Goal: Task Accomplishment & Management: Complete application form

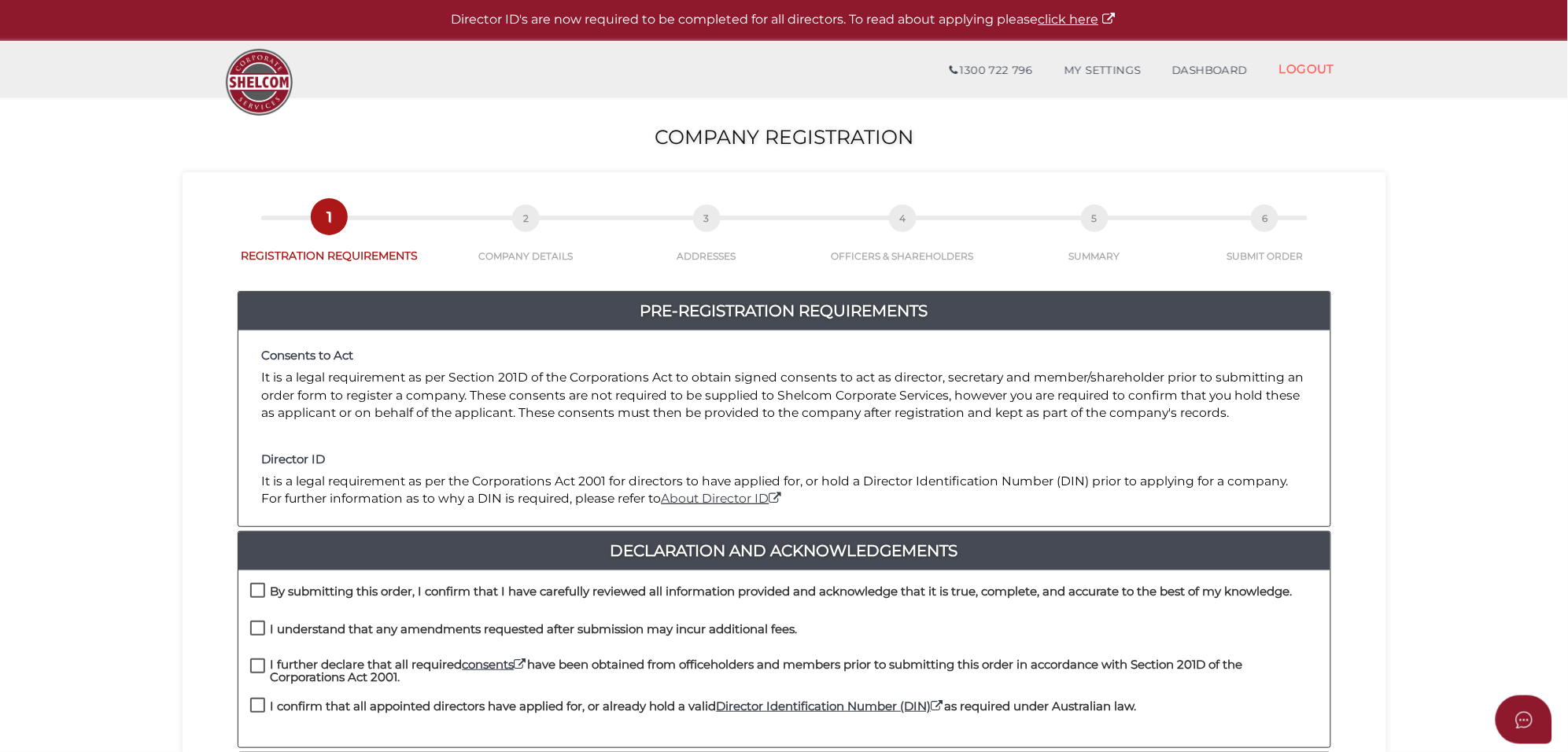
scroll to position [197, 0]
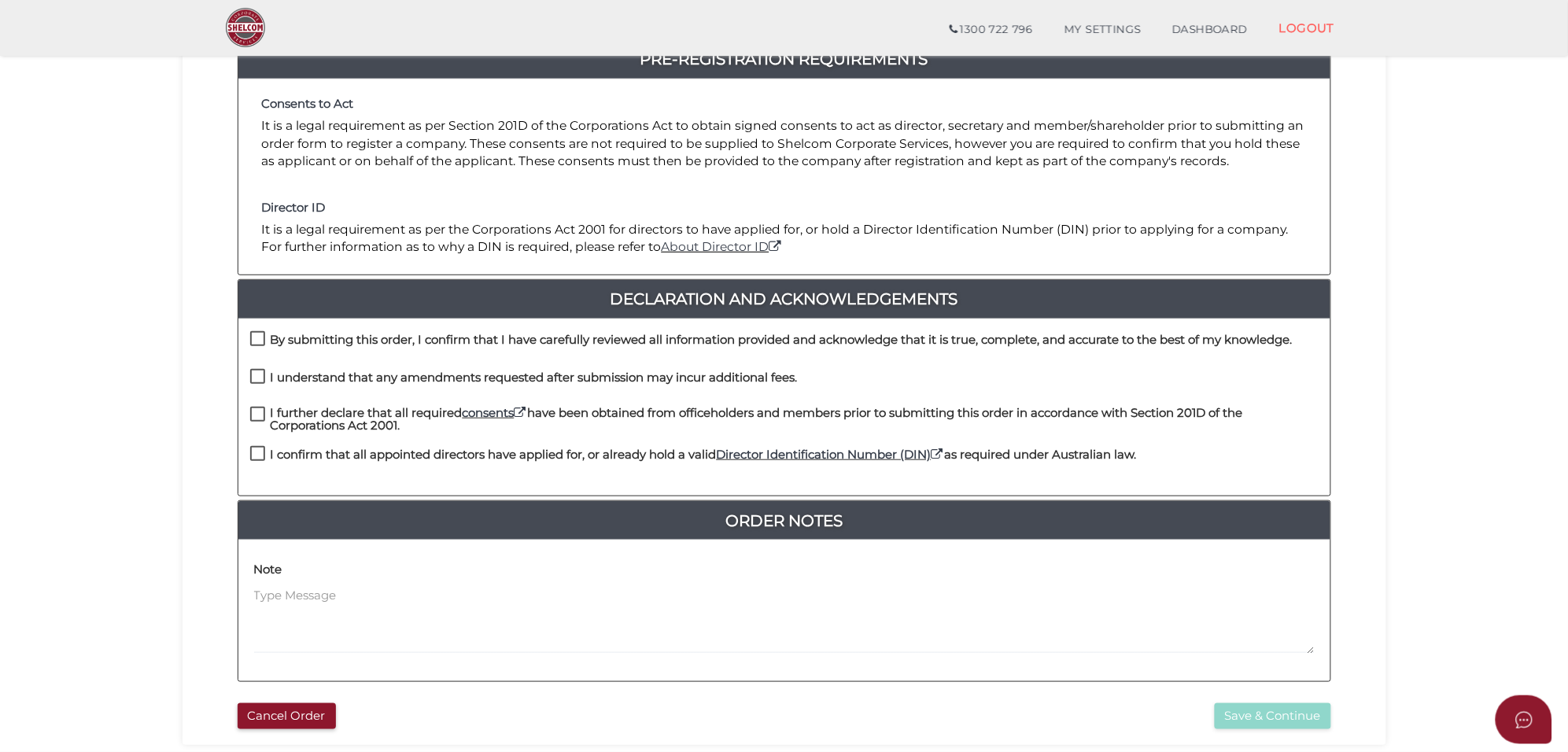
click at [257, 340] on label "By submitting this order, I confirm that I have carefully reviewed all informat…" at bounding box center [771, 343] width 1042 height 20
checkbox input "true"
click at [261, 376] on label "I understand that any amendments requested after submission may incur additiona…" at bounding box center [524, 381] width 548 height 20
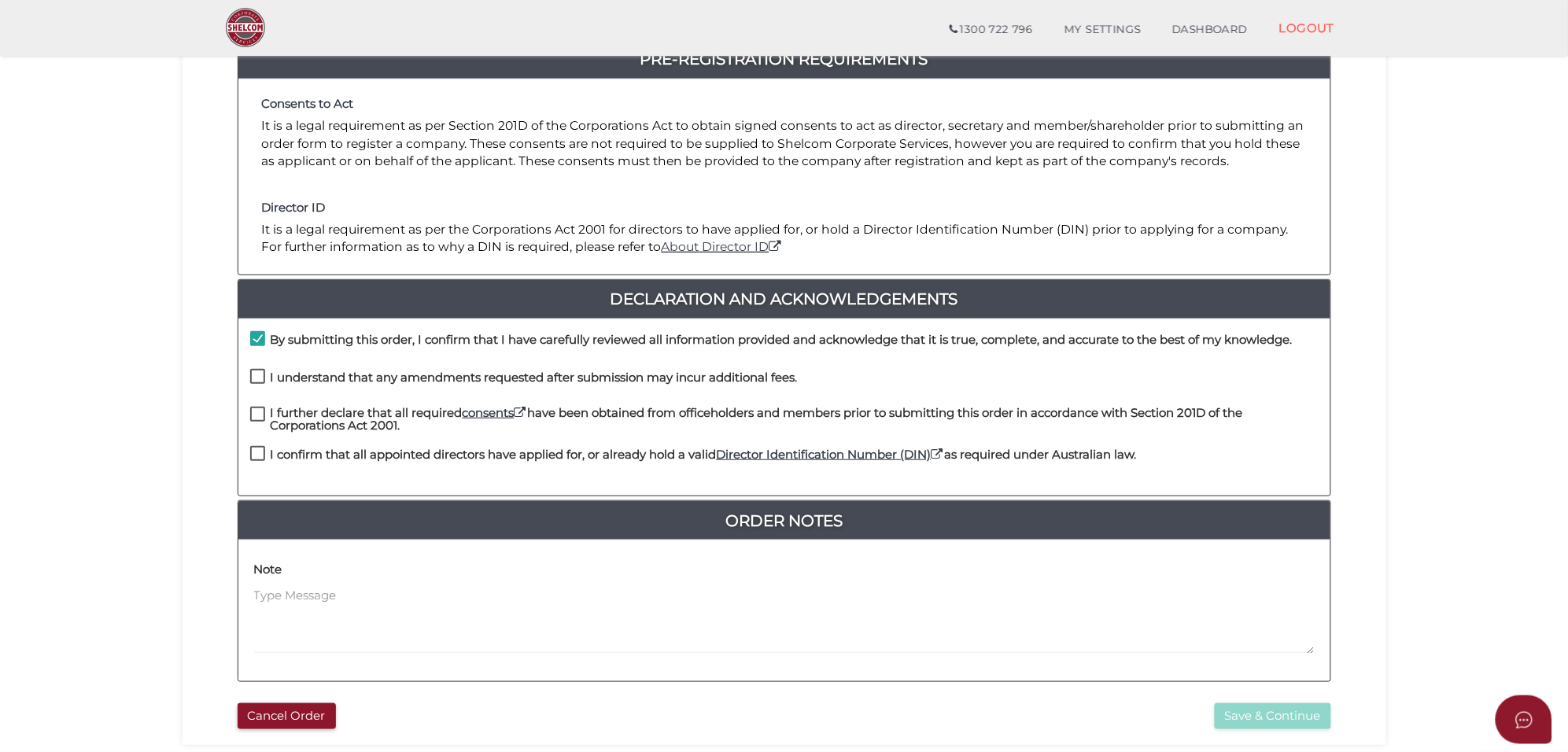
checkbox input "true"
click at [265, 409] on label "I further declare that all required consents have been obtained from officehold…" at bounding box center [784, 417] width 1068 height 20
checkbox input "true"
click at [258, 448] on label "I confirm that all appointed directors have applied for, or already hold a vali…" at bounding box center [693, 458] width 886 height 20
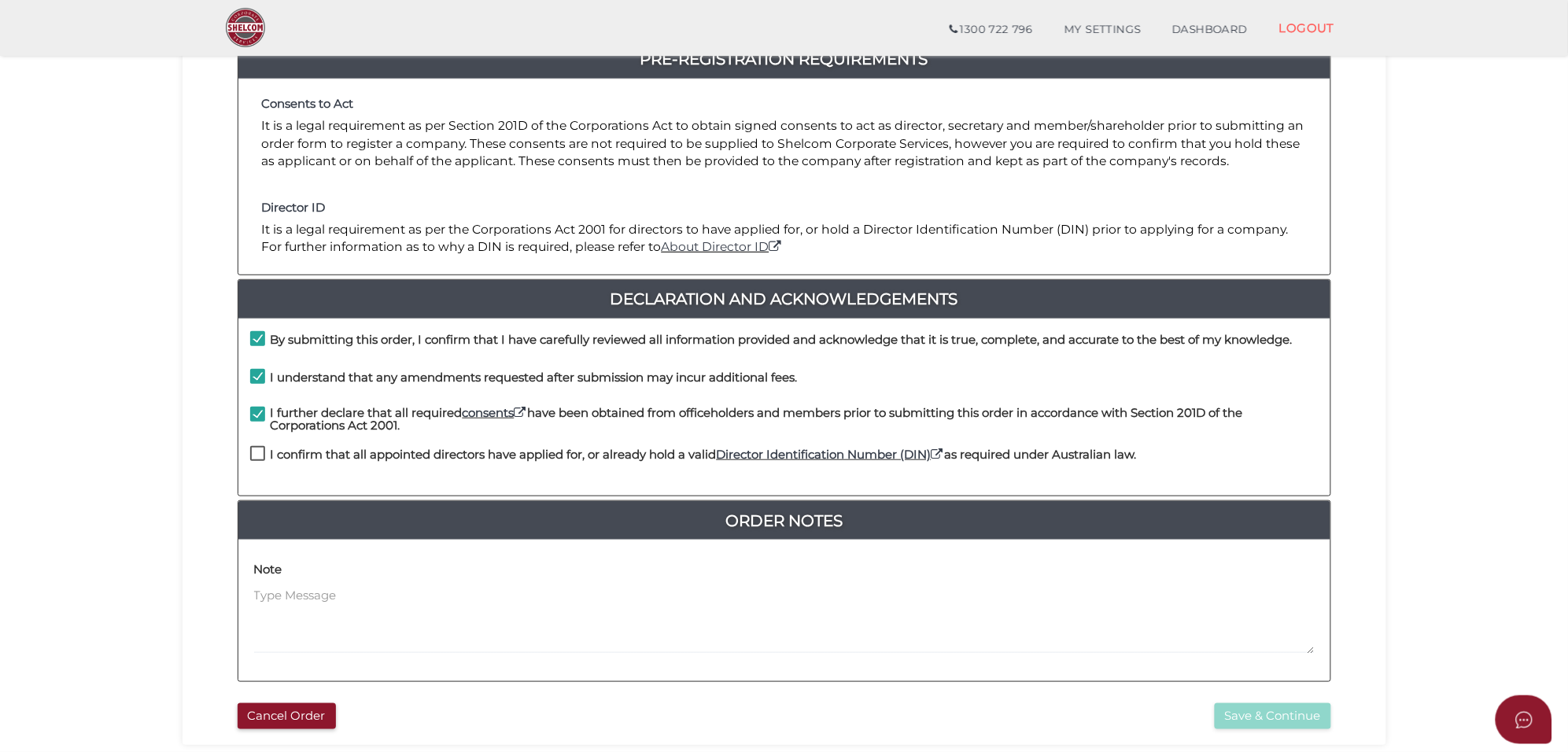
checkbox input "true"
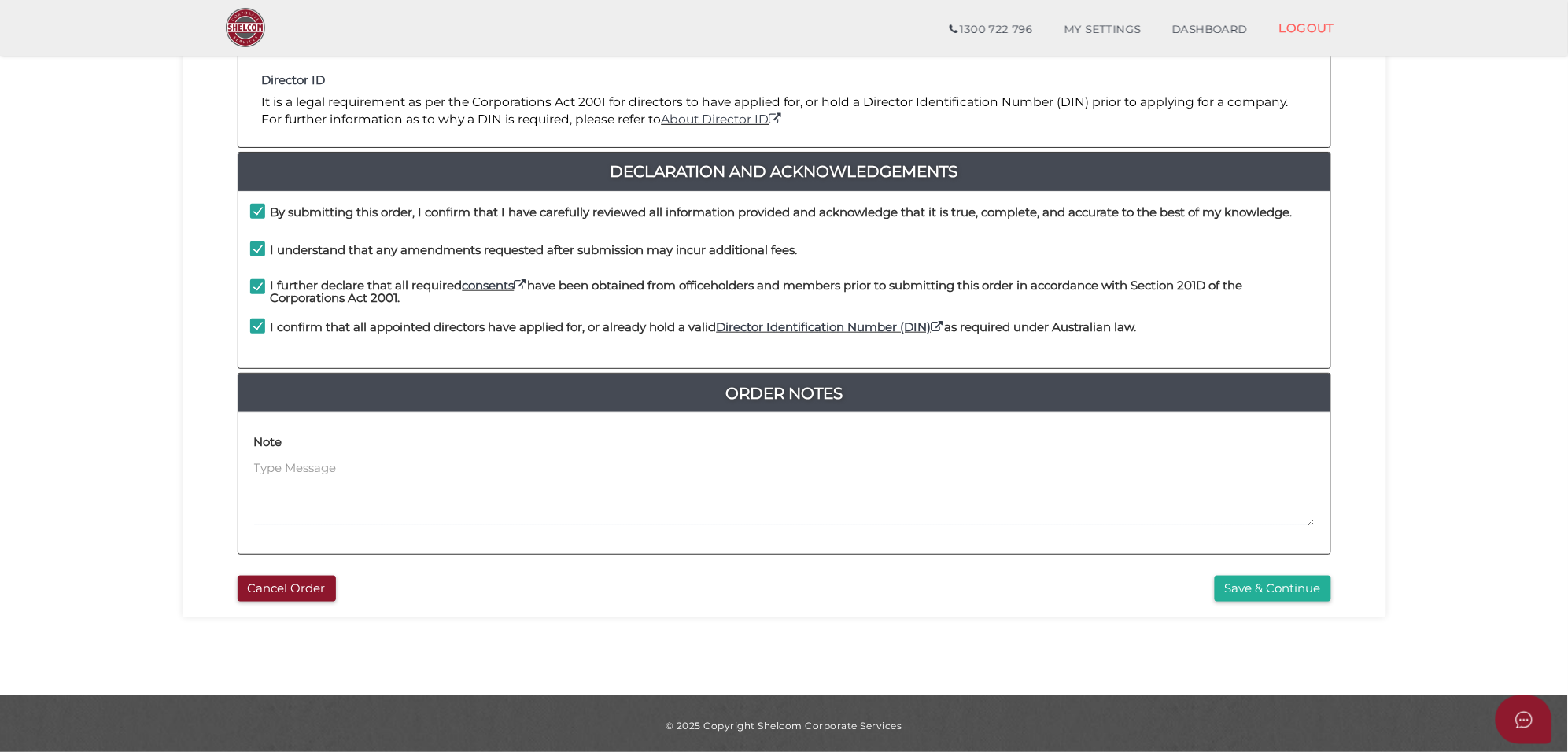
scroll to position [328, 0]
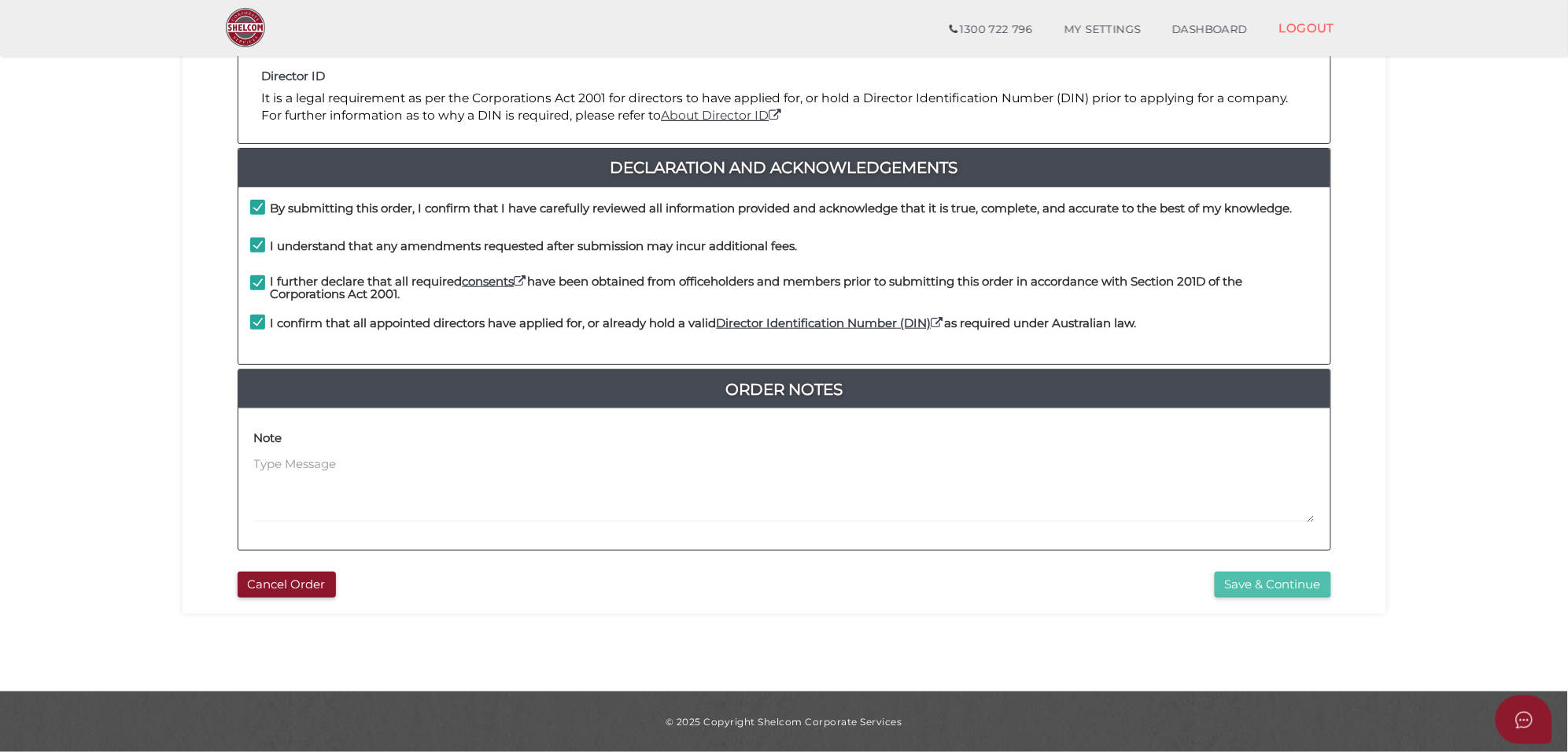
click at [1252, 586] on button "Save & Continue" at bounding box center [1273, 585] width 117 height 26
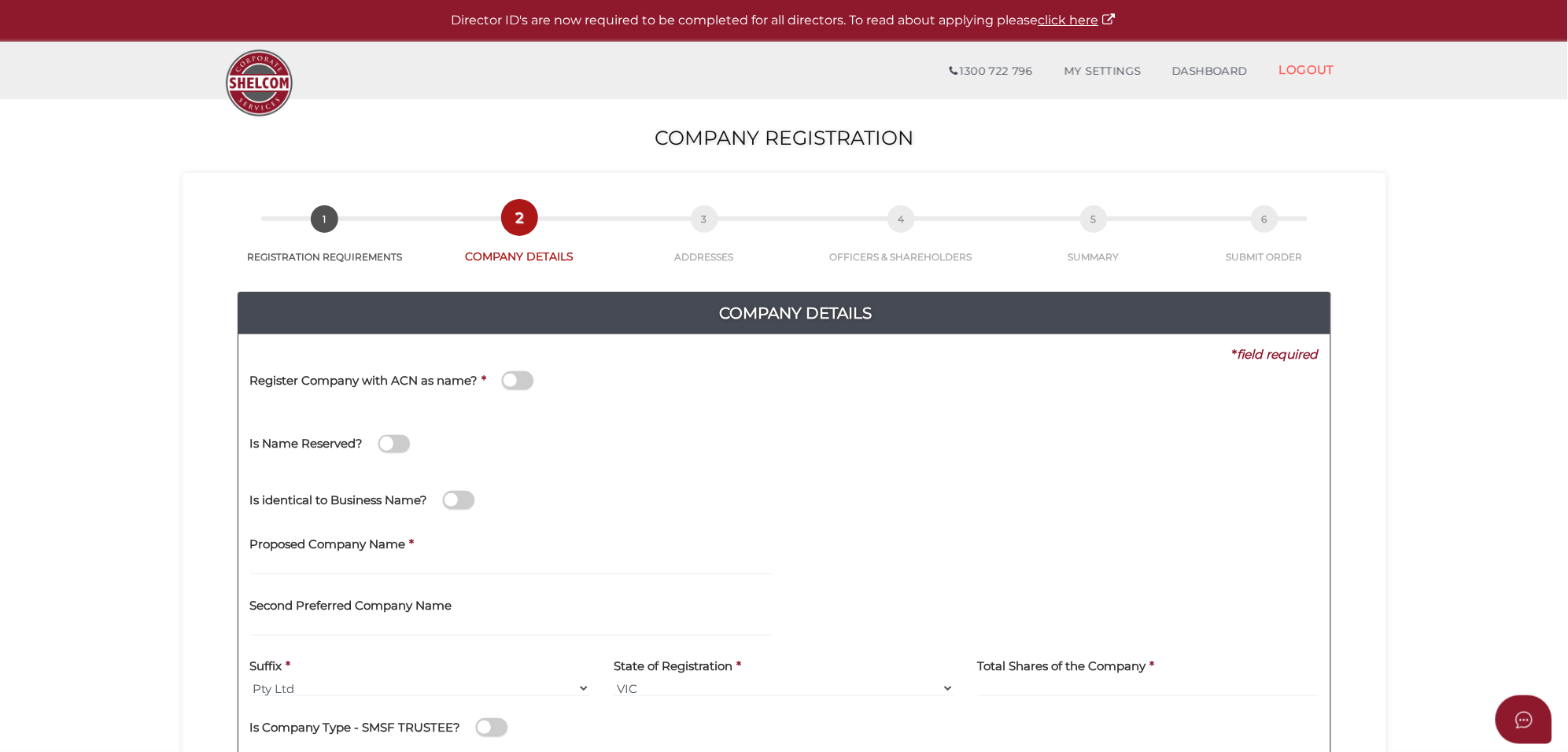
scroll to position [98, 0]
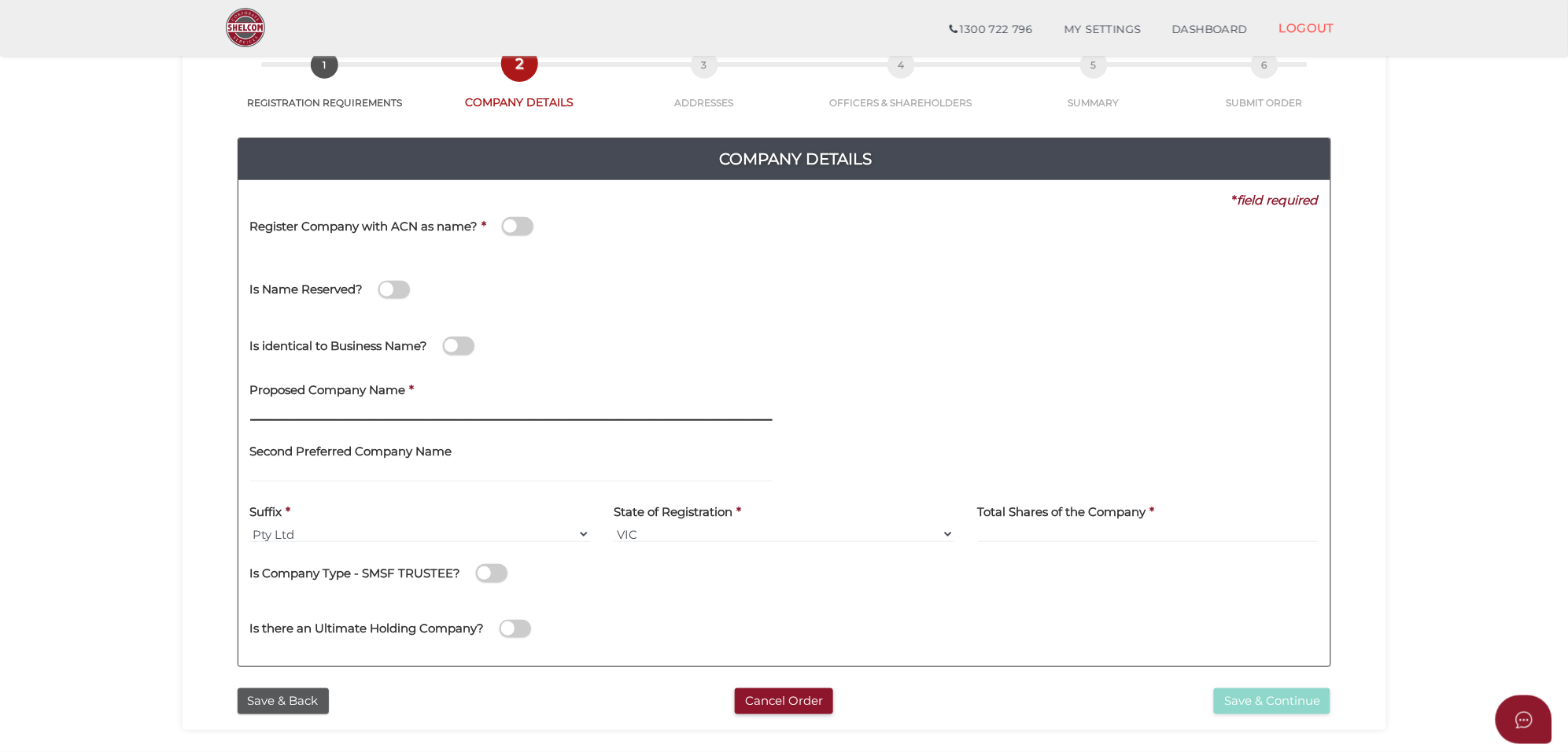
click at [300, 411] on input "text" at bounding box center [512, 411] width 523 height 17
type input "DM Stonemason"
click at [1011, 534] on input at bounding box center [1148, 534] width 340 height 17
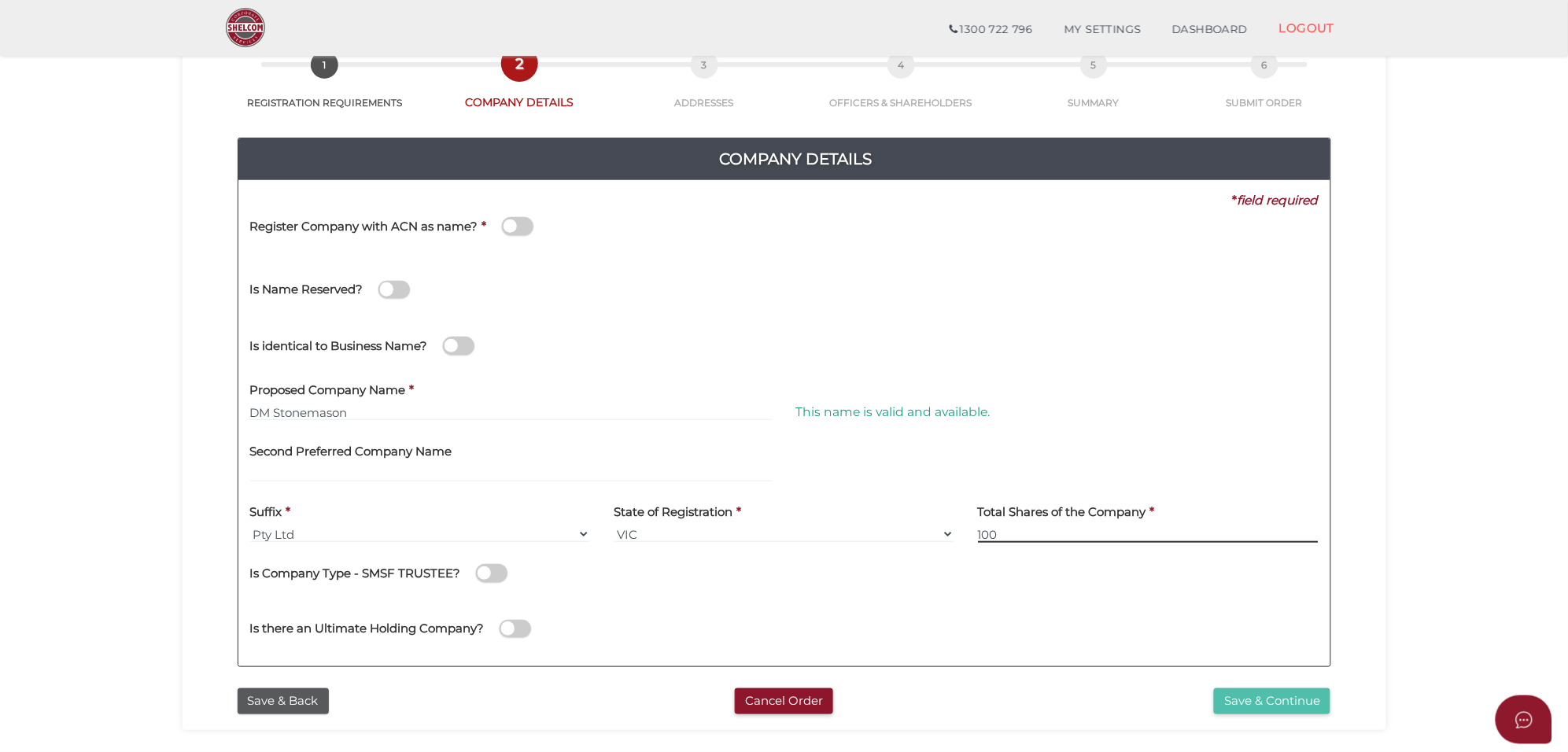
type input "100"
click at [1244, 694] on button "Save & Continue" at bounding box center [1272, 701] width 117 height 26
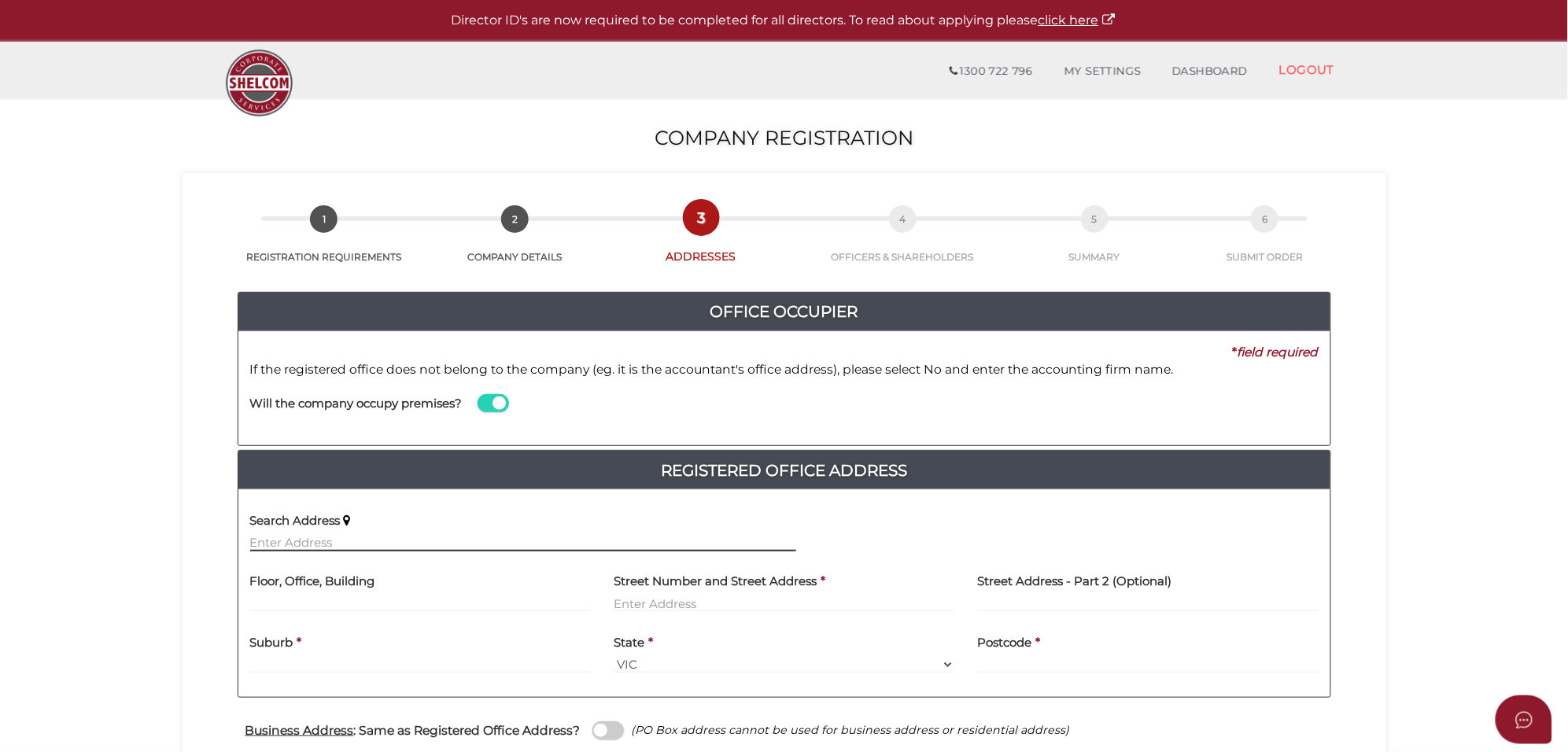
click at [316, 544] on input "text" at bounding box center [524, 543] width 546 height 17
paste input "152 Pioneer Dr [PERSON_NAME]"
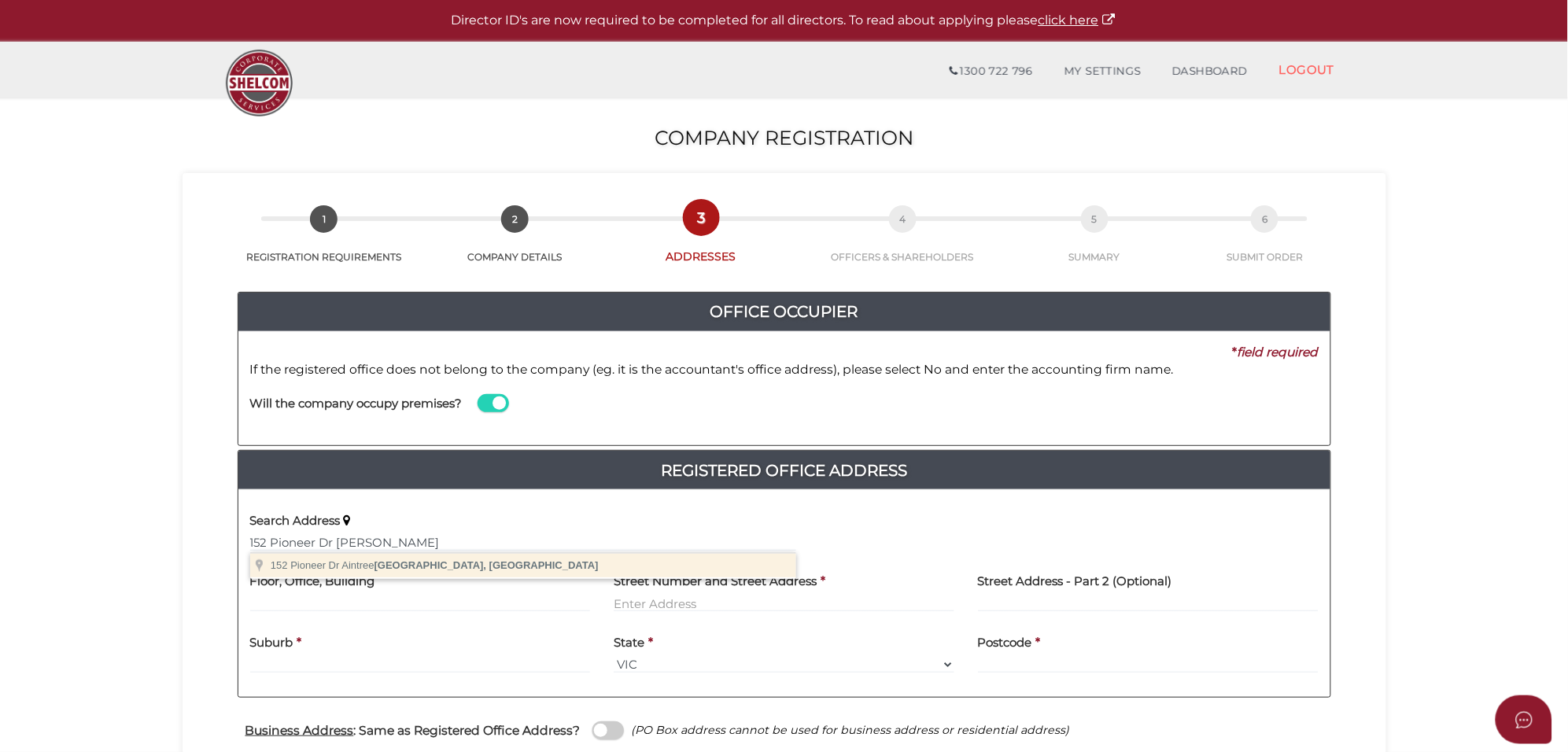
type input "[STREET_ADDRESS]"
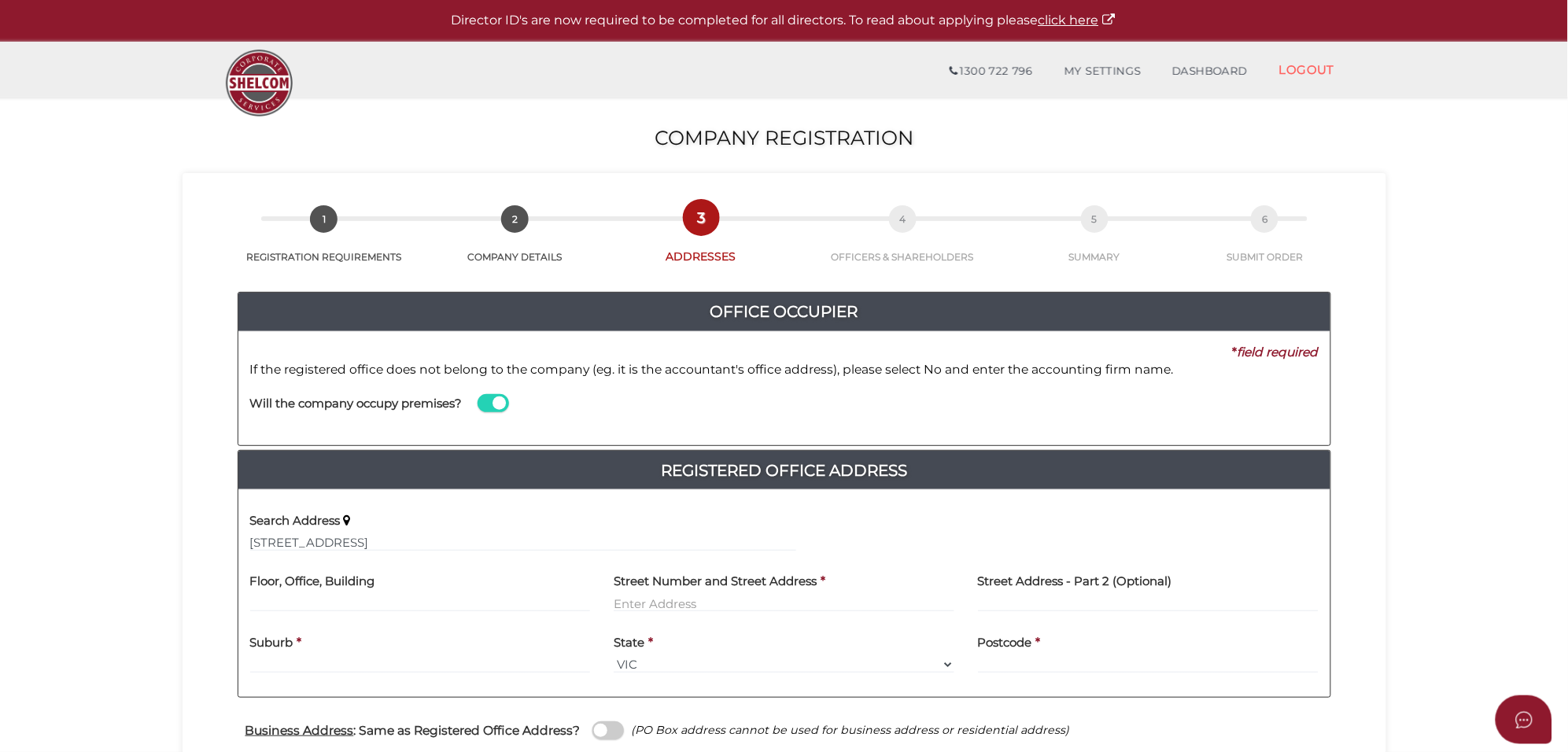
type input "[STREET_ADDRESS]"
type input "Aintree"
select select "VIC"
type input "3336"
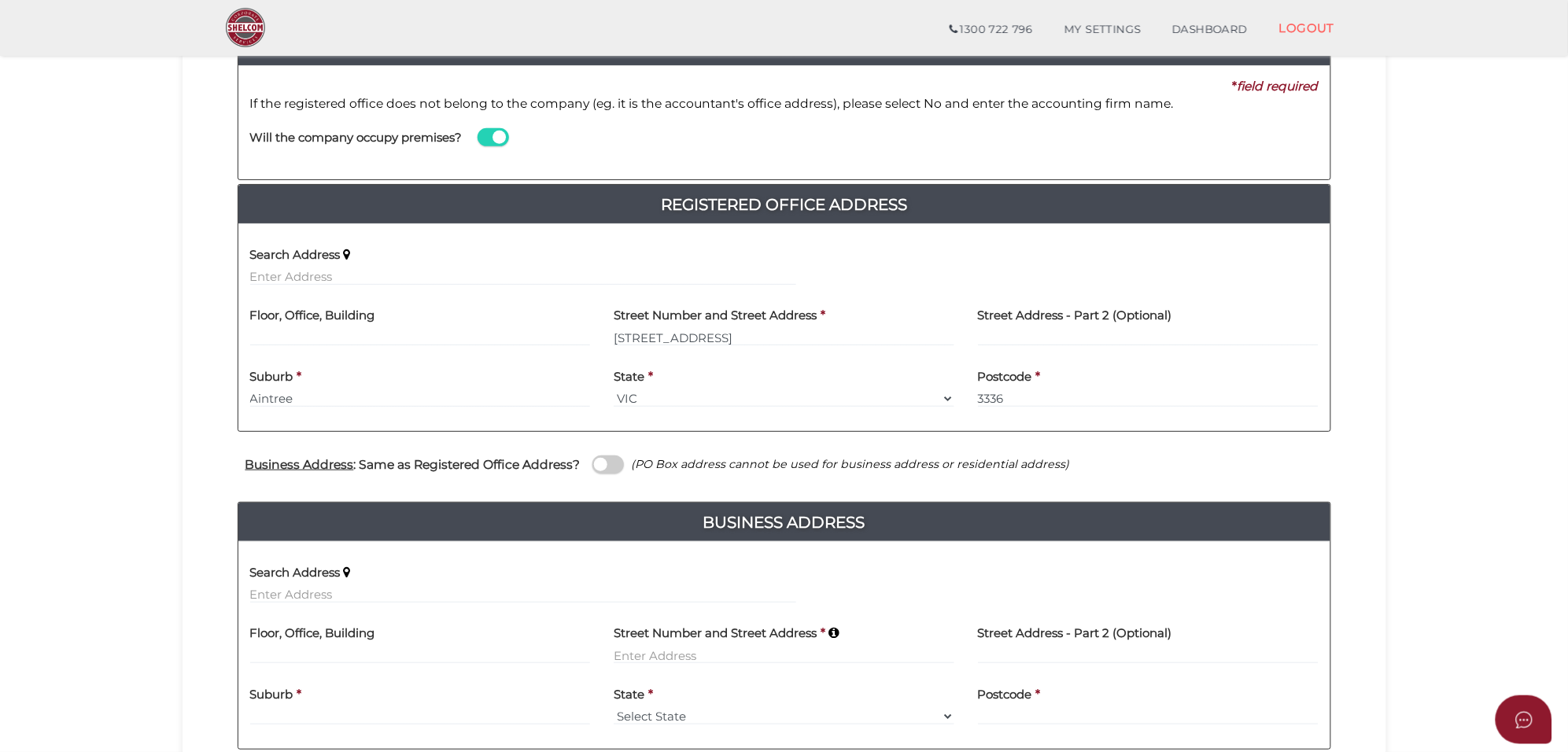
scroll to position [295, 0]
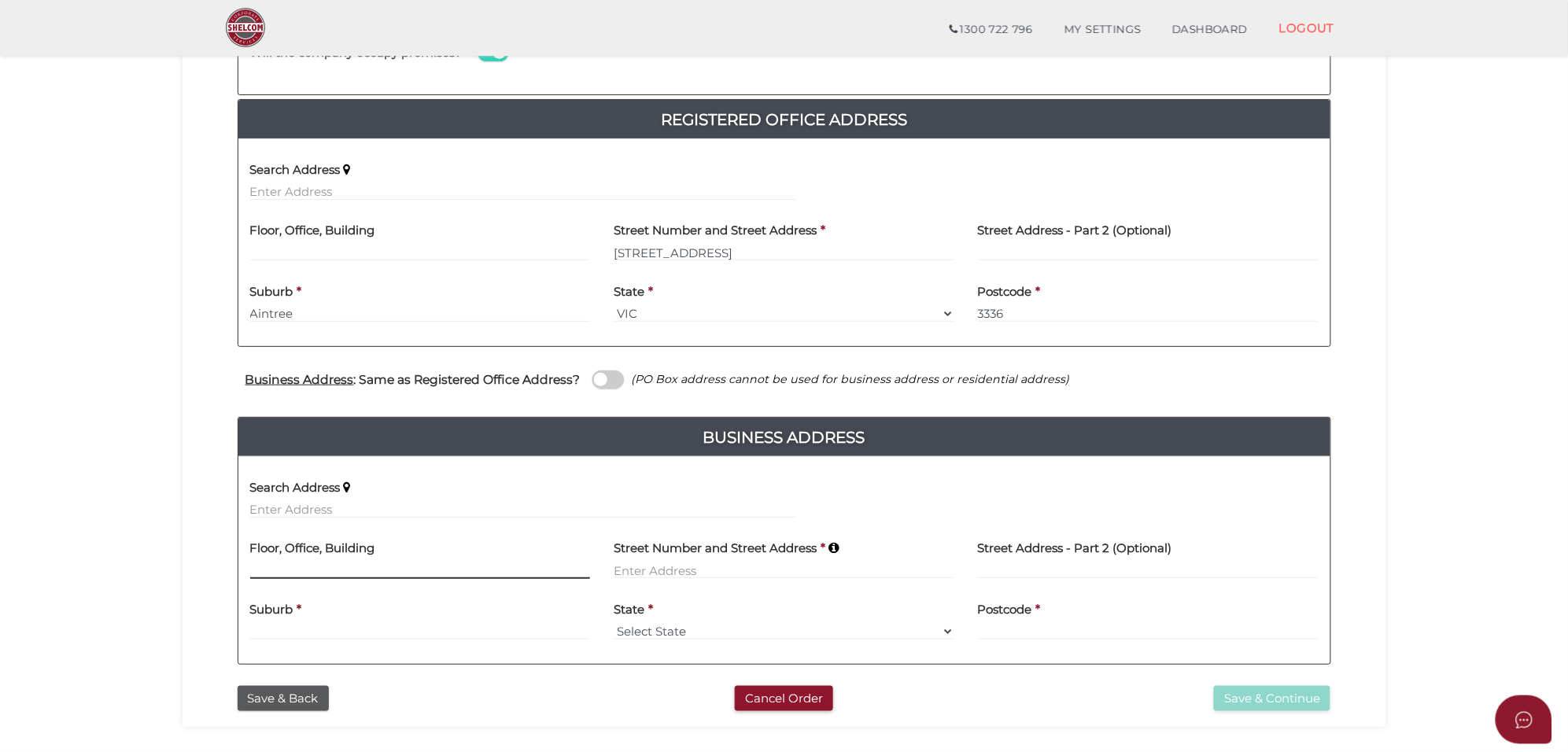
click at [301, 573] on input at bounding box center [420, 570] width 340 height 17
paste input "152 Pioneer Dr AINTREE"
type input "152 Pioneer Dr AINTREE"
click at [296, 509] on input "text" at bounding box center [524, 509] width 546 height 17
paste input "152 Pioneer Dr AINTREE"
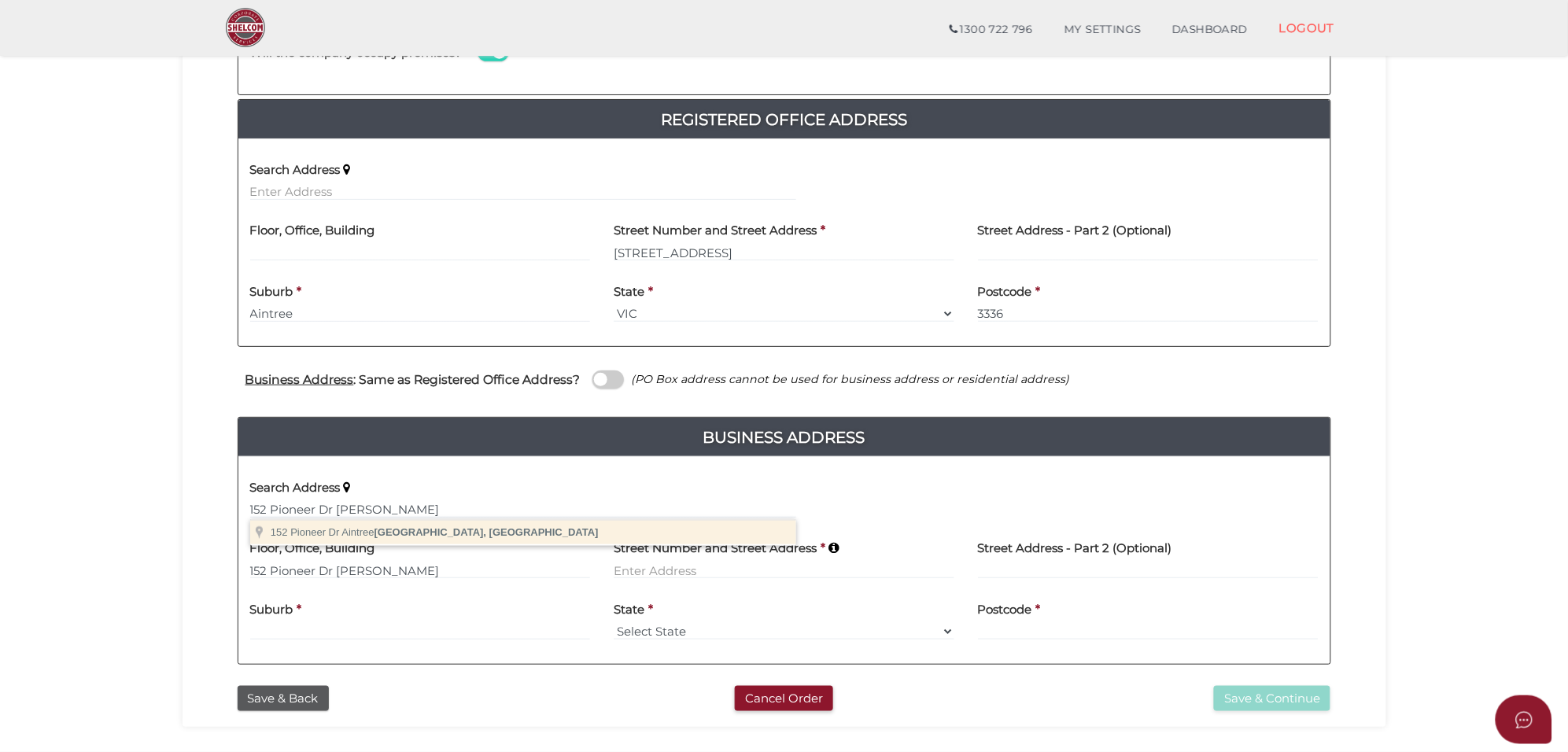
type input "152 Pioneer Dr, Aintree VIC, Australia"
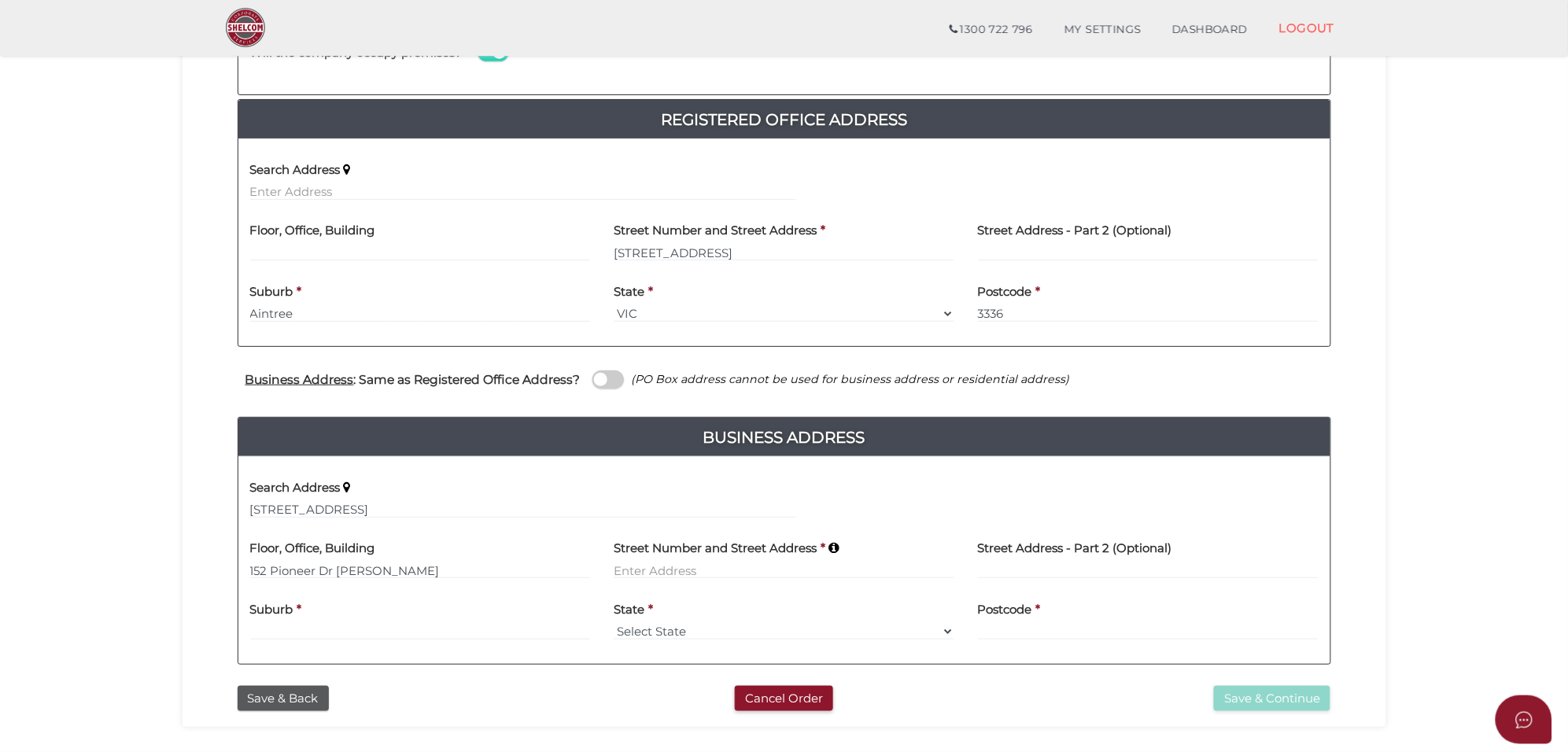
type input "[STREET_ADDRESS]"
type input "Aintree"
select select "VIC"
type input "3336"
drag, startPoint x: 417, startPoint y: 567, endPoint x: 178, endPoint y: 567, distance: 239.0
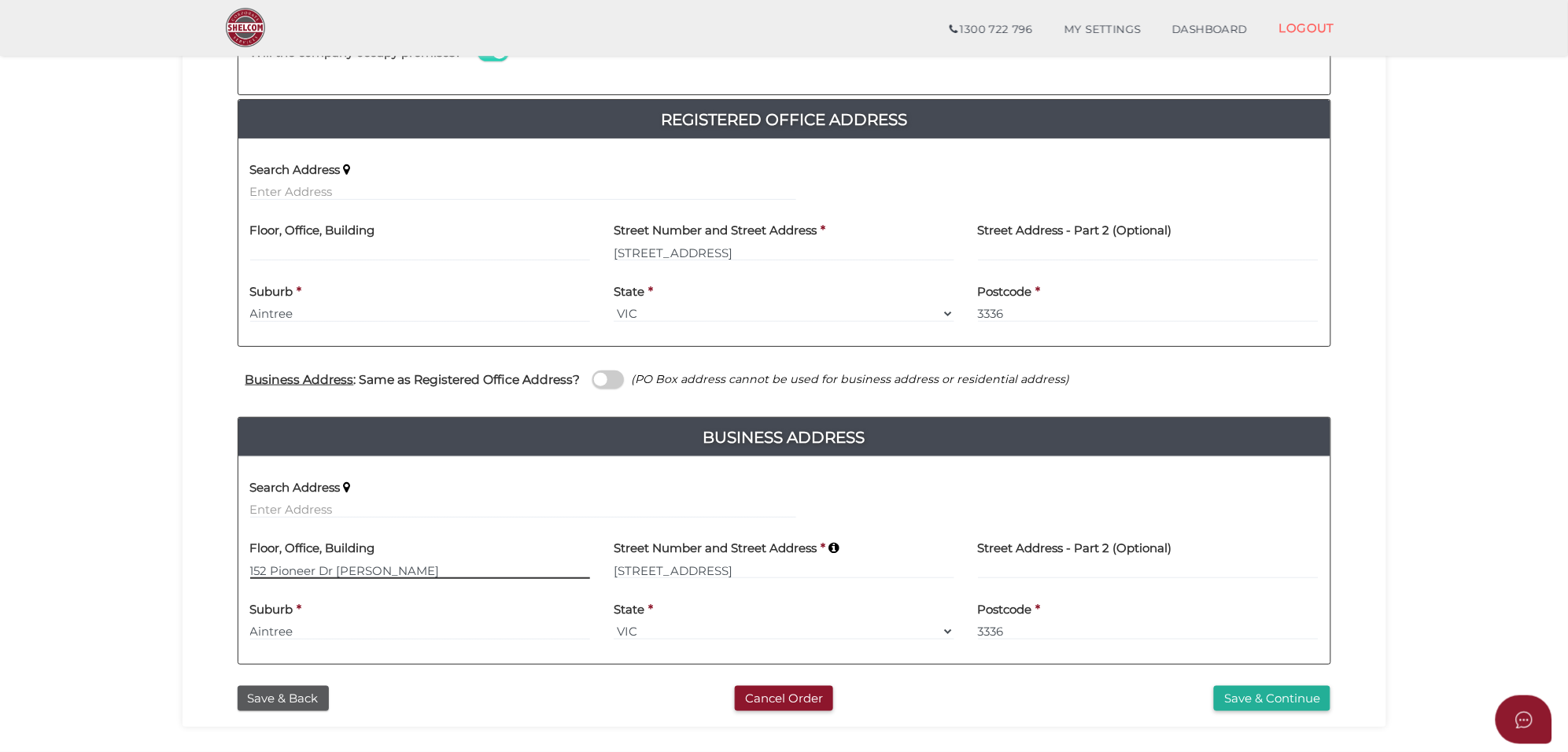
click at [178, 567] on section "Company Registration 37dfe67184c6e231765d5433b6c2285e 1 REGISTRATION REQUIREMEN…" at bounding box center [784, 269] width 1568 height 1045
click at [1251, 691] on button "Save & Continue" at bounding box center [1272, 699] width 117 height 26
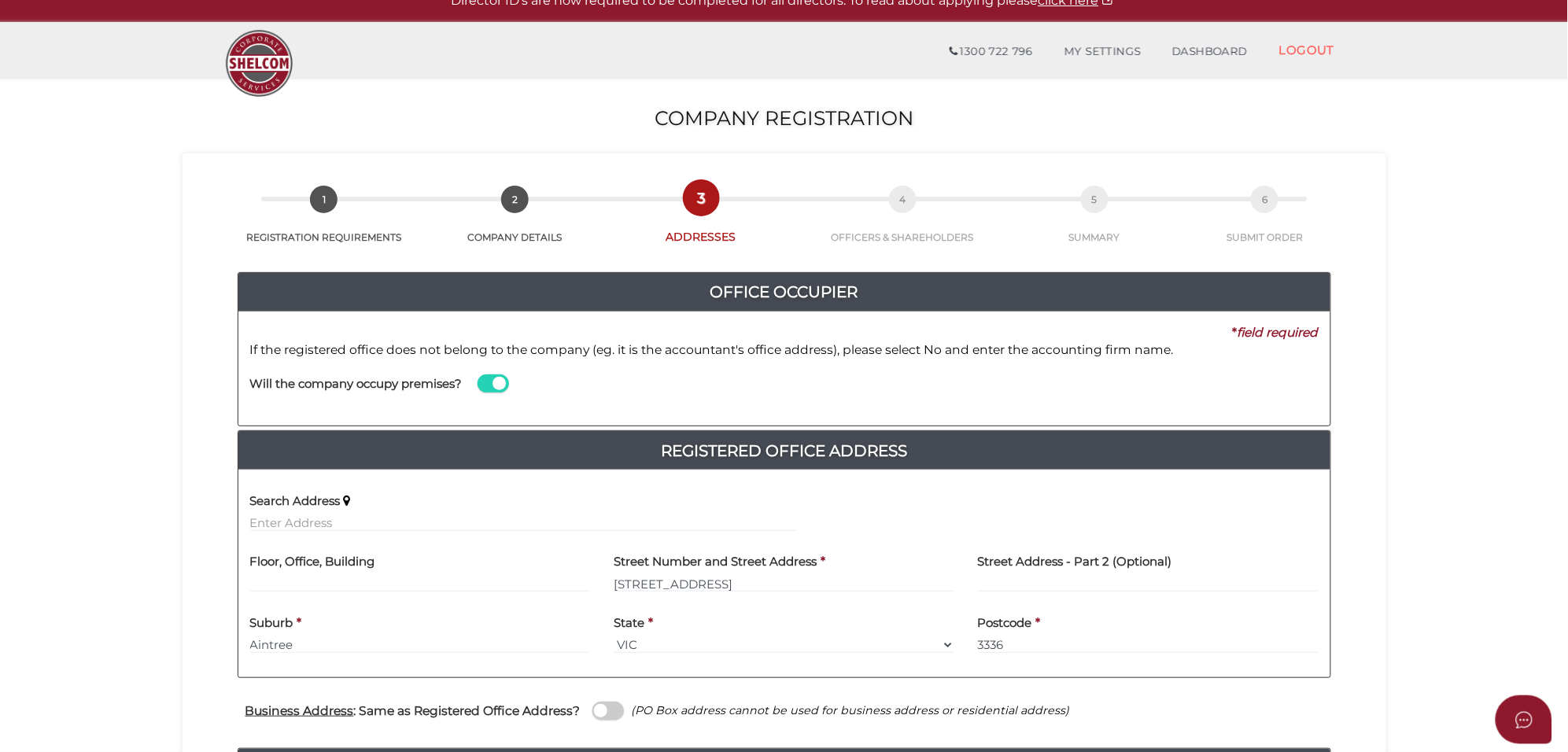
scroll to position [0, 0]
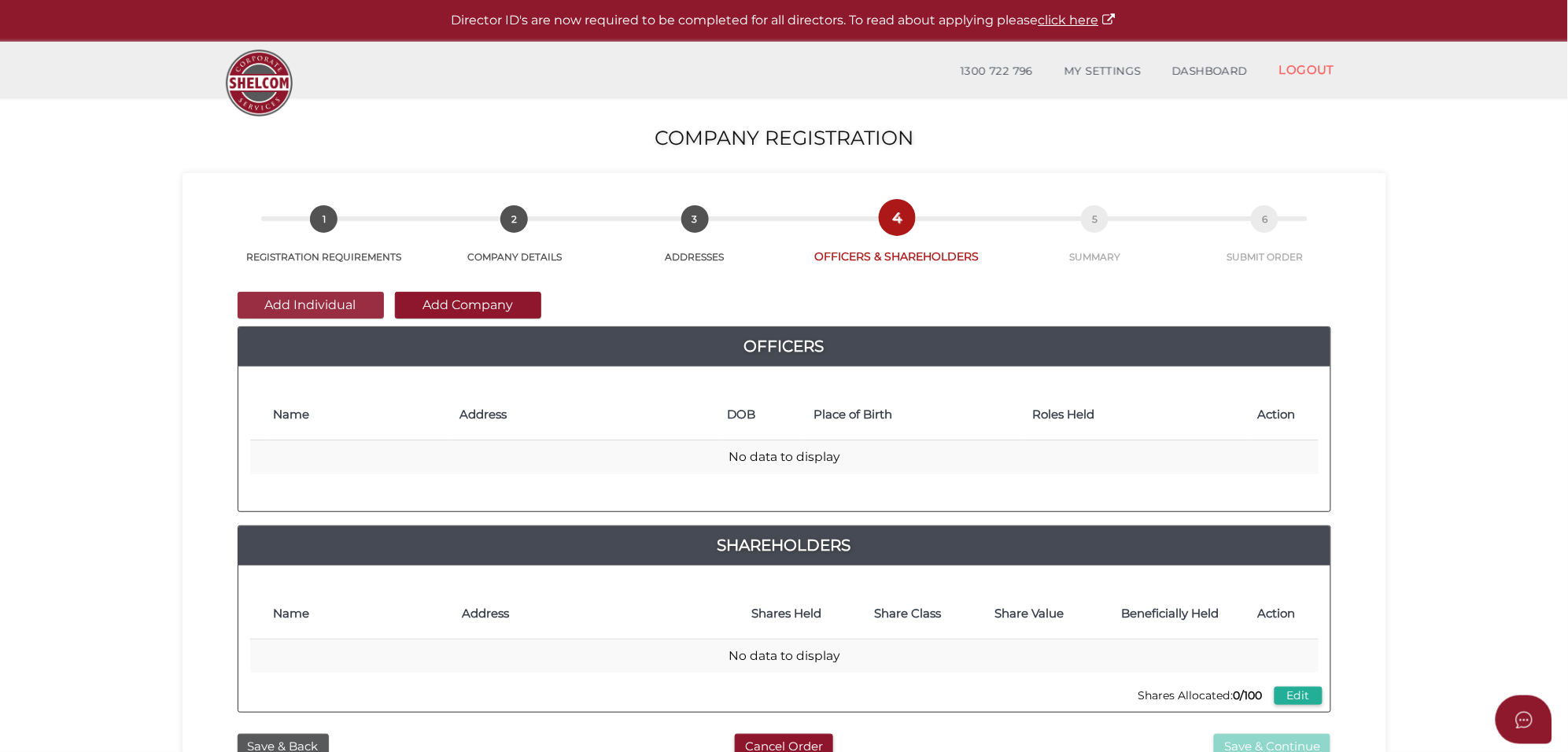
click at [316, 299] on button "Add Individual" at bounding box center [311, 305] width 146 height 27
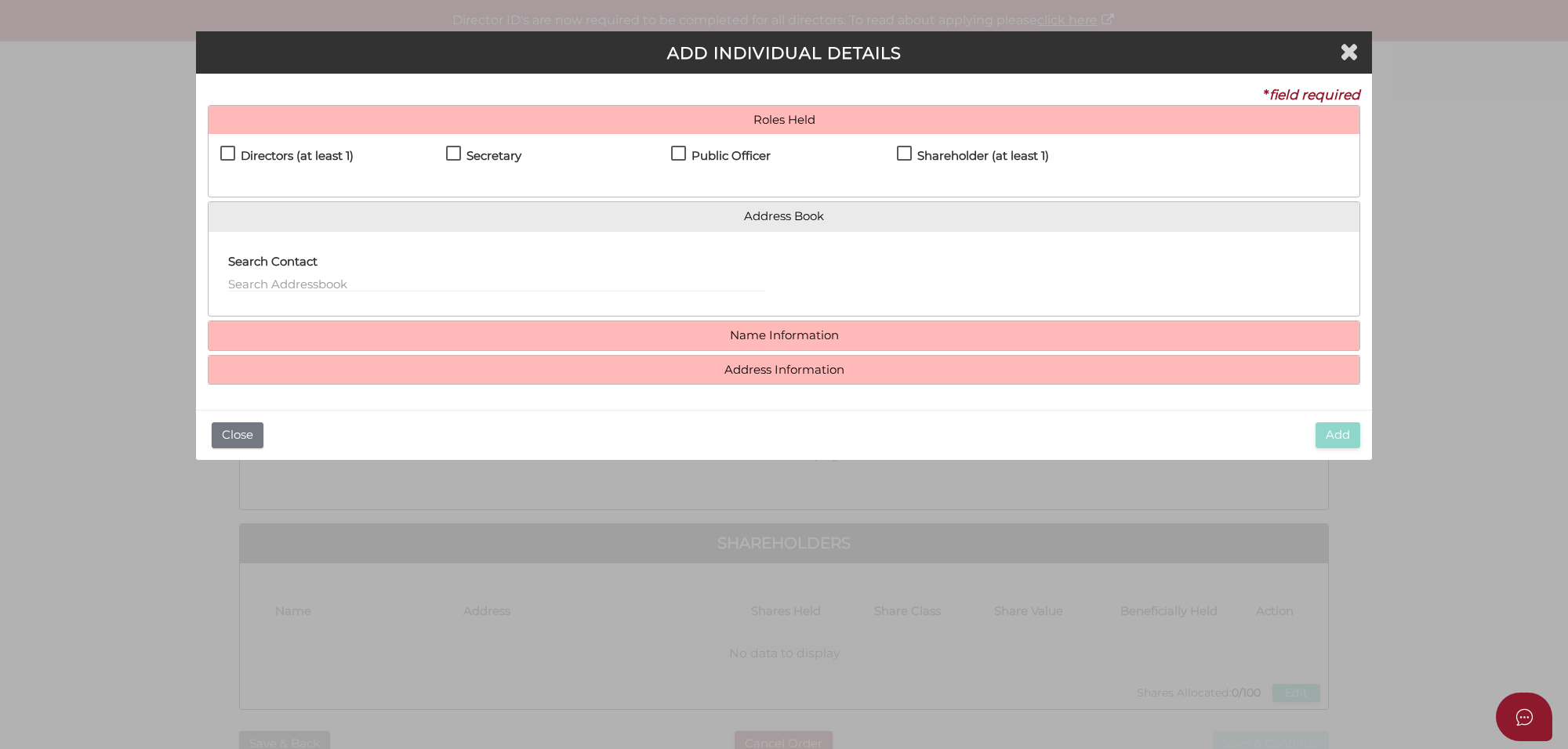
click at [224, 154] on label "Directors (at least 1)" at bounding box center [286, 159] width 133 height 20
checkbox input "true"
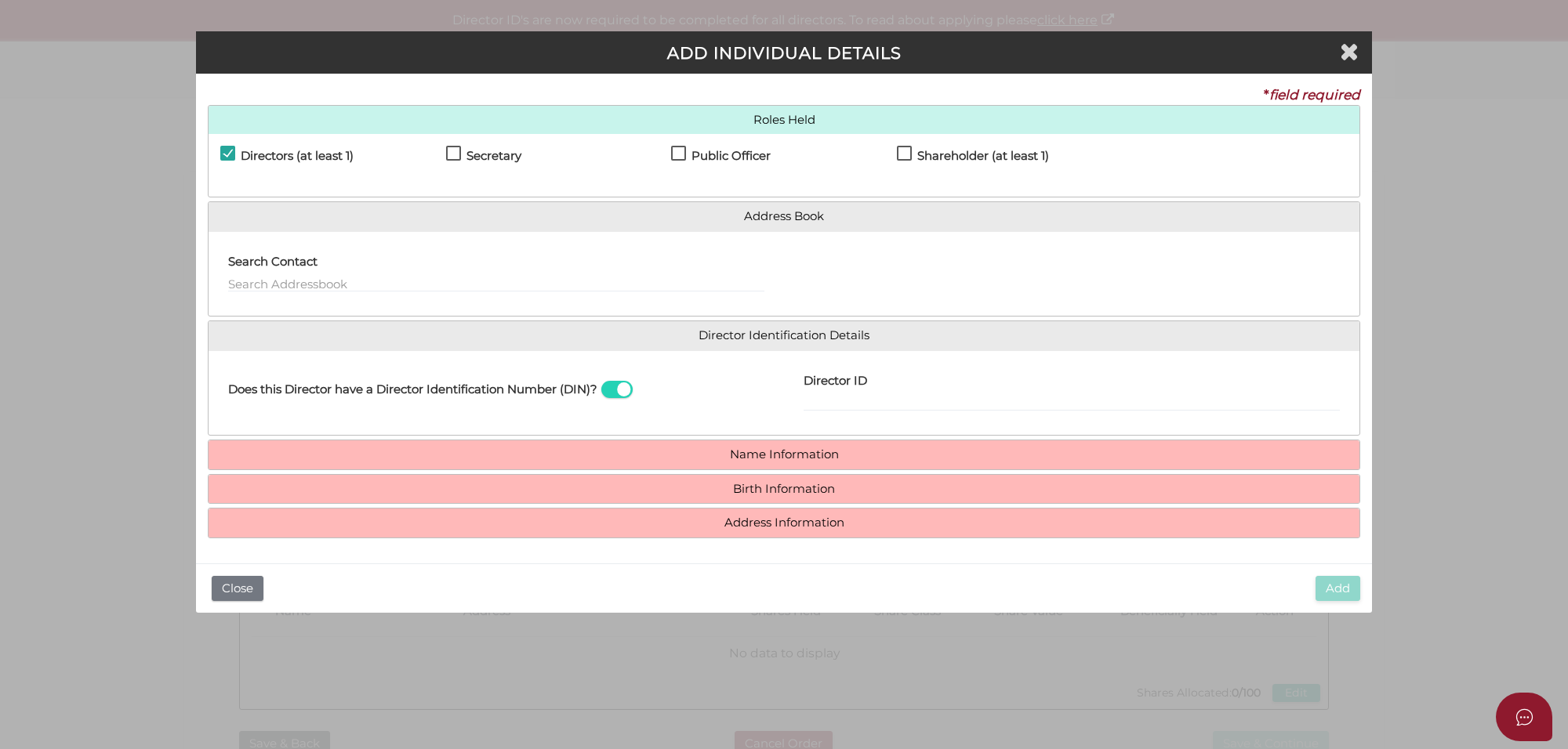
click at [451, 151] on label "Secretary" at bounding box center [483, 159] width 75 height 20
checkbox input "true"
click at [679, 150] on label "Public Officer" at bounding box center [720, 159] width 99 height 20
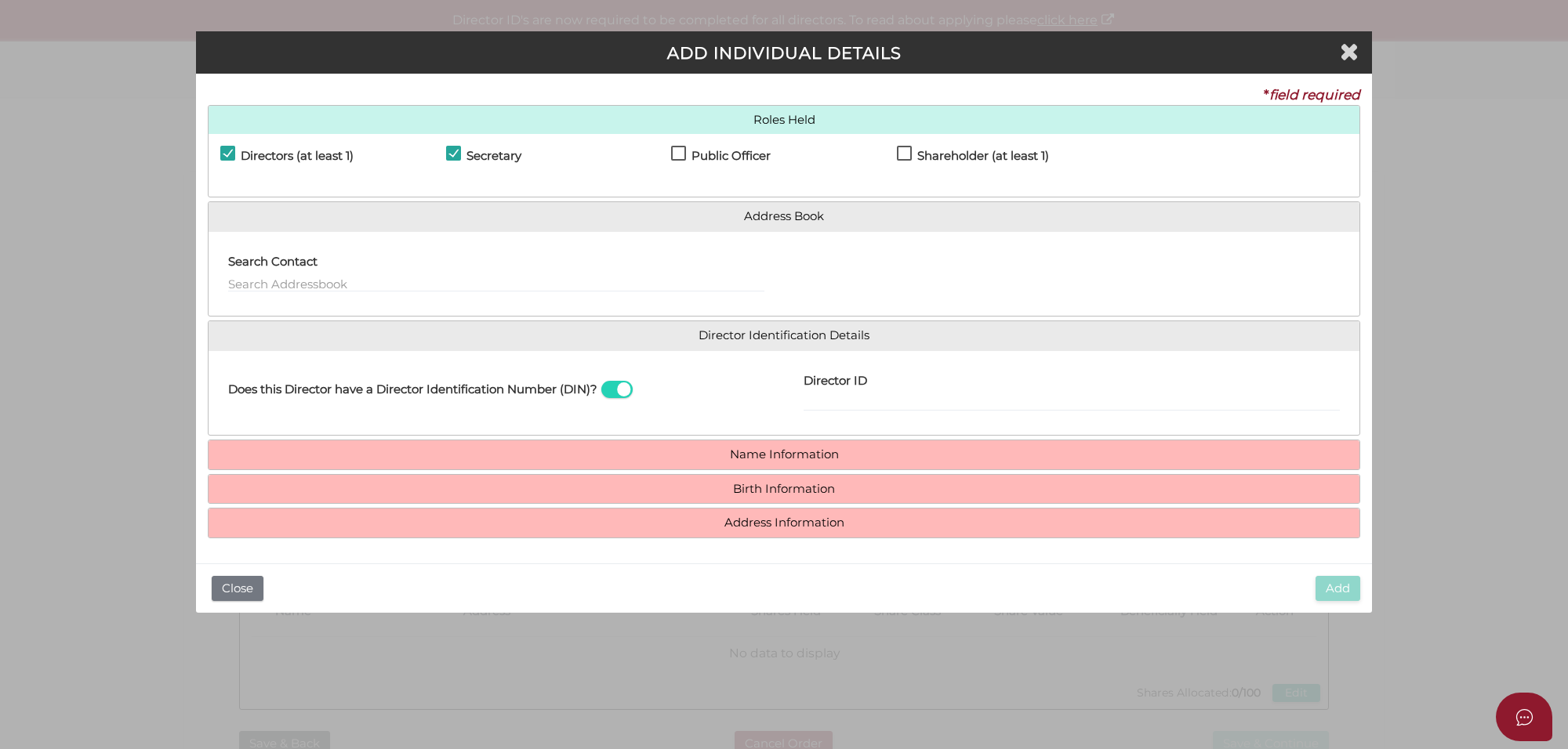
checkbox input "true"
click at [910, 150] on label "Shareholder (at least 1)" at bounding box center [973, 159] width 152 height 20
checkbox input "true"
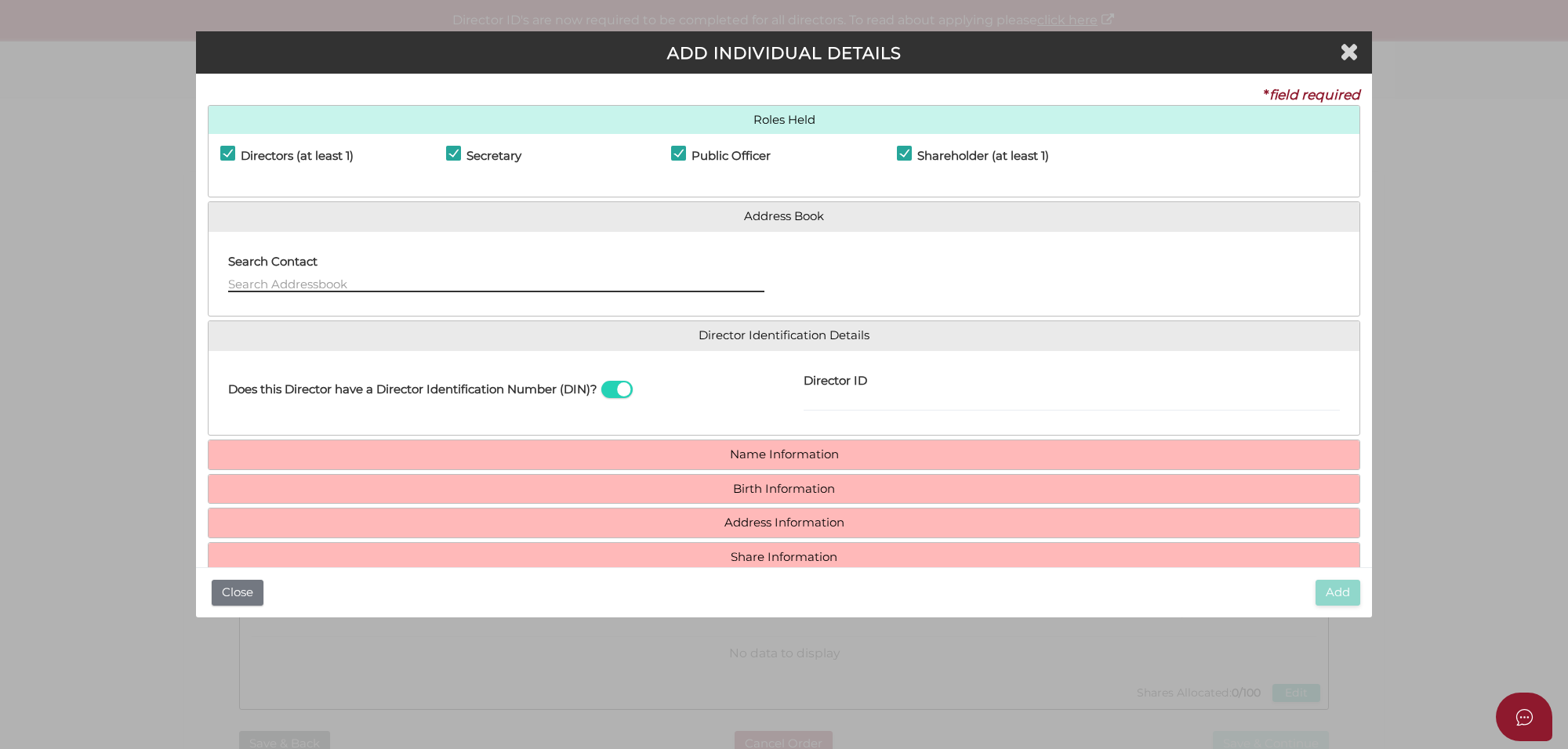
click at [284, 281] on input "text" at bounding box center [496, 283] width 536 height 17
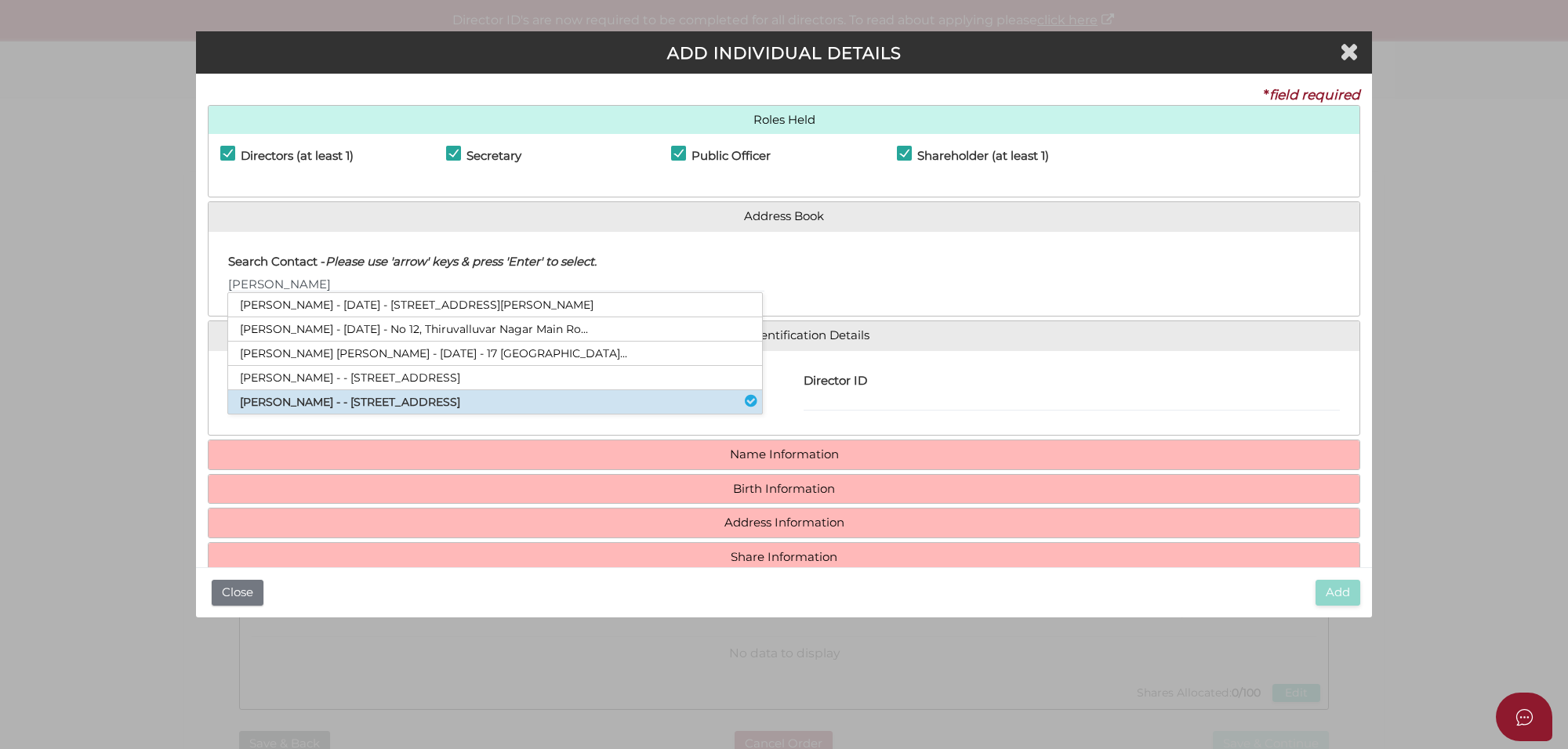
click at [265, 406] on li "Manish Dhingra - - 152 Pioneer Drive, Aintree, VIC, 3336" at bounding box center [495, 402] width 533 height 23
type input "Manish"
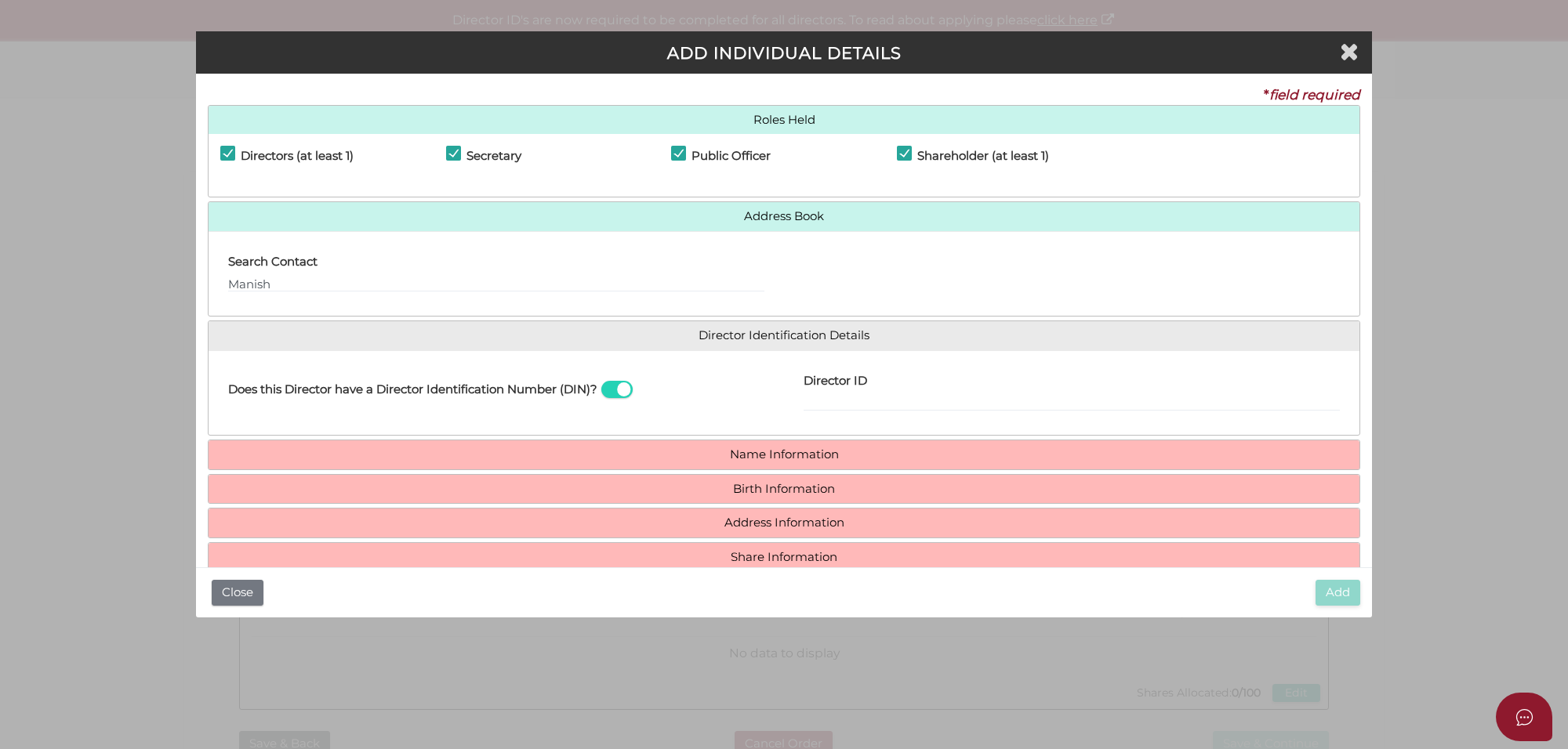
type input "Manish"
type input "[PERSON_NAME]"
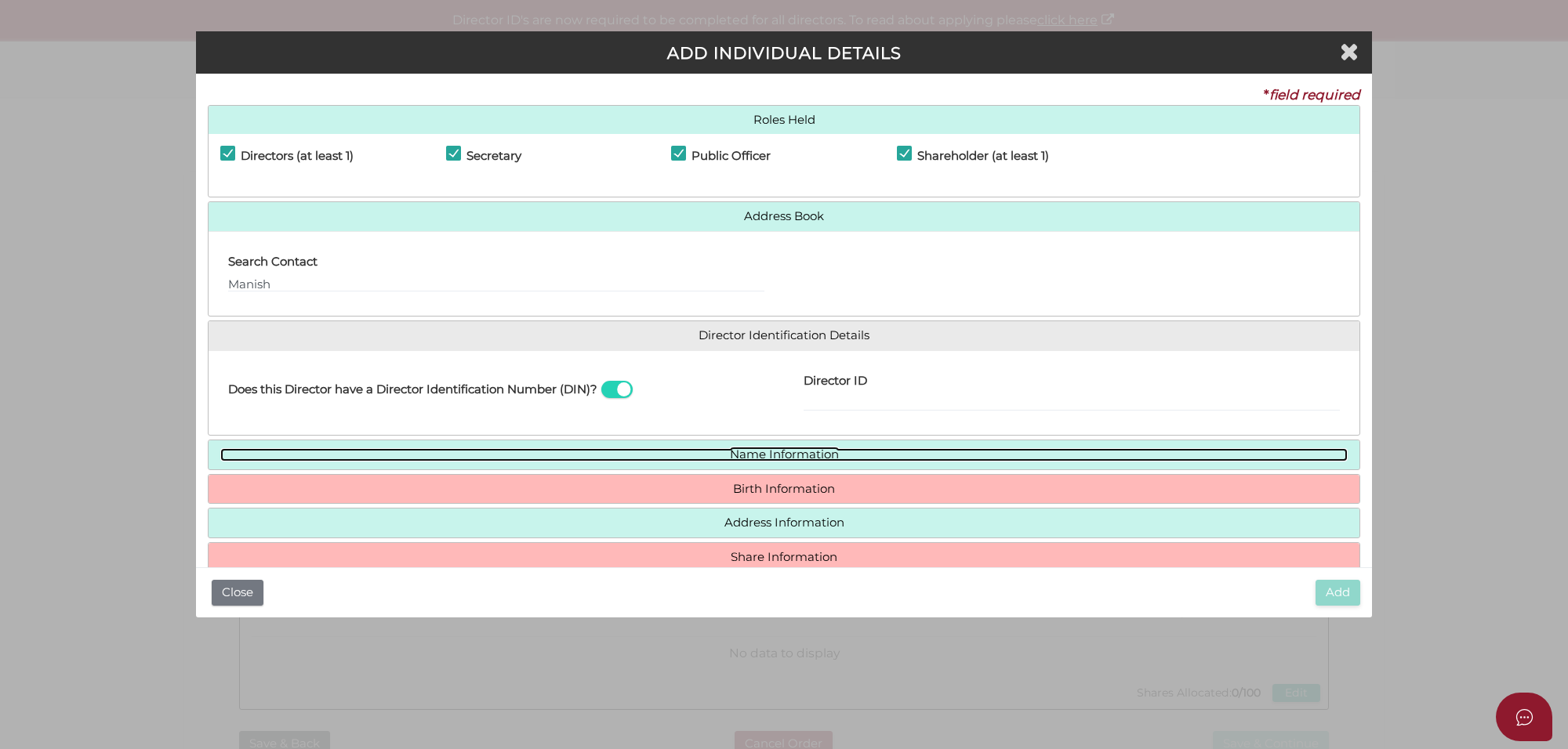
click at [768, 456] on link "Name Information" at bounding box center [783, 455] width 1127 height 13
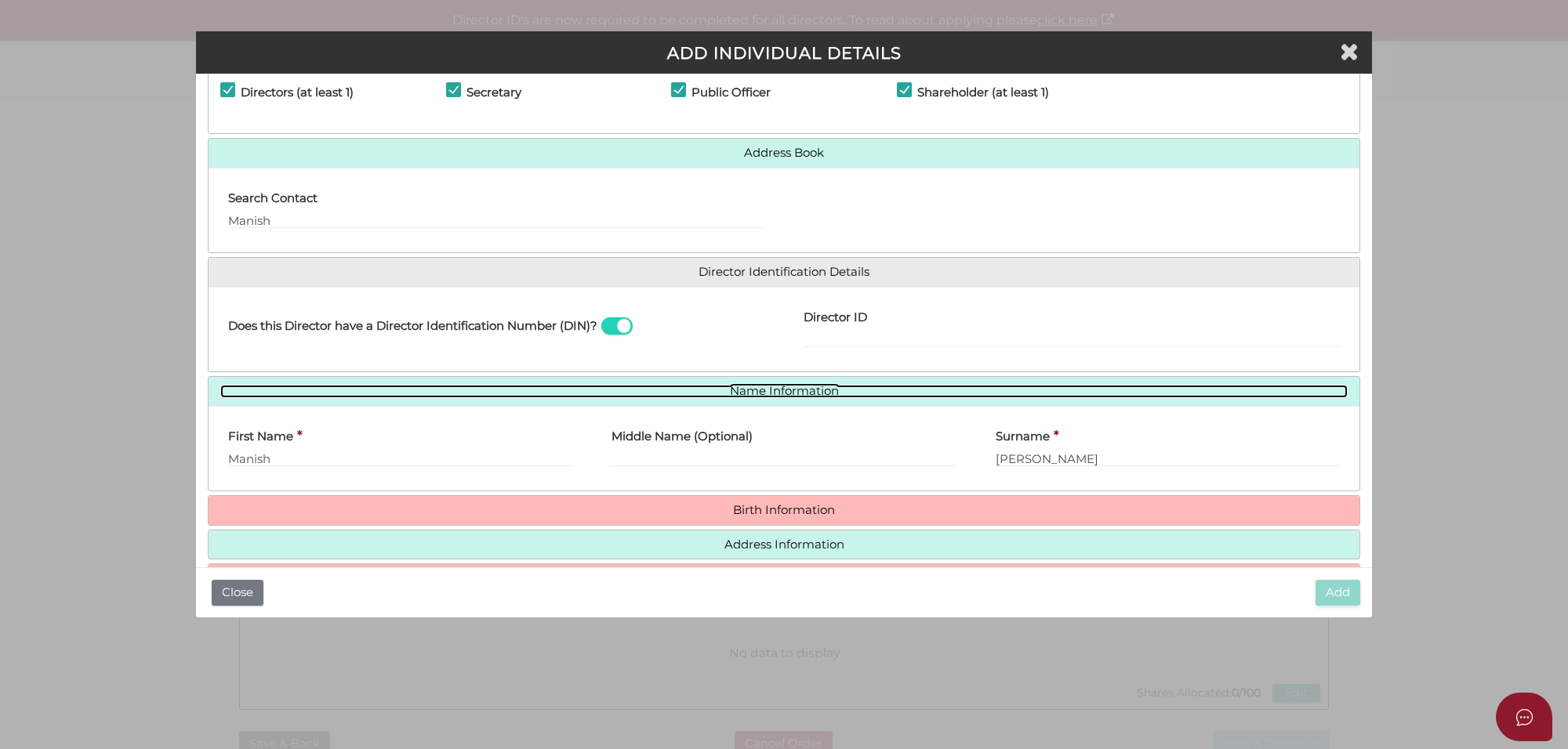
scroll to position [98, 0]
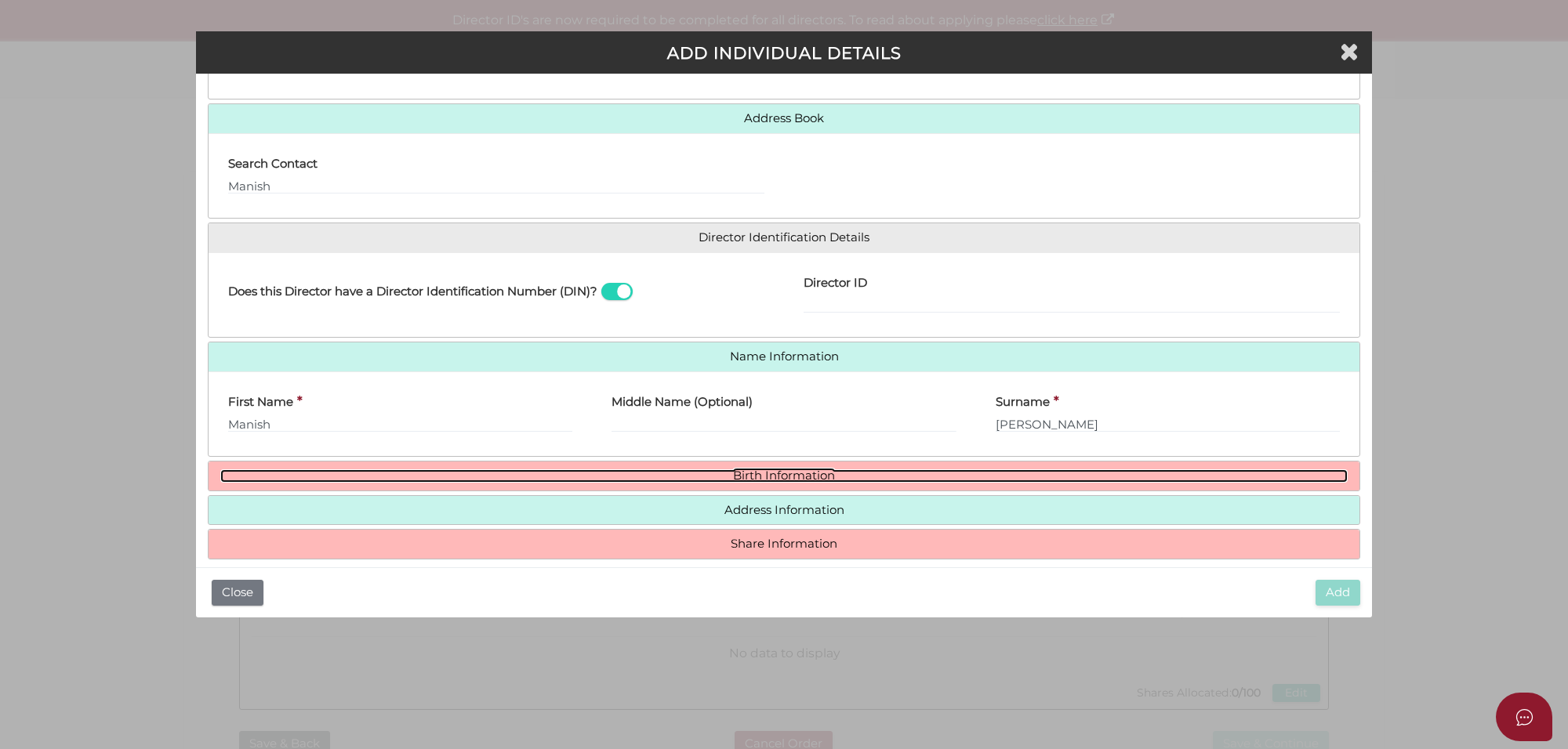
click at [761, 481] on link "Birth Information" at bounding box center [783, 476] width 1127 height 13
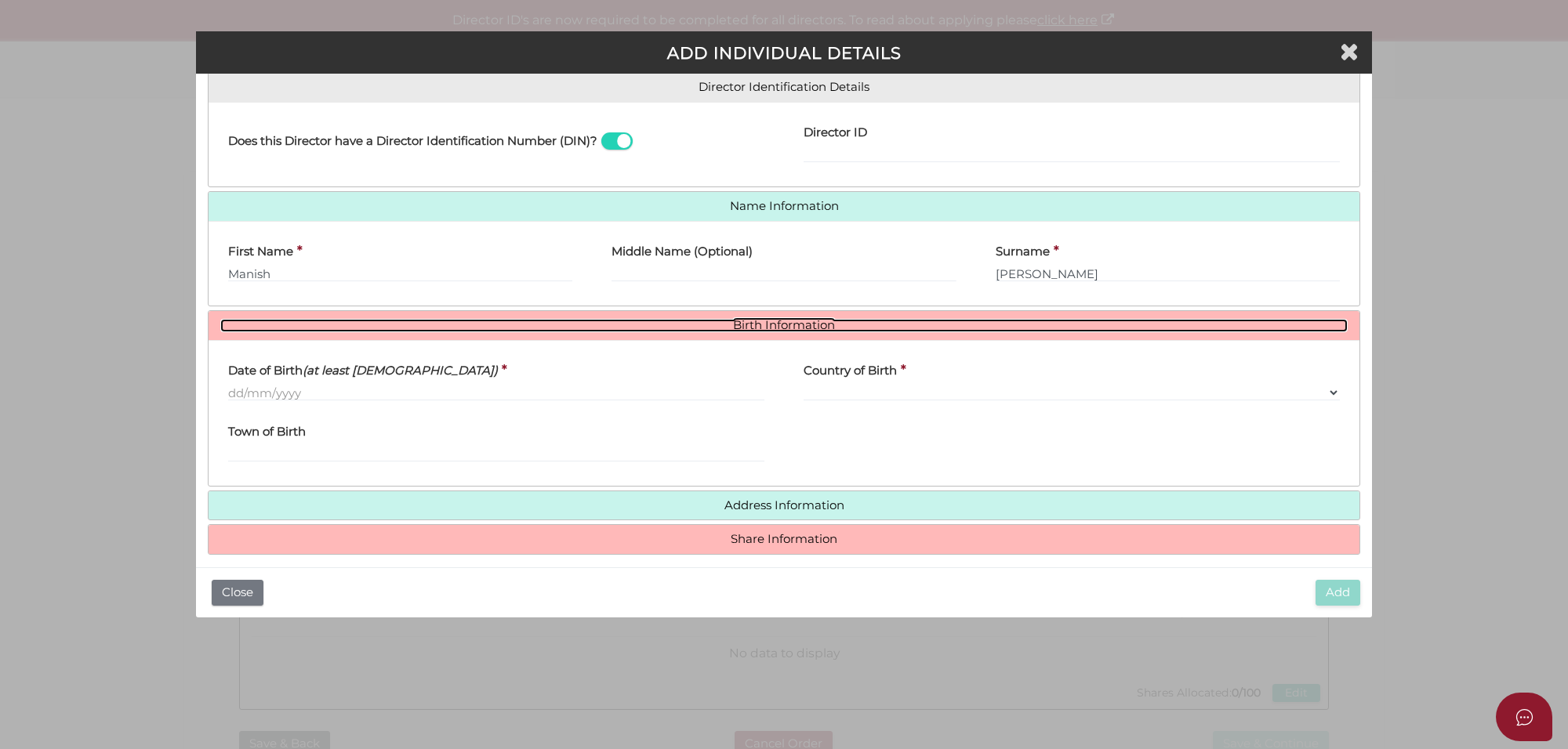
scroll to position [262, 0]
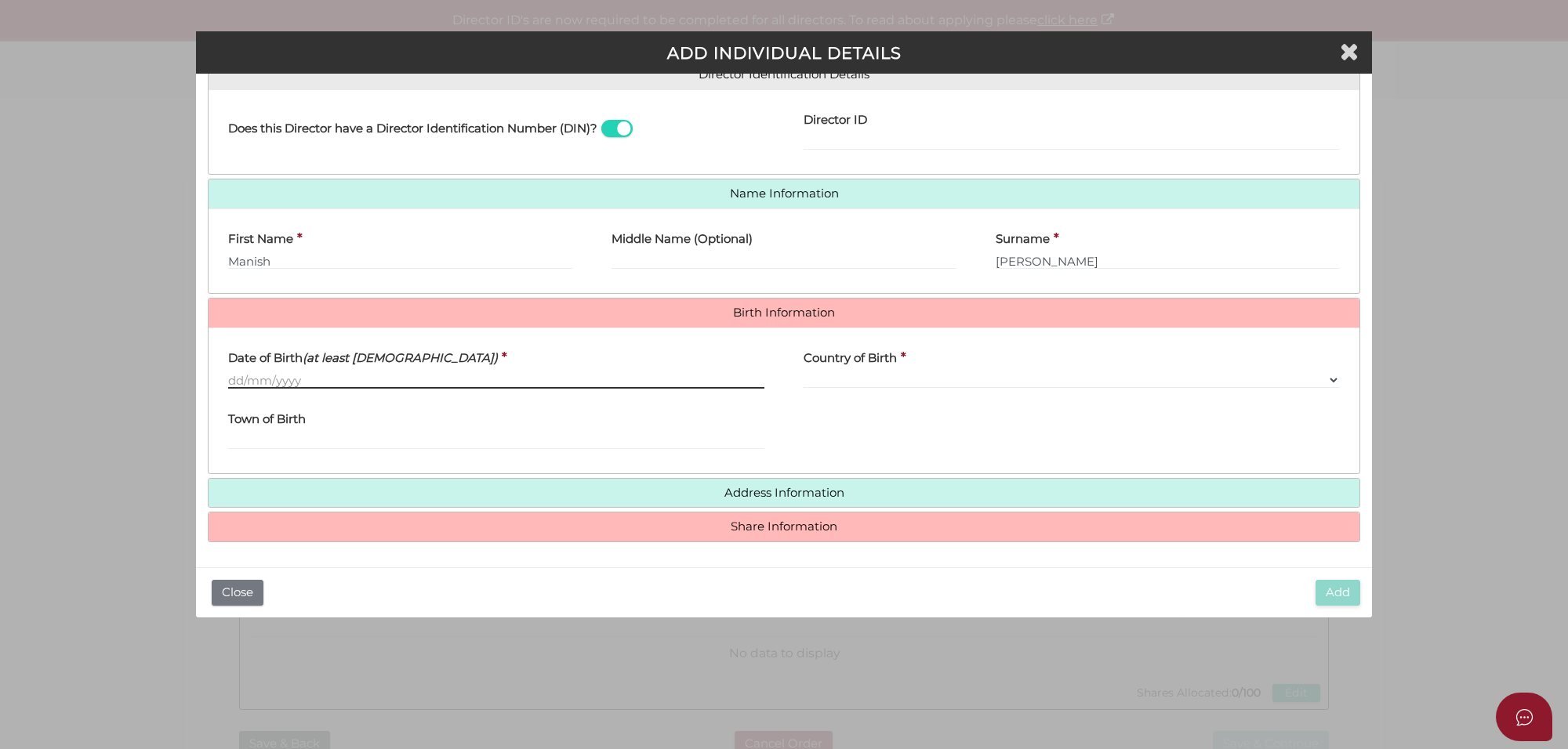
click at [230, 376] on input "Date of Birth (at least 18 years old)" at bounding box center [496, 379] width 536 height 17
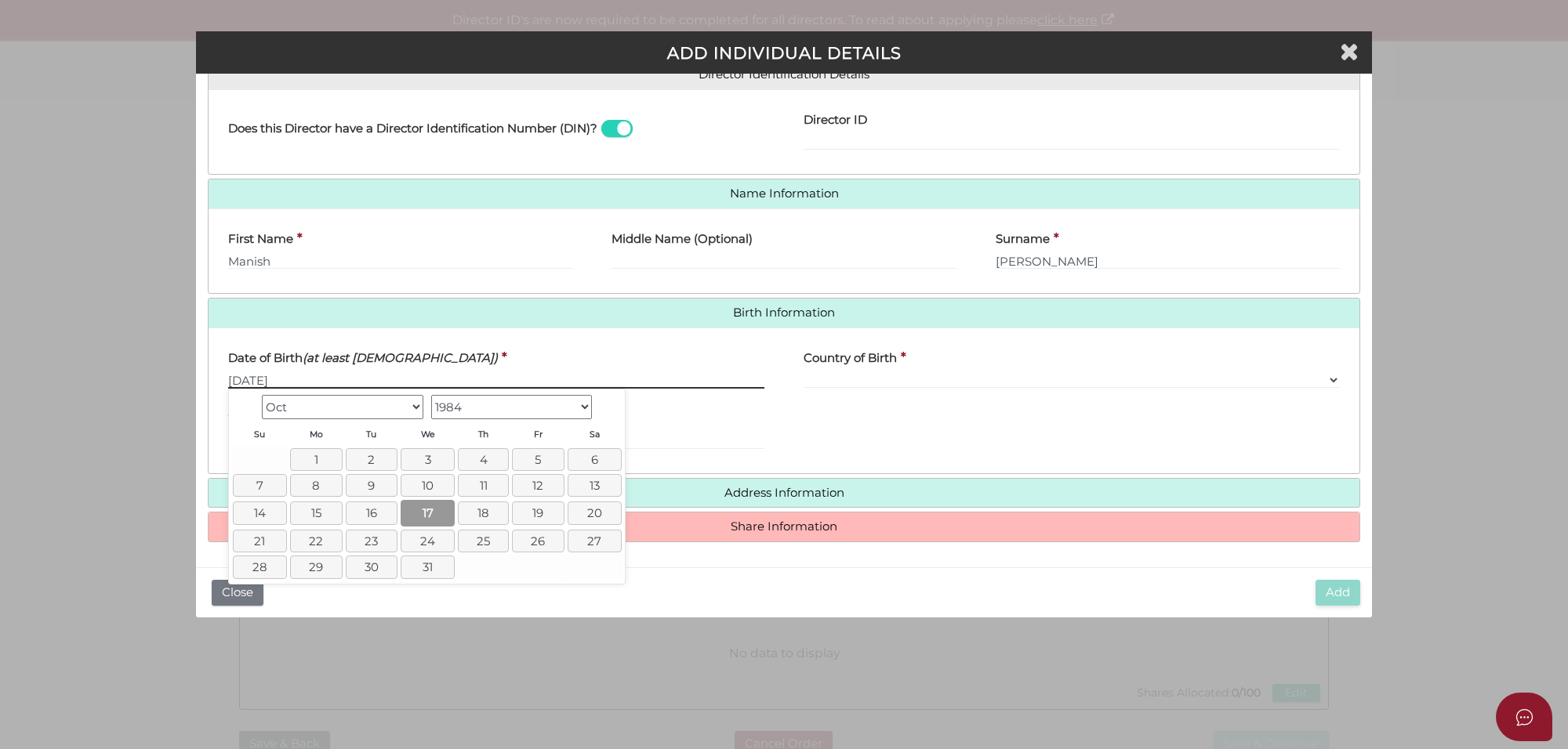
type input "17/10/1984"
click at [438, 506] on link "17" at bounding box center [428, 513] width 54 height 26
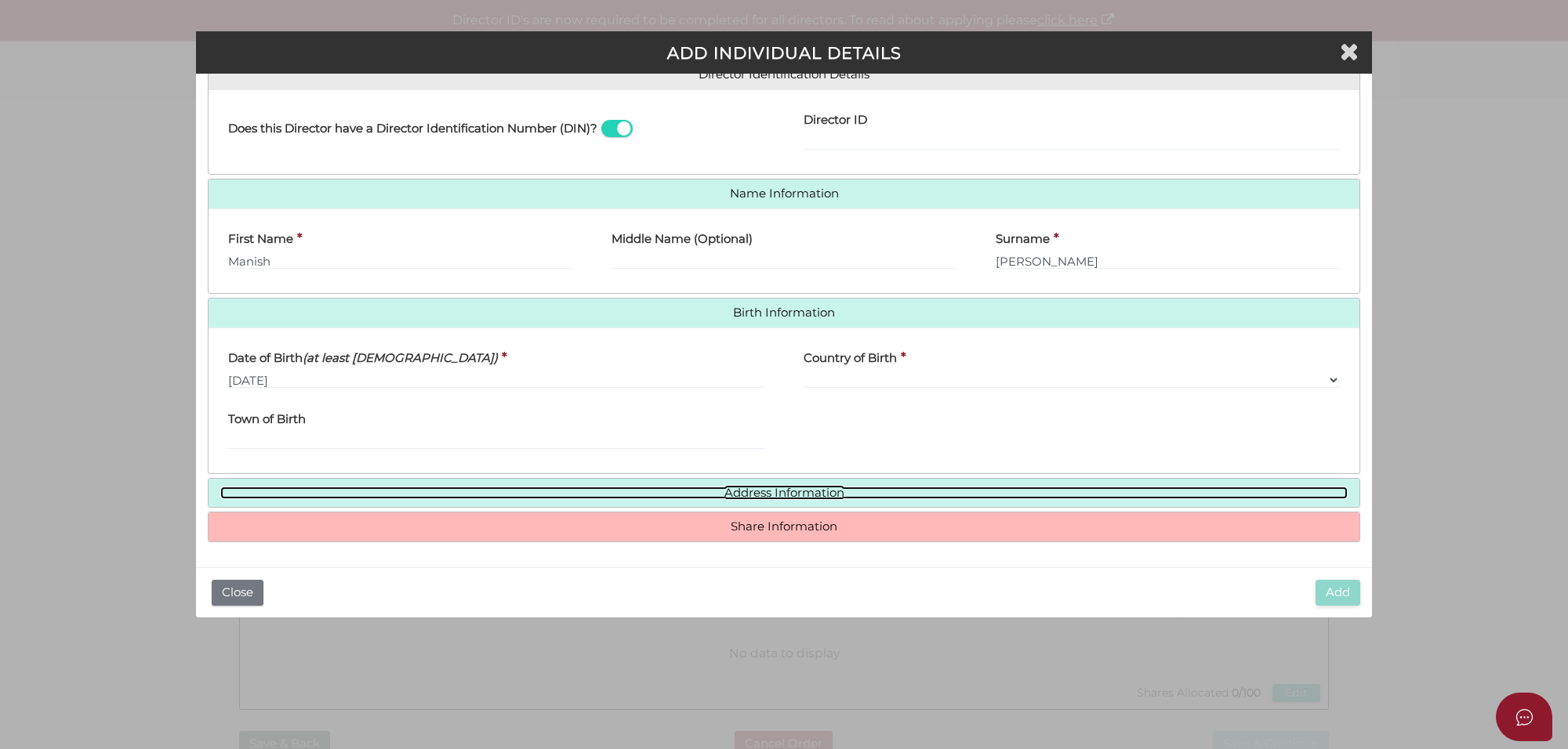
click at [739, 491] on link "Address Information" at bounding box center [783, 493] width 1127 height 13
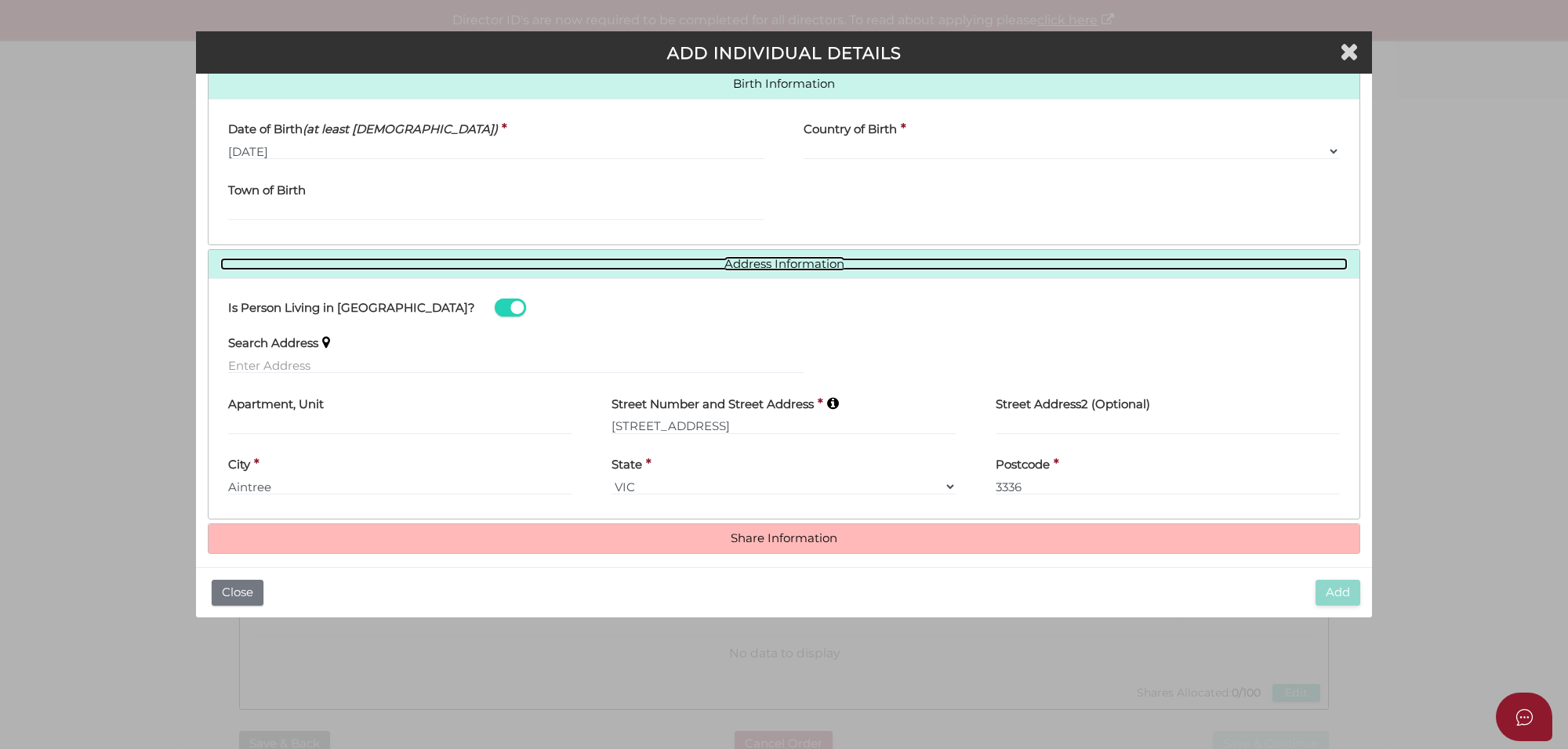
scroll to position [503, 0]
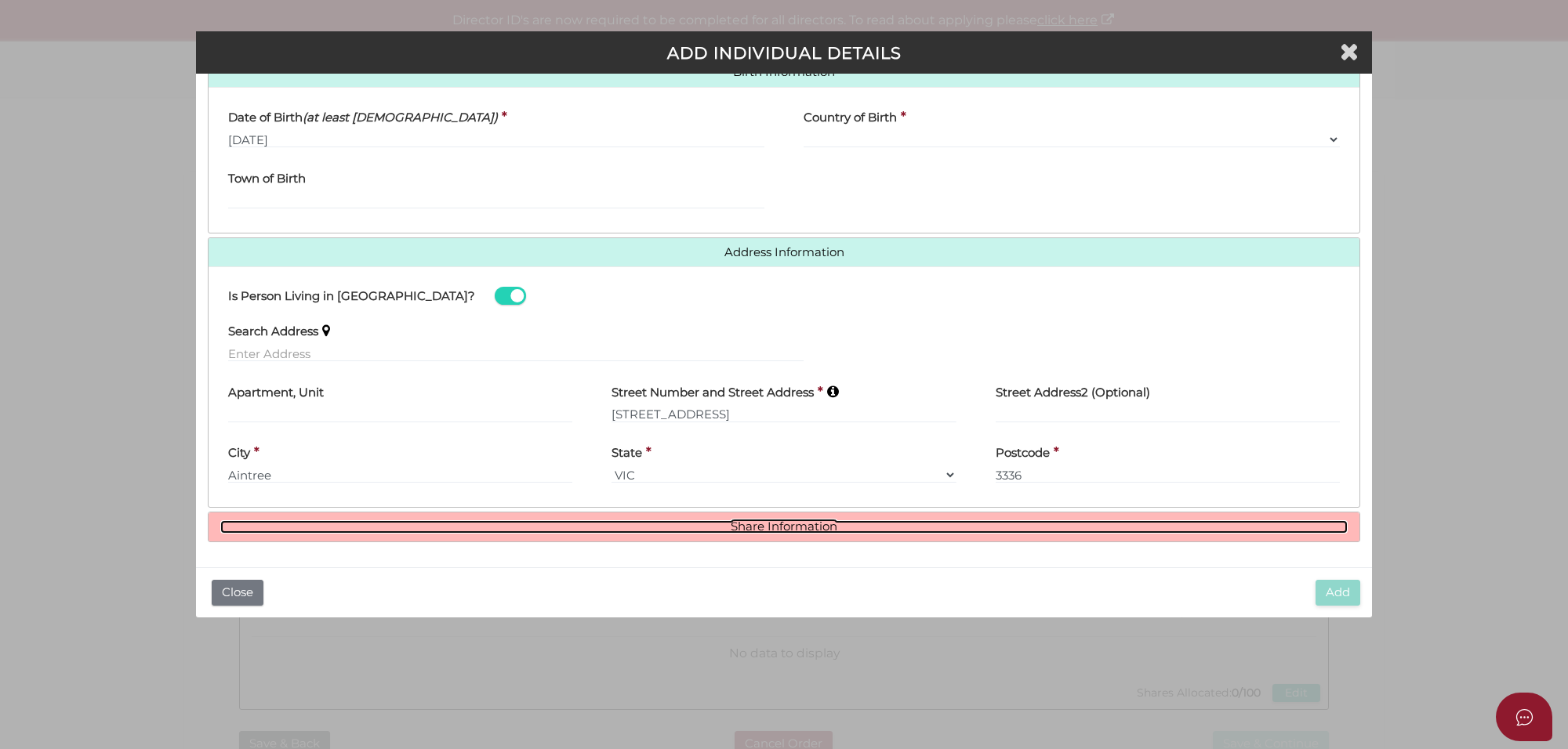
click at [735, 531] on link "Share Information" at bounding box center [783, 527] width 1127 height 13
click at [797, 525] on link "Share Information" at bounding box center [783, 525] width 1127 height 13
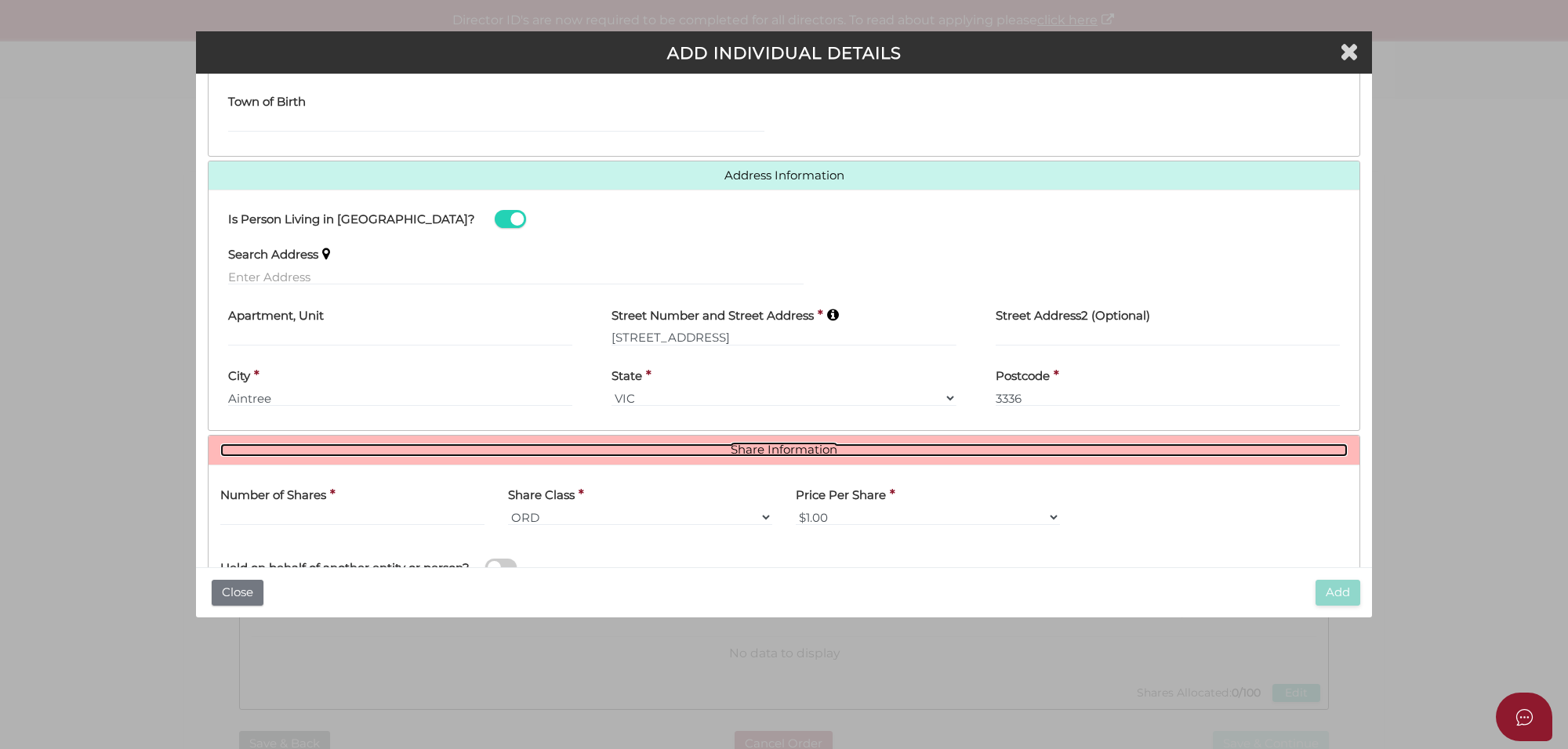
scroll to position [694, 0]
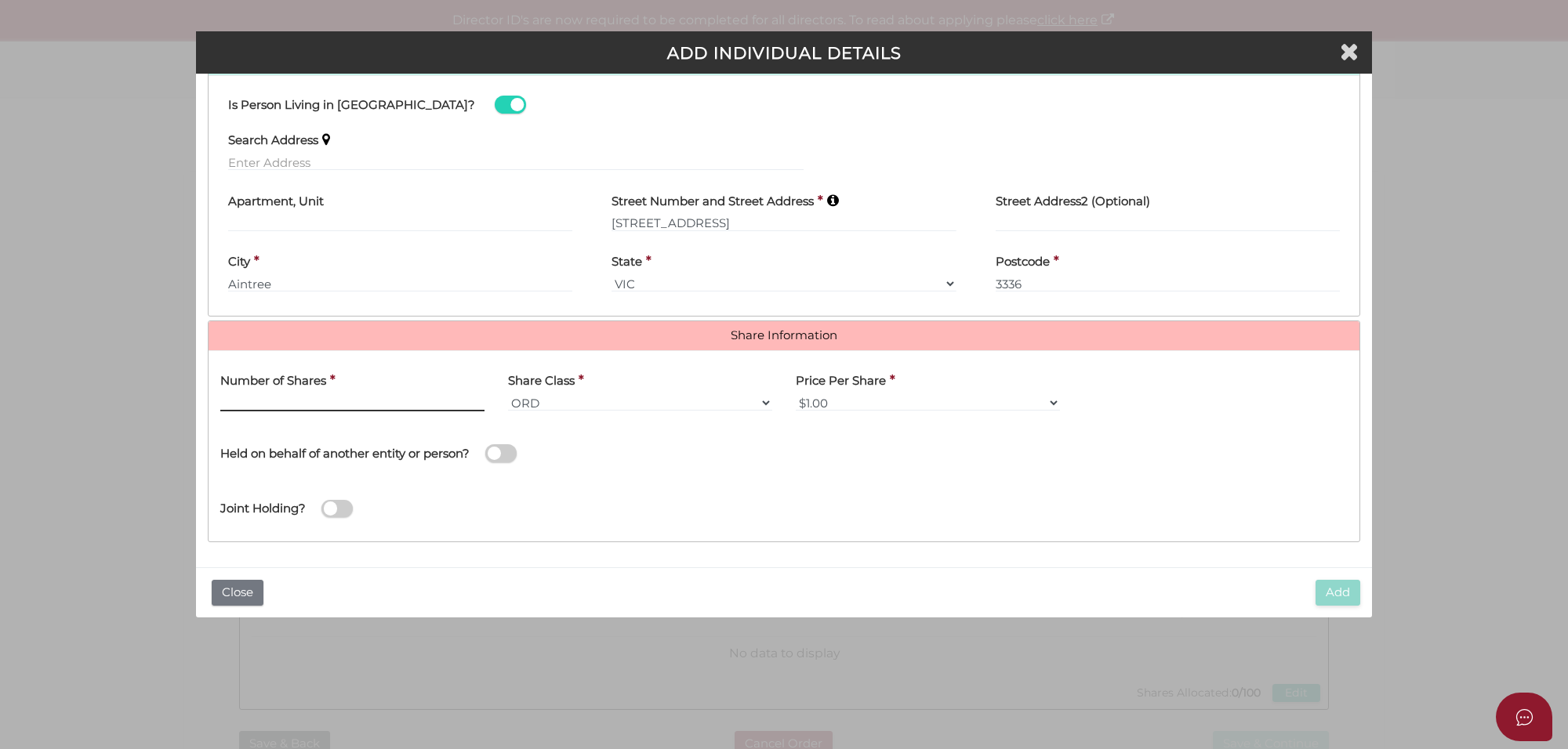
click at [275, 400] on input "text" at bounding box center [352, 403] width 264 height 17
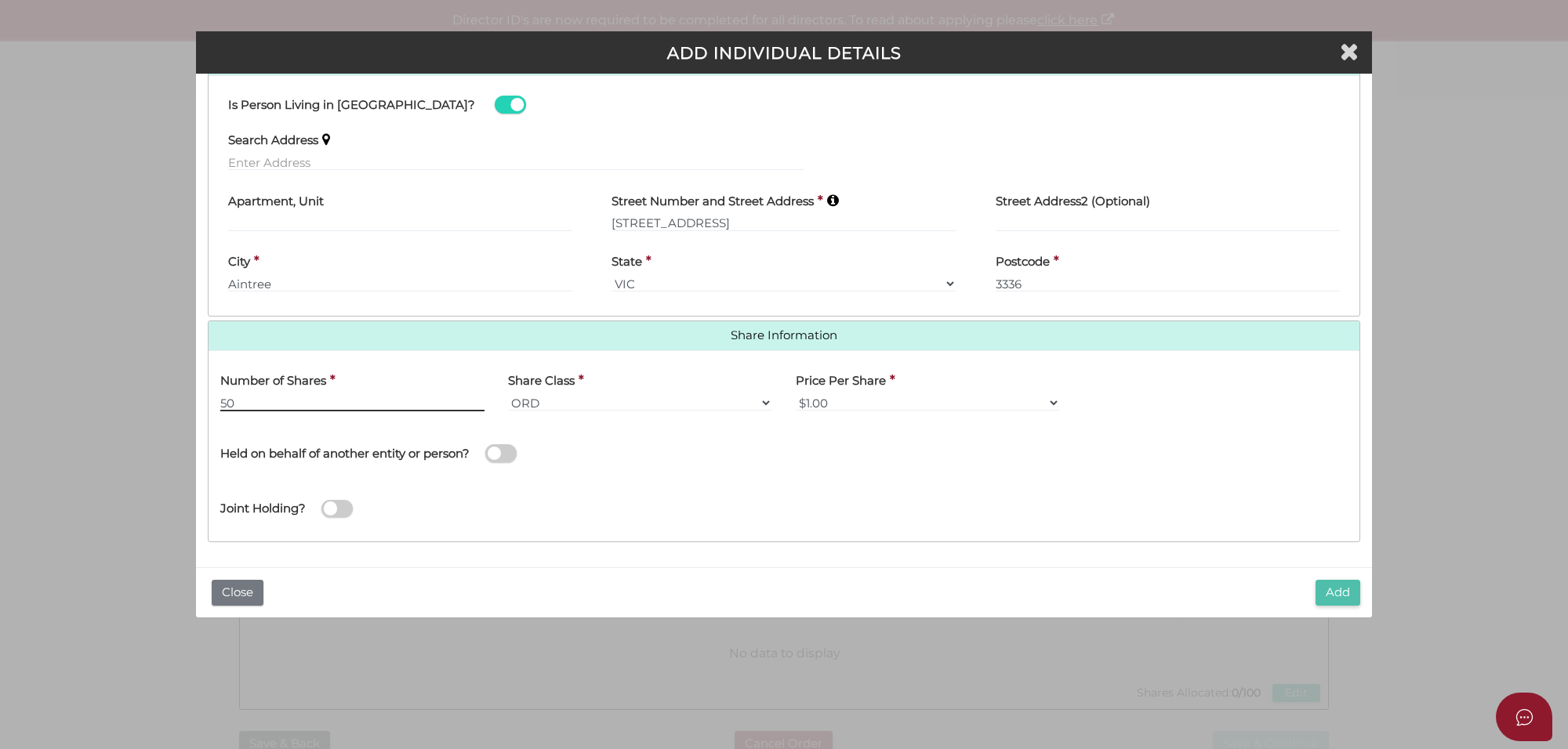
type input "50"
click at [1359, 592] on button "Add" at bounding box center [1338, 592] width 45 height 26
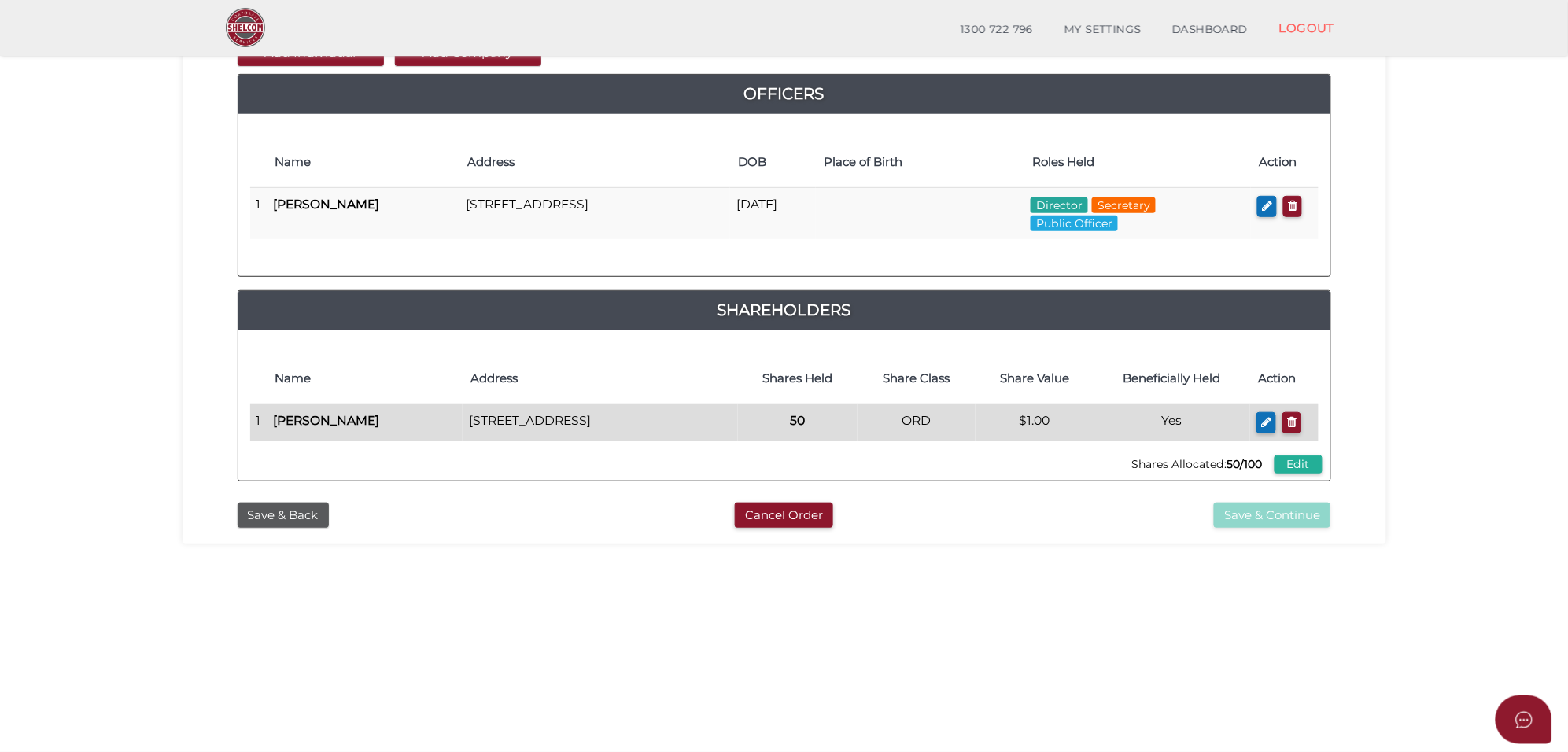
scroll to position [98, 0]
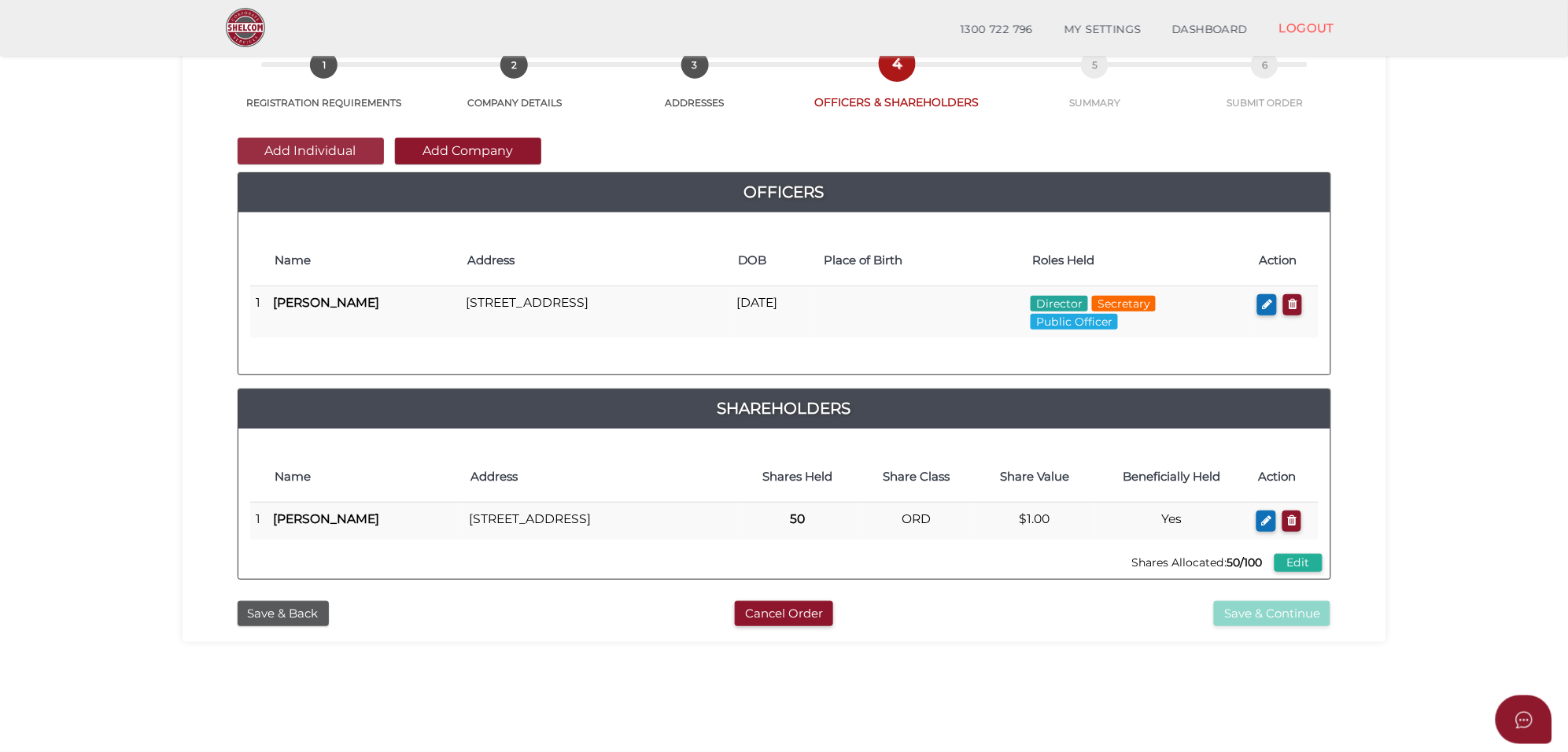
click at [348, 152] on button "Add Individual" at bounding box center [311, 151] width 146 height 27
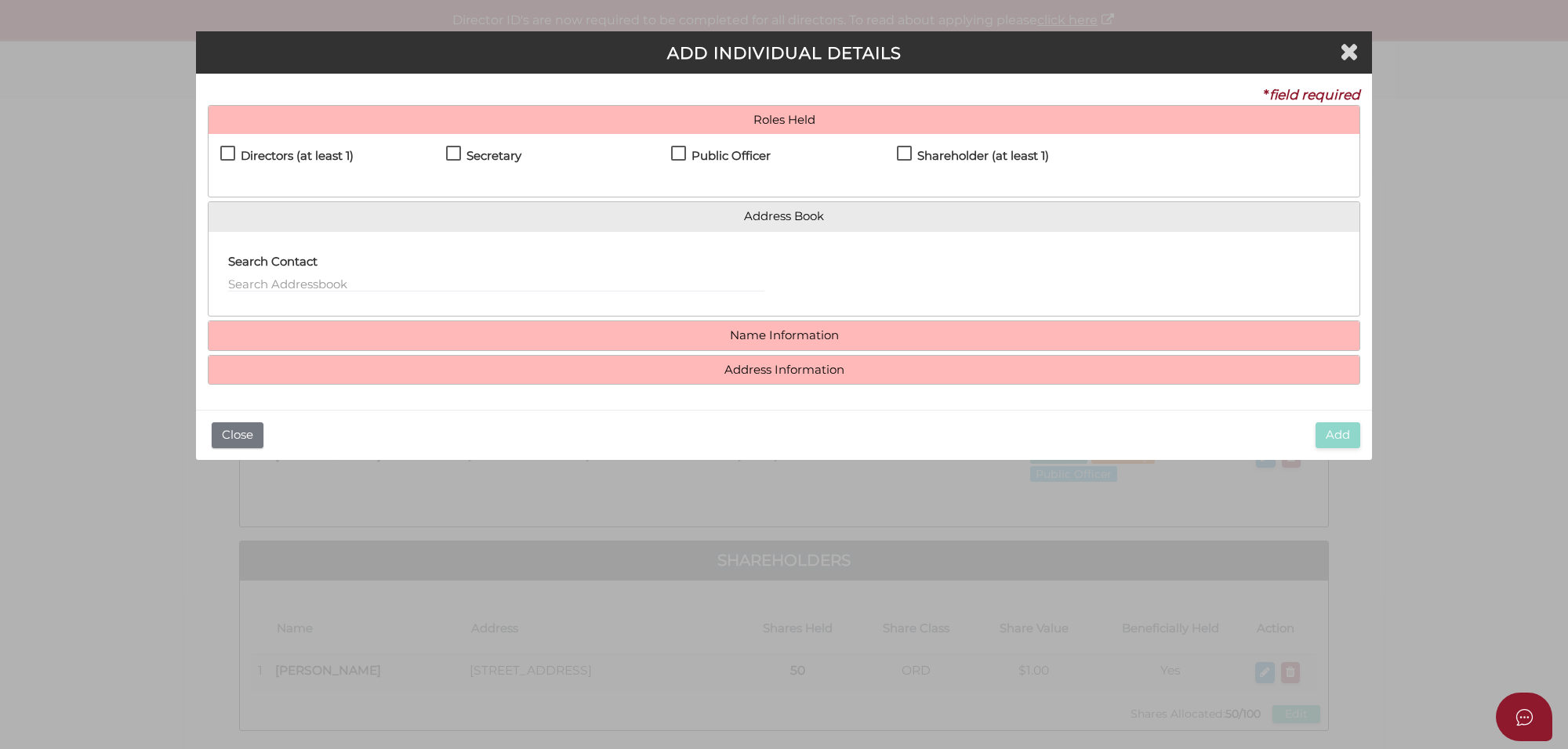
drag, startPoint x: 224, startPoint y: 149, endPoint x: 525, endPoint y: 192, distance: 304.1
click at [224, 149] on label "Directors (at least 1)" at bounding box center [286, 159] width 133 height 20
checkbox input "true"
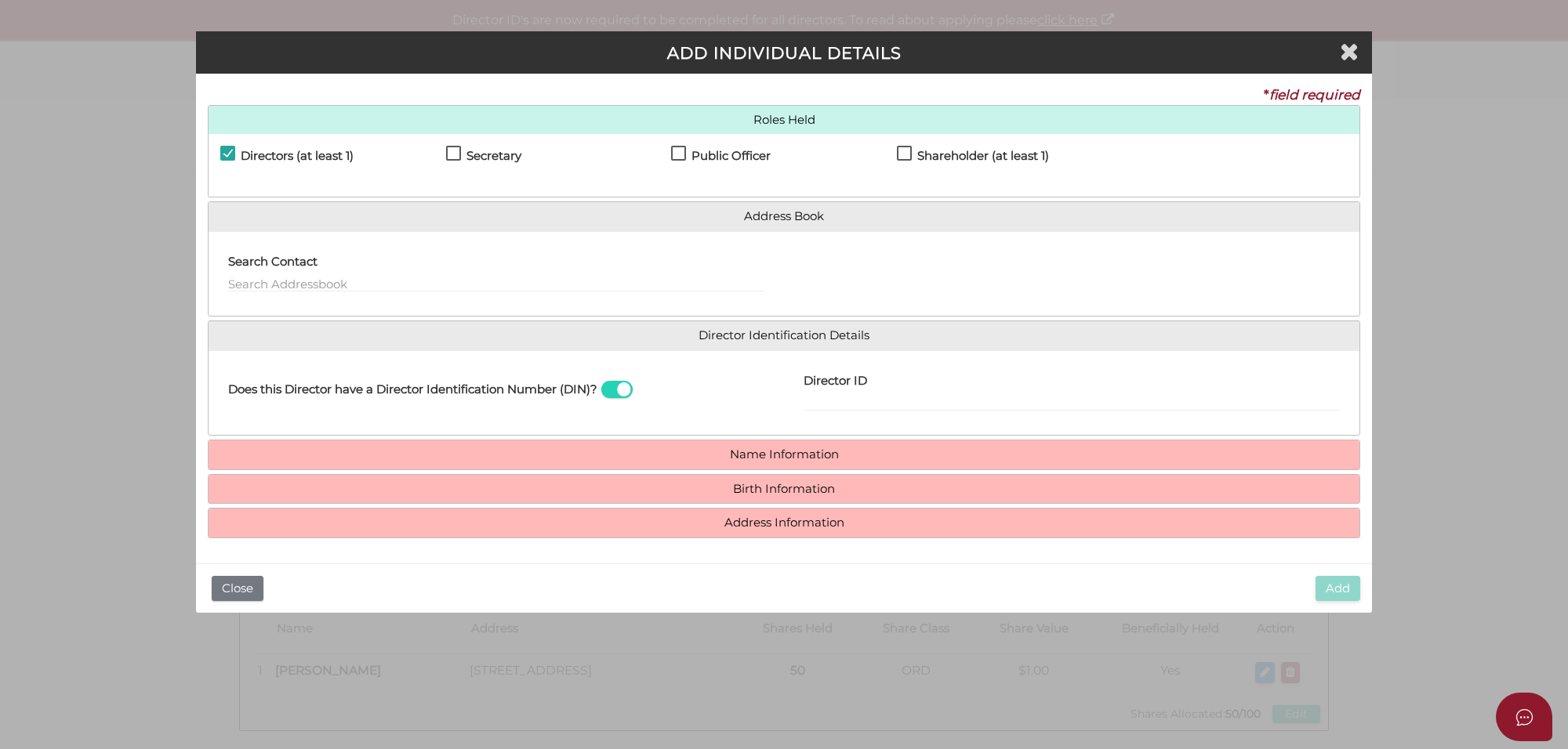
click at [901, 155] on label "Shareholder (at least 1)" at bounding box center [973, 159] width 152 height 20
checkbox input "true"
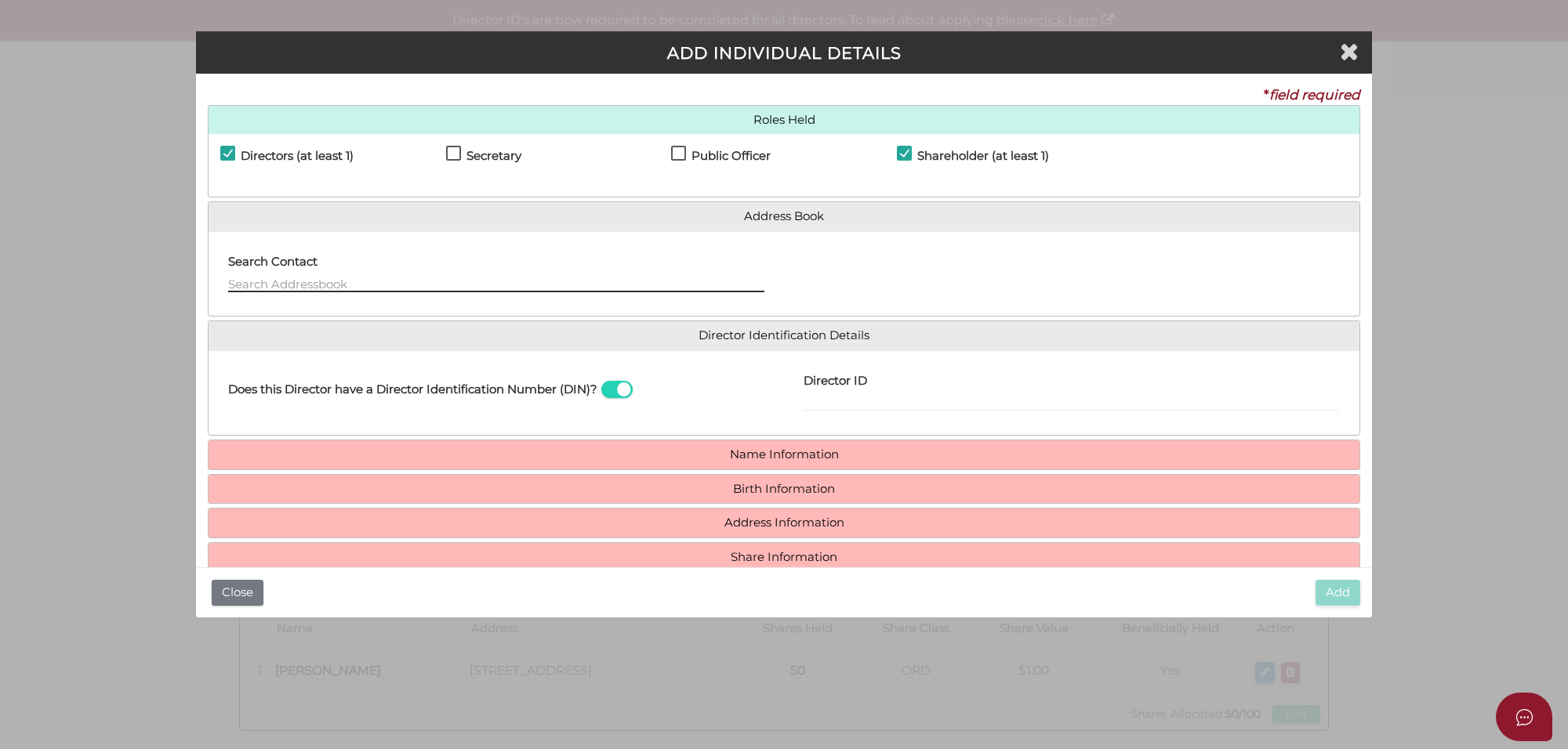
click at [262, 282] on input "text" at bounding box center [496, 283] width 536 height 17
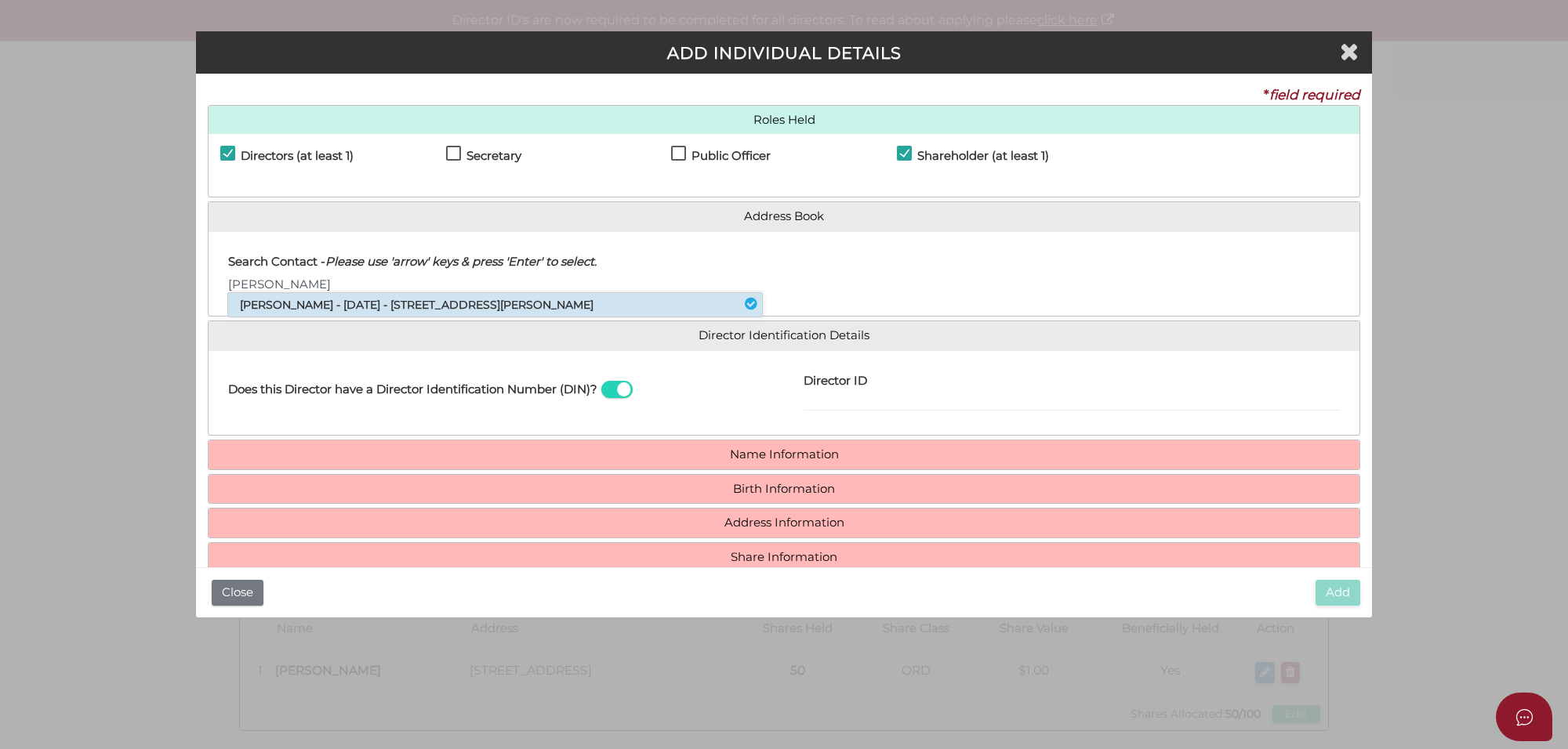
click at [272, 299] on li "Daljeet Singh Sohal - 03/05/1986 - 10 Ewden Drive, Bonnie Brook, VIC, 3335" at bounding box center [495, 305] width 533 height 23
type input "Daljeet"
type input "Daljeet Singh"
type input "Sohal"
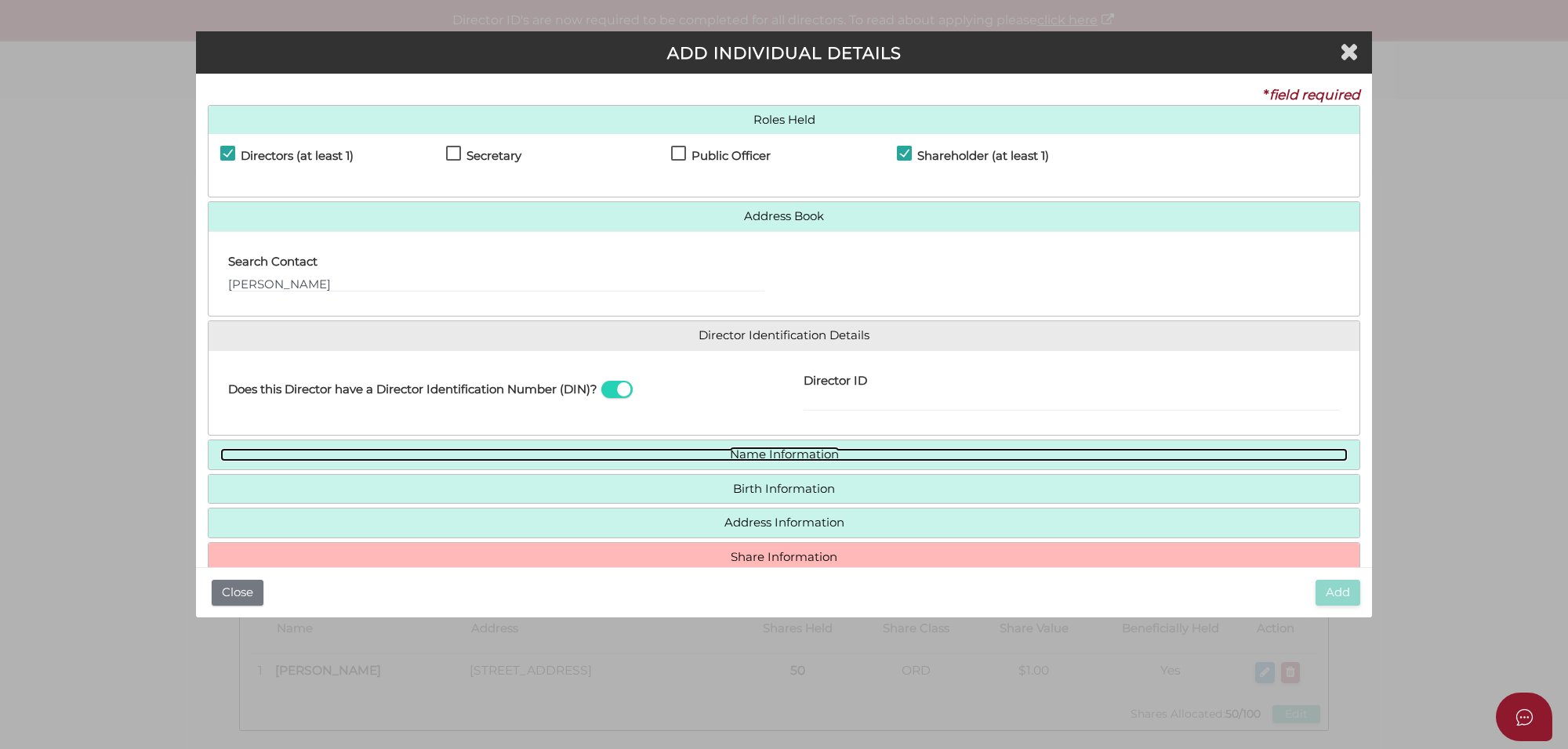
click at [762, 455] on link "Name Information" at bounding box center [783, 455] width 1127 height 13
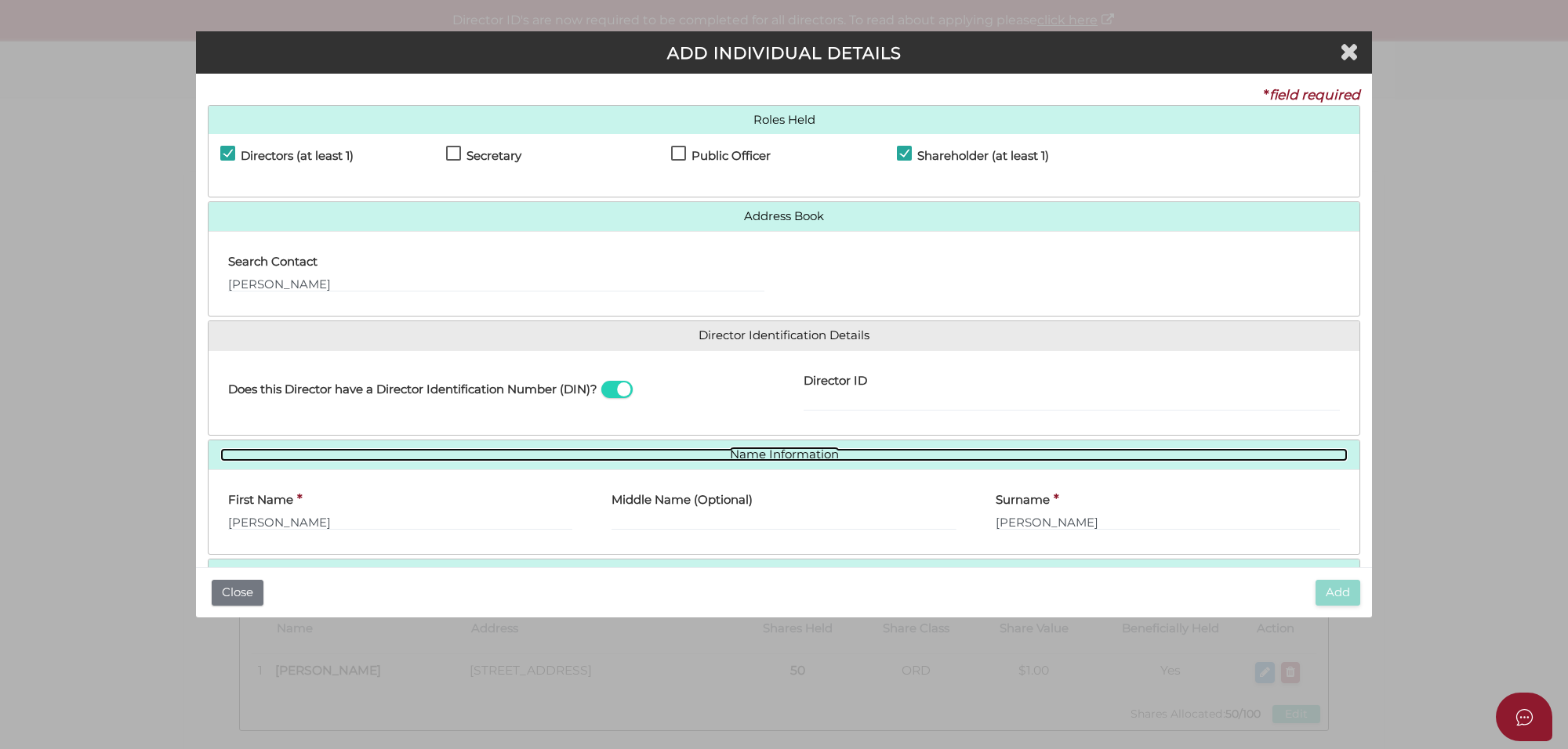
scroll to position [98, 0]
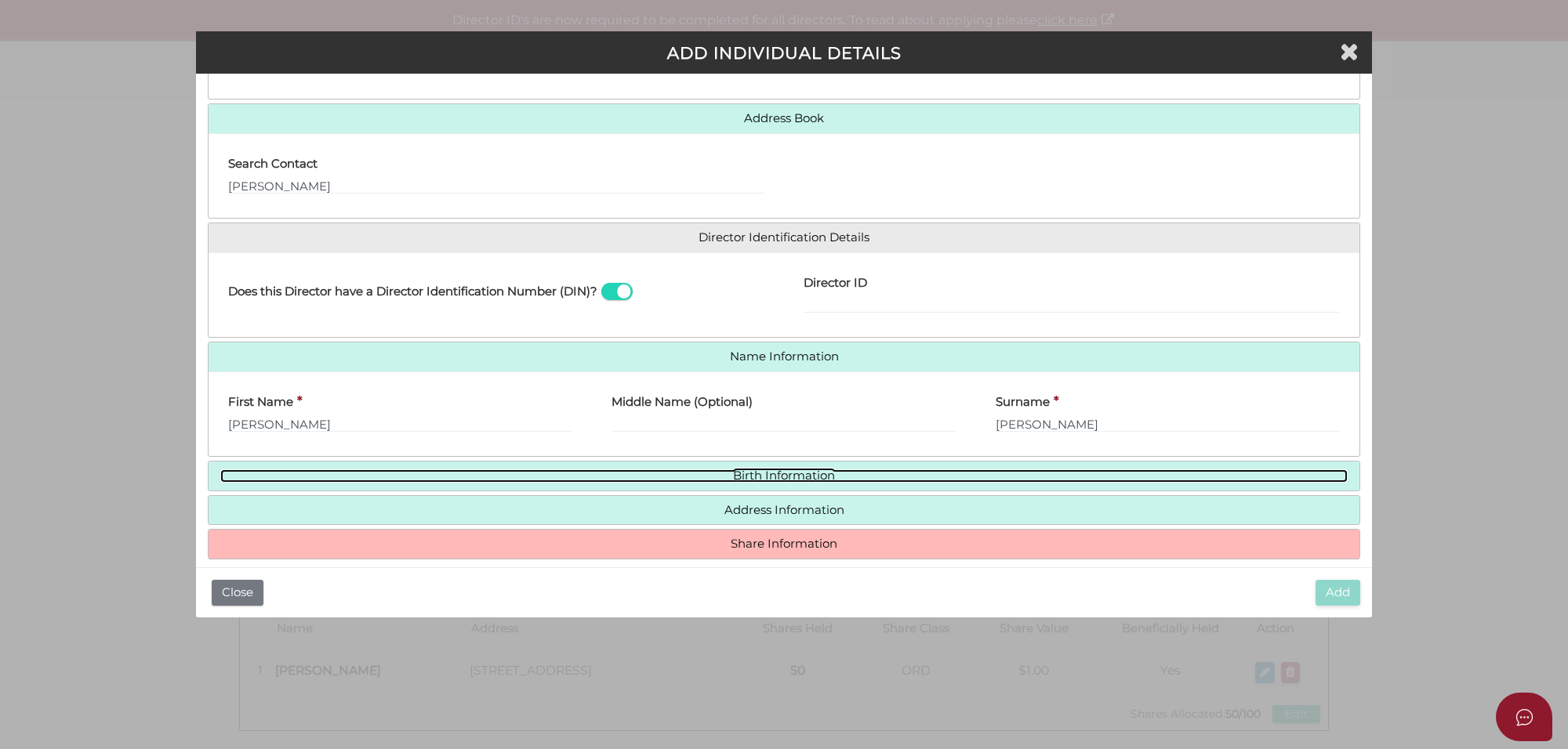
click at [797, 477] on link "Birth Information" at bounding box center [783, 476] width 1127 height 13
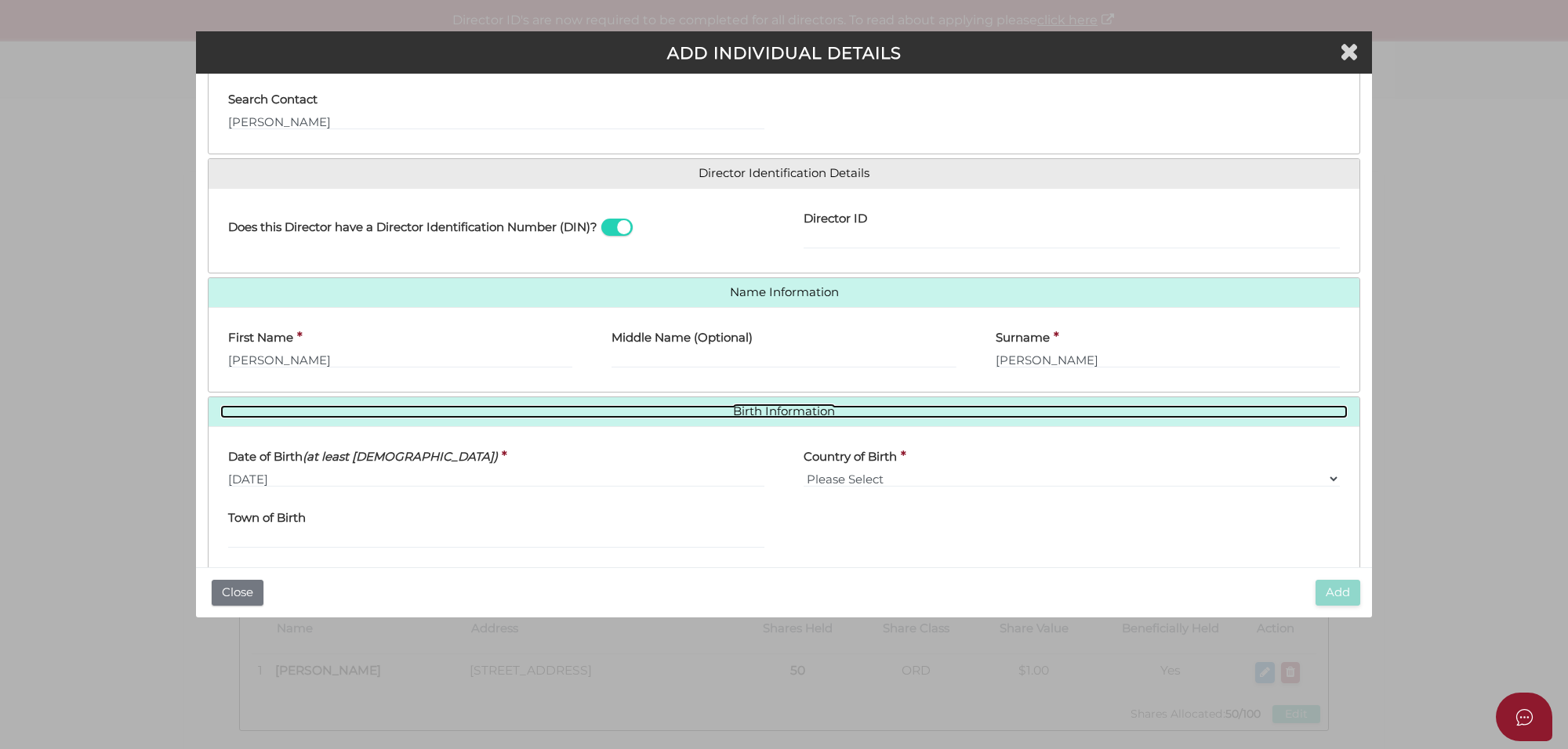
scroll to position [196, 0]
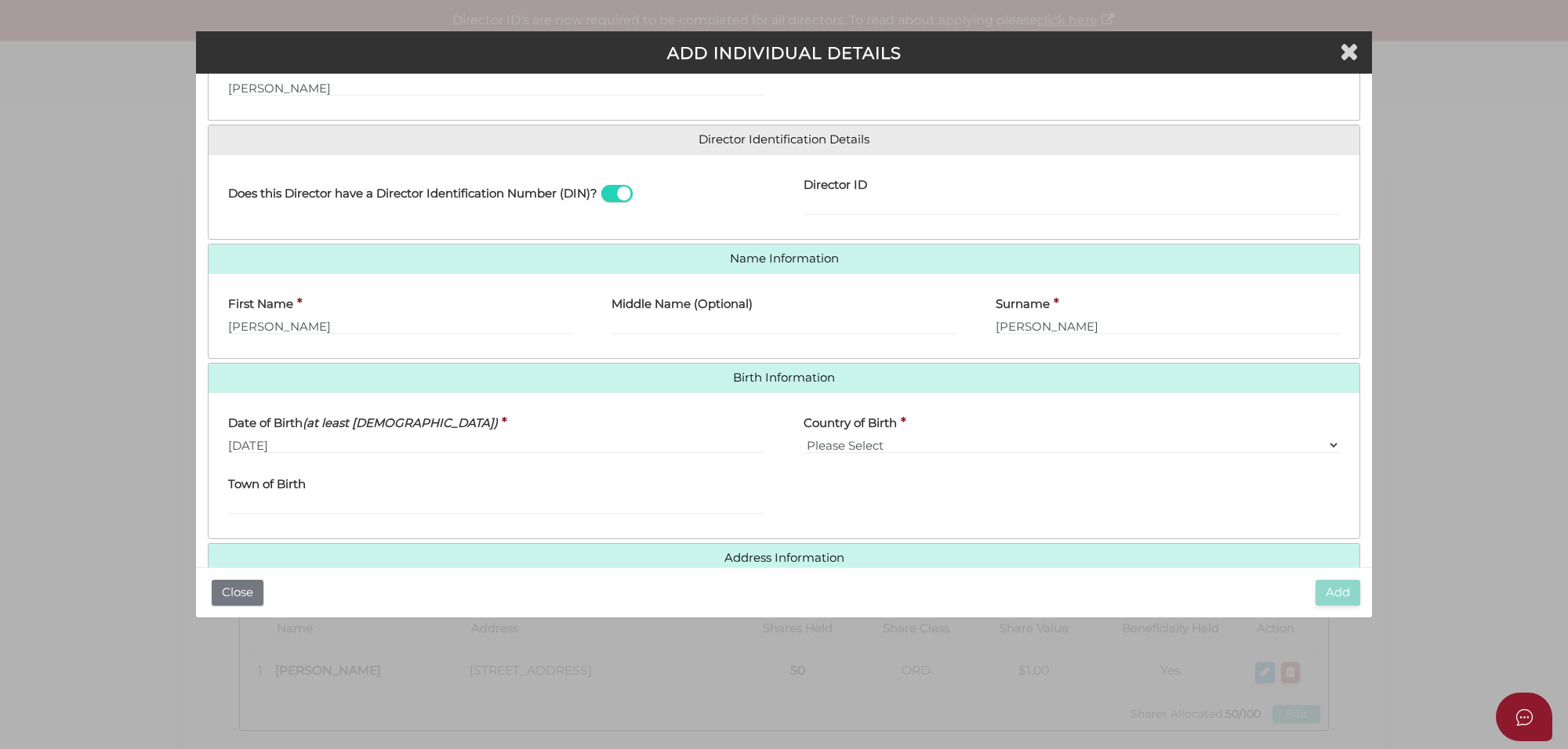
click at [788, 551] on h4 "Address Information" at bounding box center [784, 558] width 1151 height 29
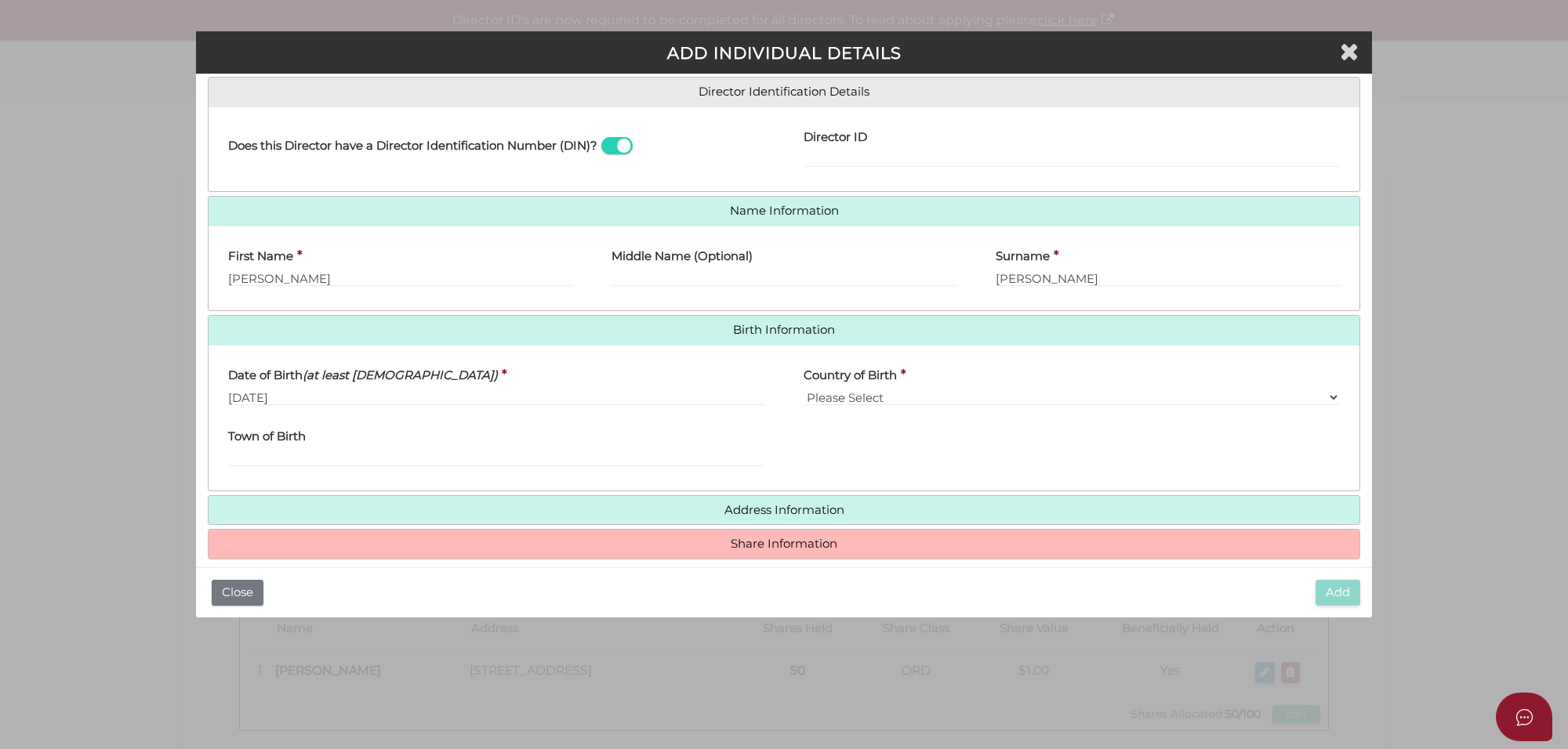
scroll to position [262, 0]
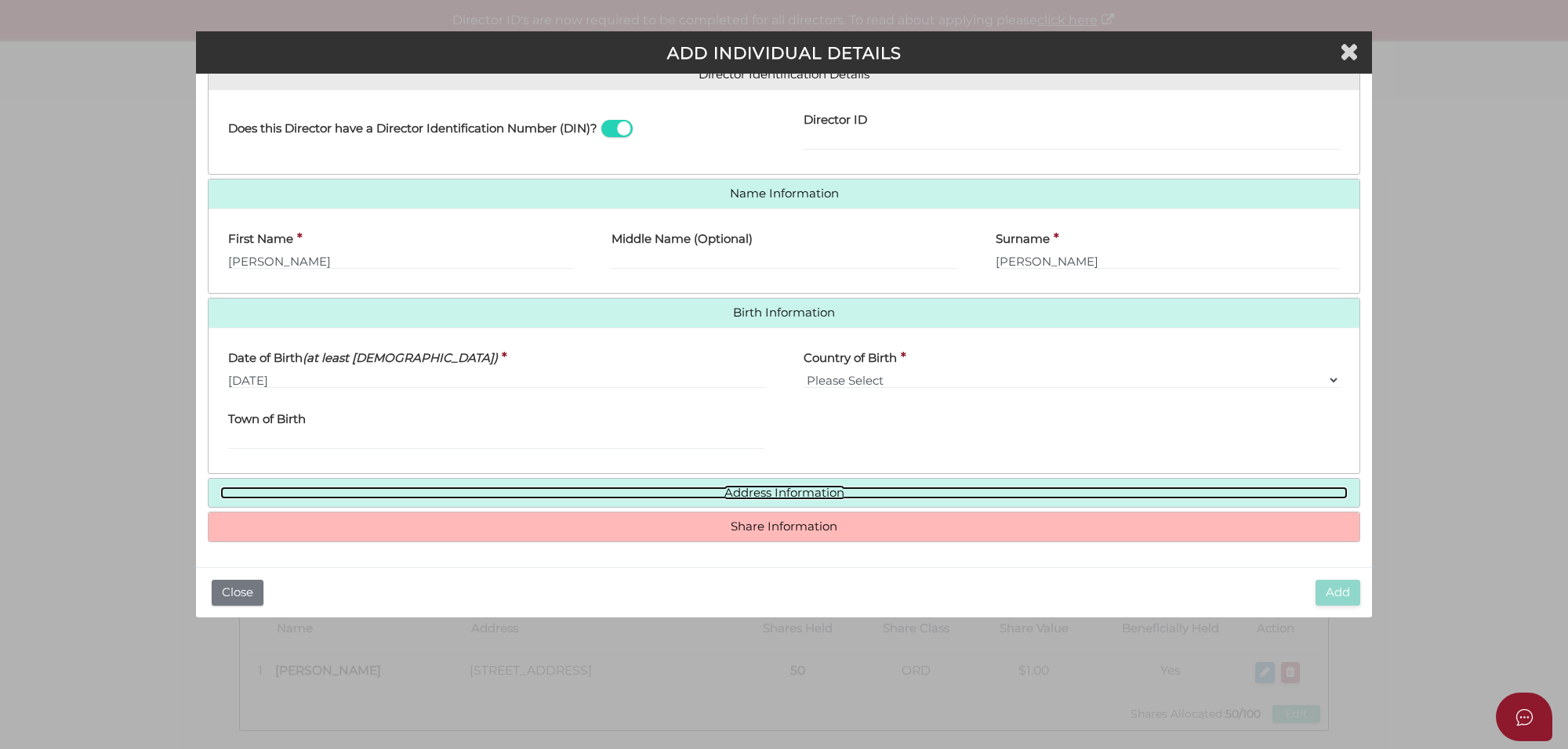
click at [763, 489] on link "Address Information" at bounding box center [783, 493] width 1127 height 13
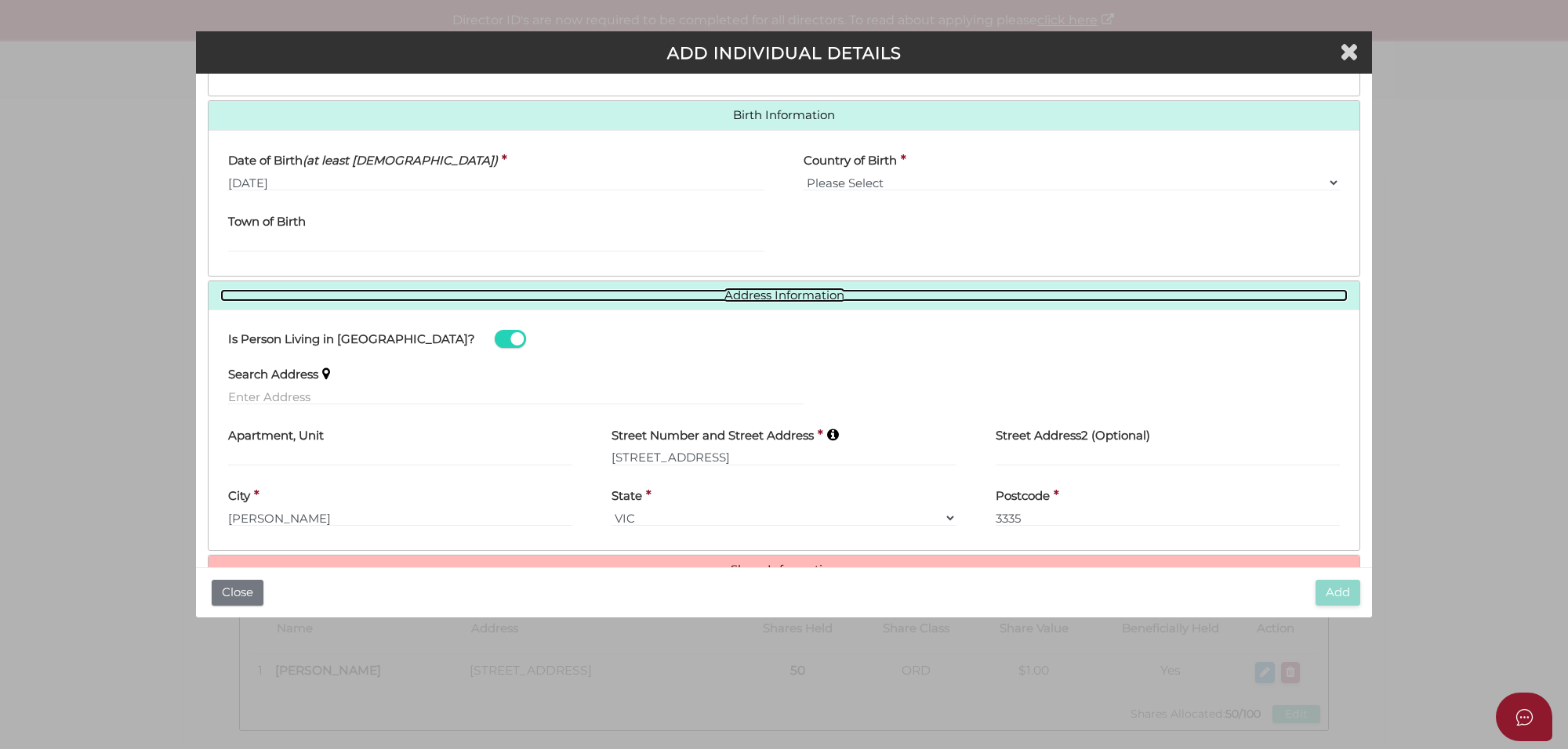
scroll to position [503, 0]
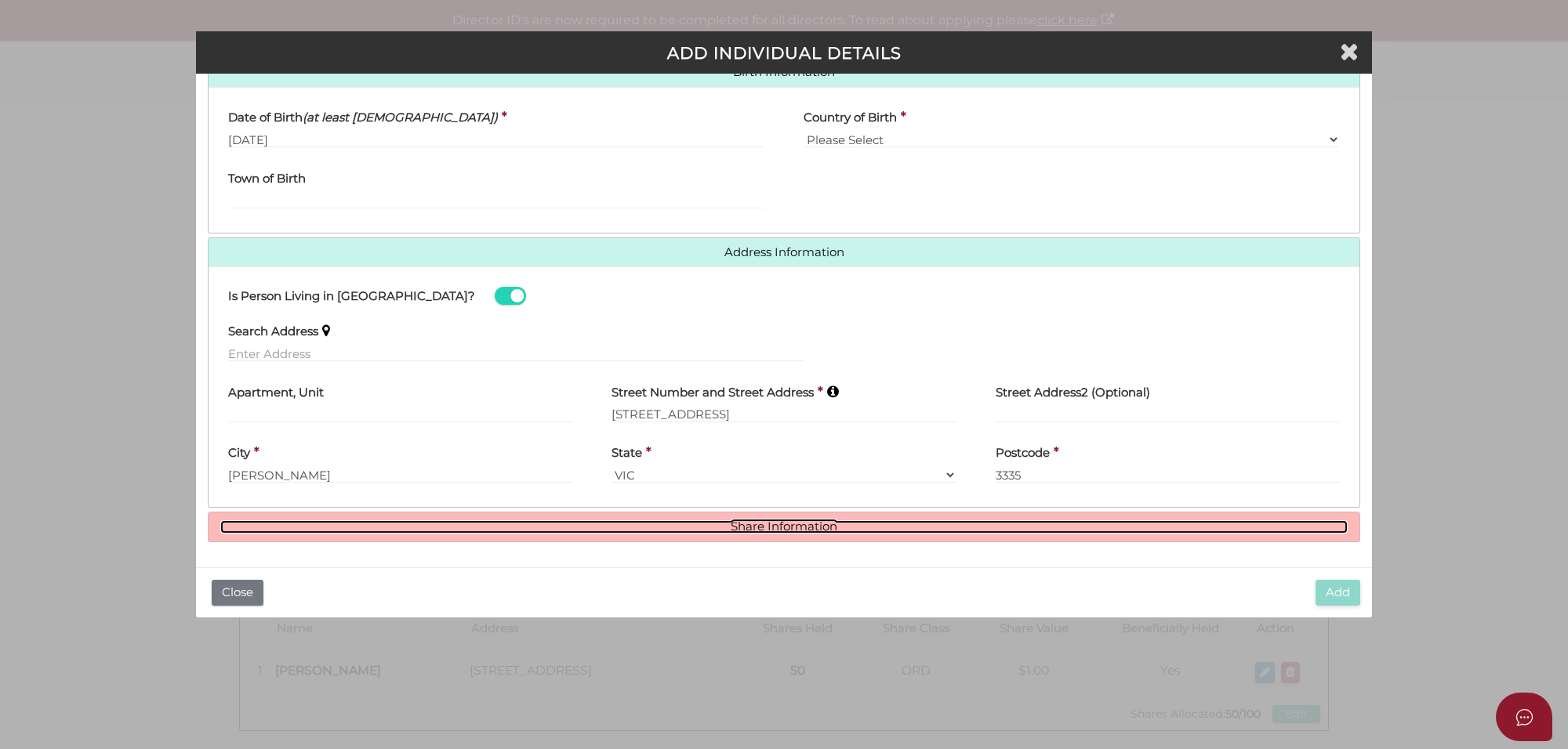
click at [780, 523] on link "Share Information" at bounding box center [783, 527] width 1127 height 13
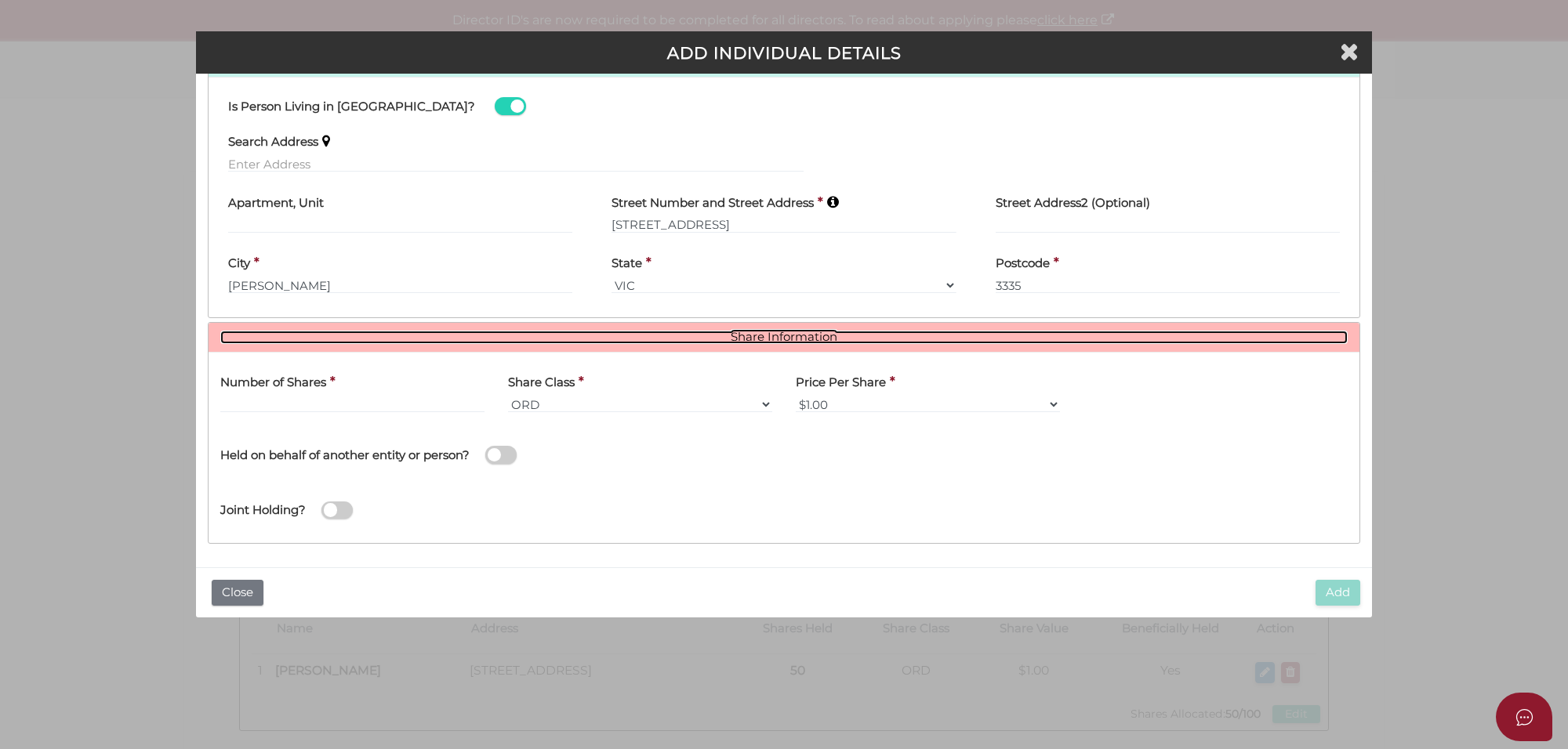
scroll to position [694, 0]
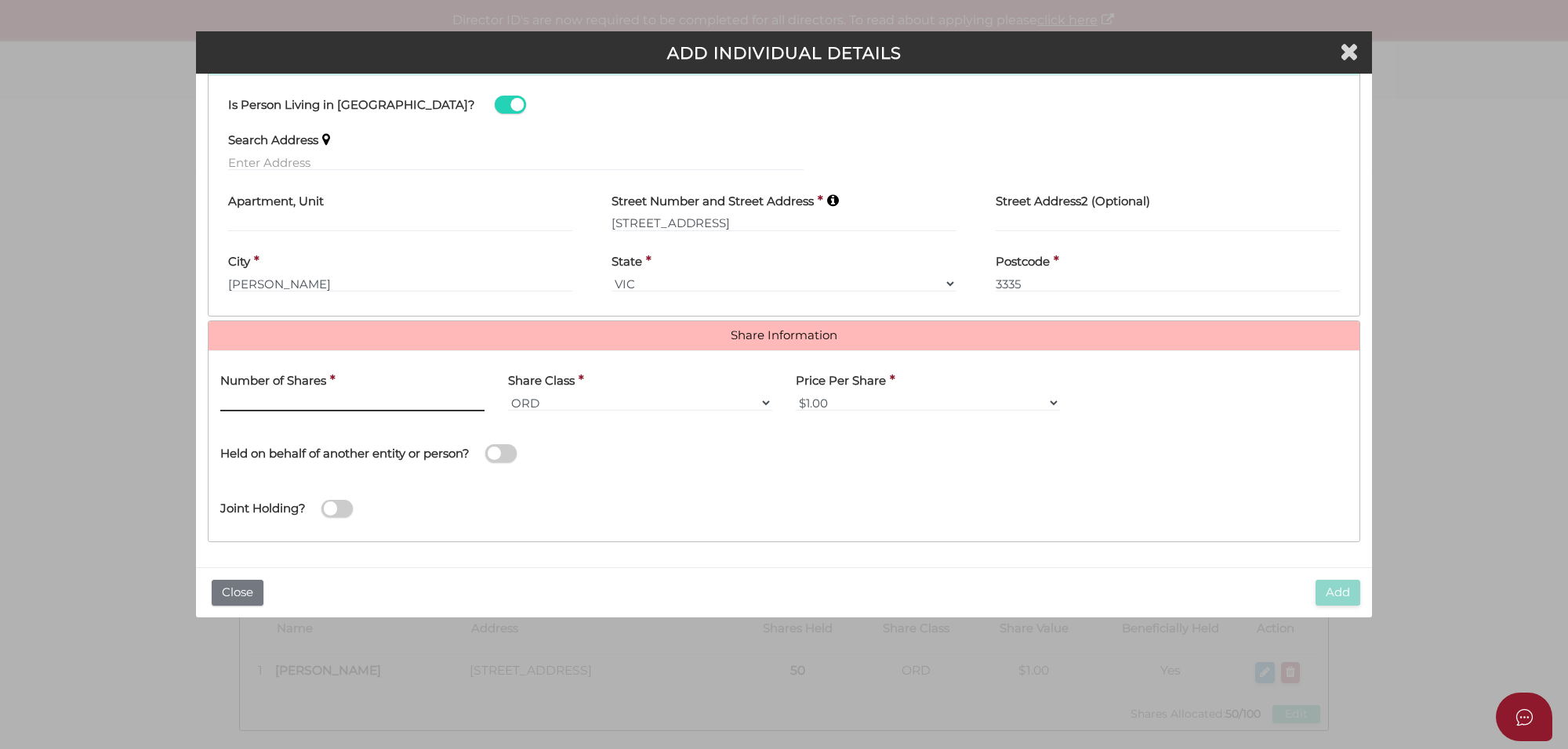
click at [346, 406] on input "text" at bounding box center [352, 403] width 264 height 17
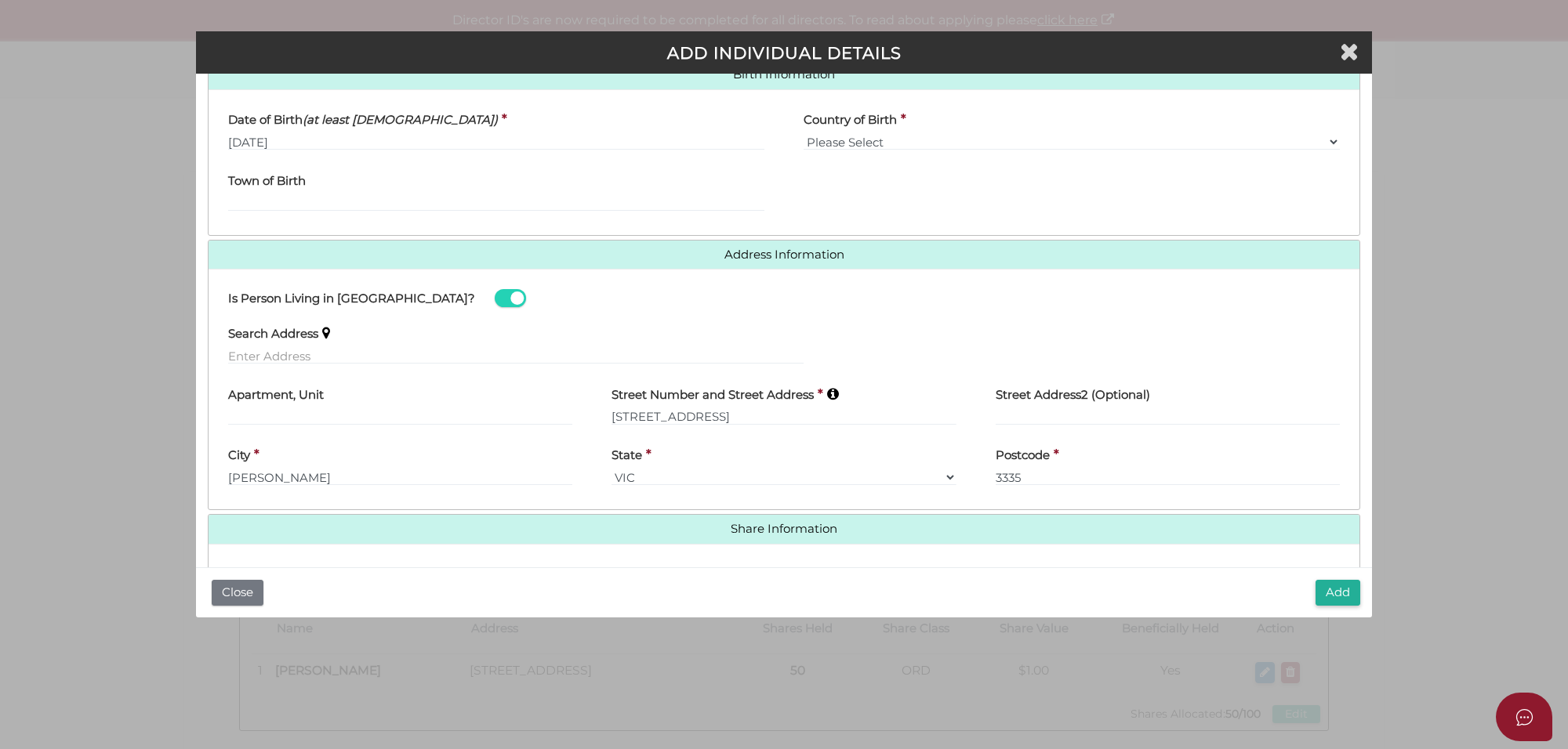
scroll to position [498, 0]
type input "50"
click at [308, 354] on input "text" at bounding box center [516, 357] width 575 height 17
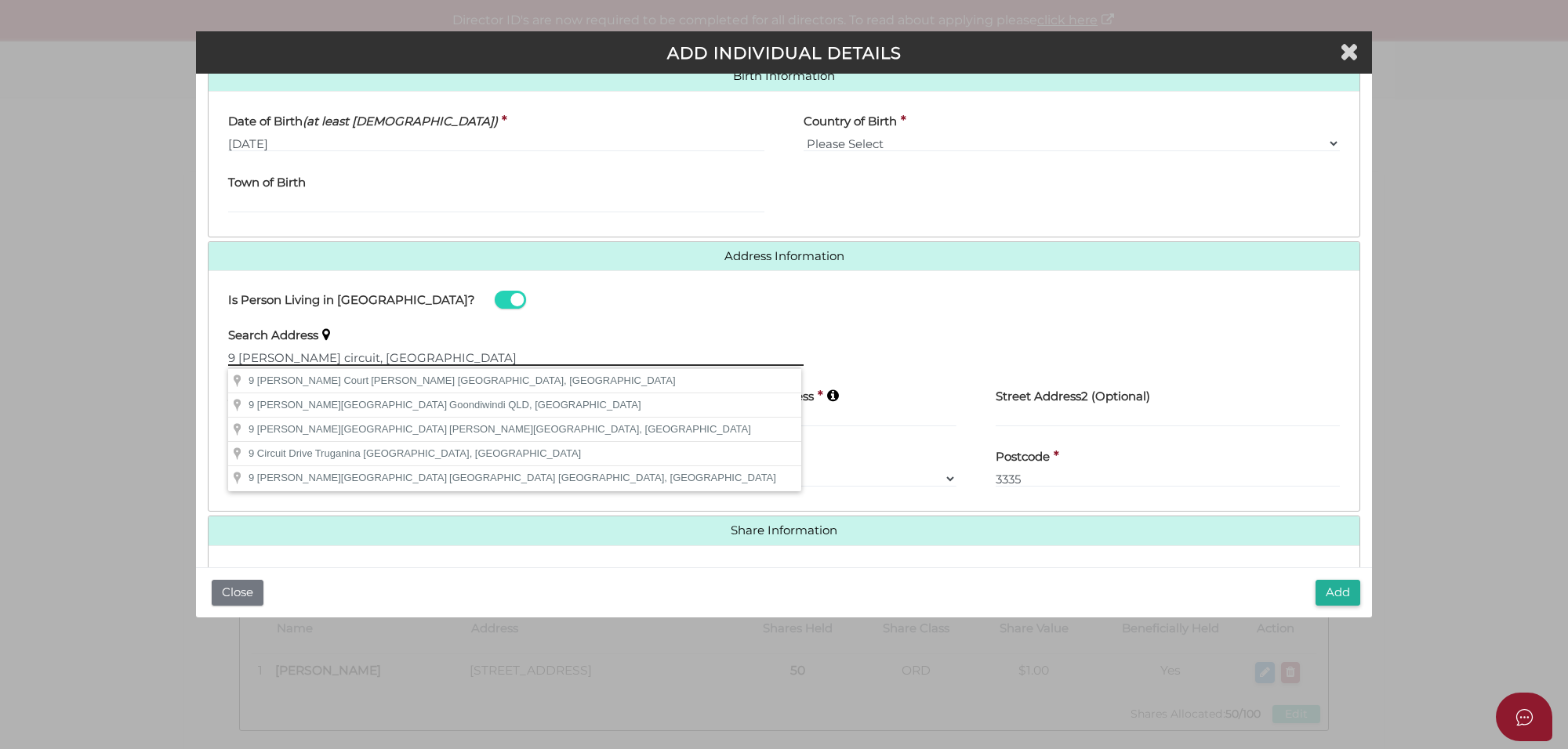
click at [316, 359] on input "9 Gibson circuit, donnybrook" at bounding box center [516, 357] width 575 height 17
click at [329, 358] on input "9 Gibson circuit, donnybrook" at bounding box center [516, 357] width 575 height 17
click at [483, 361] on input "9 Gibson circuit, bonnybrook" at bounding box center [516, 357] width 575 height 17
click at [361, 362] on input "9 Gibson circuit, bonnybrook" at bounding box center [516, 357] width 575 height 17
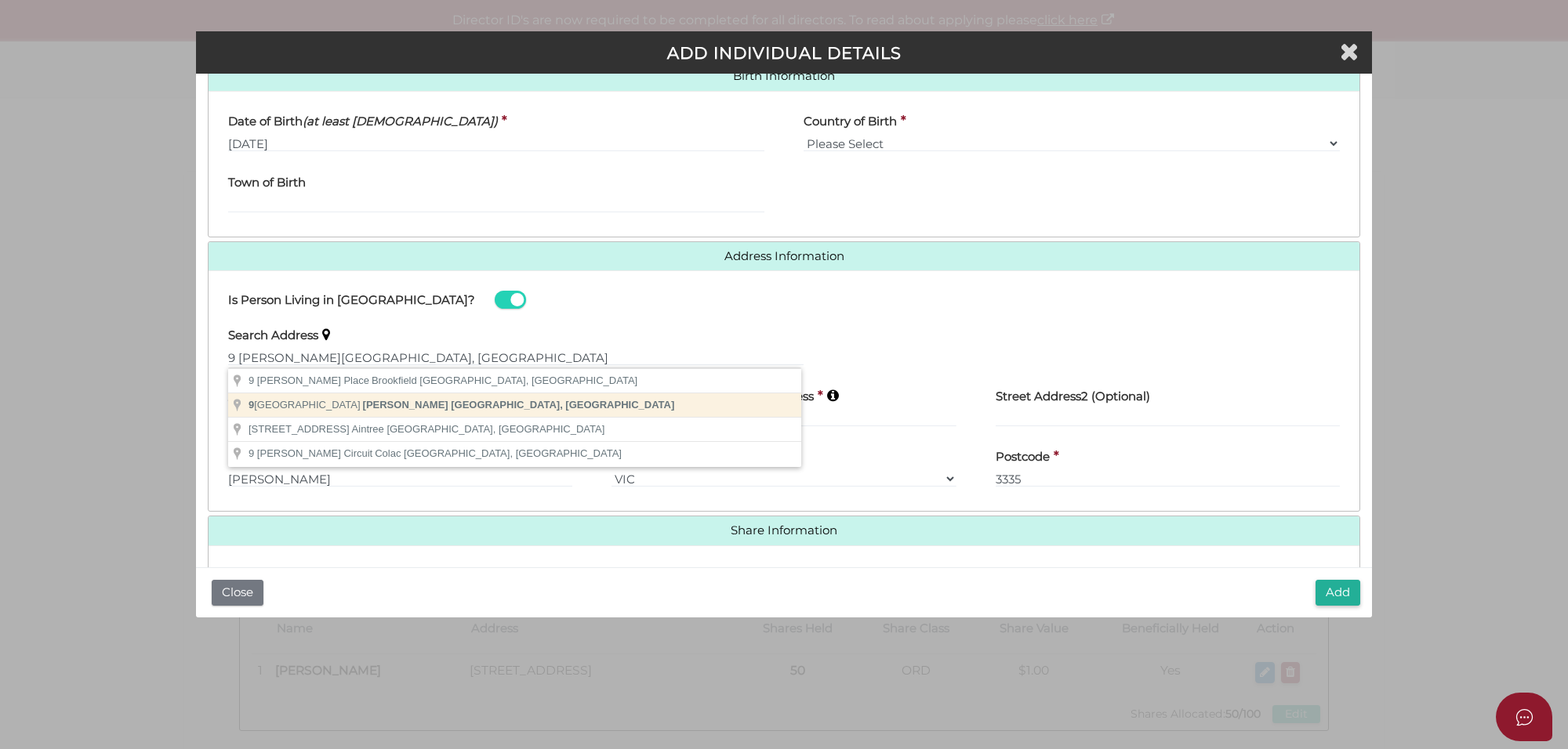
type input "9 Bonniebrook Road, Bonnie Brook VIC, Australia"
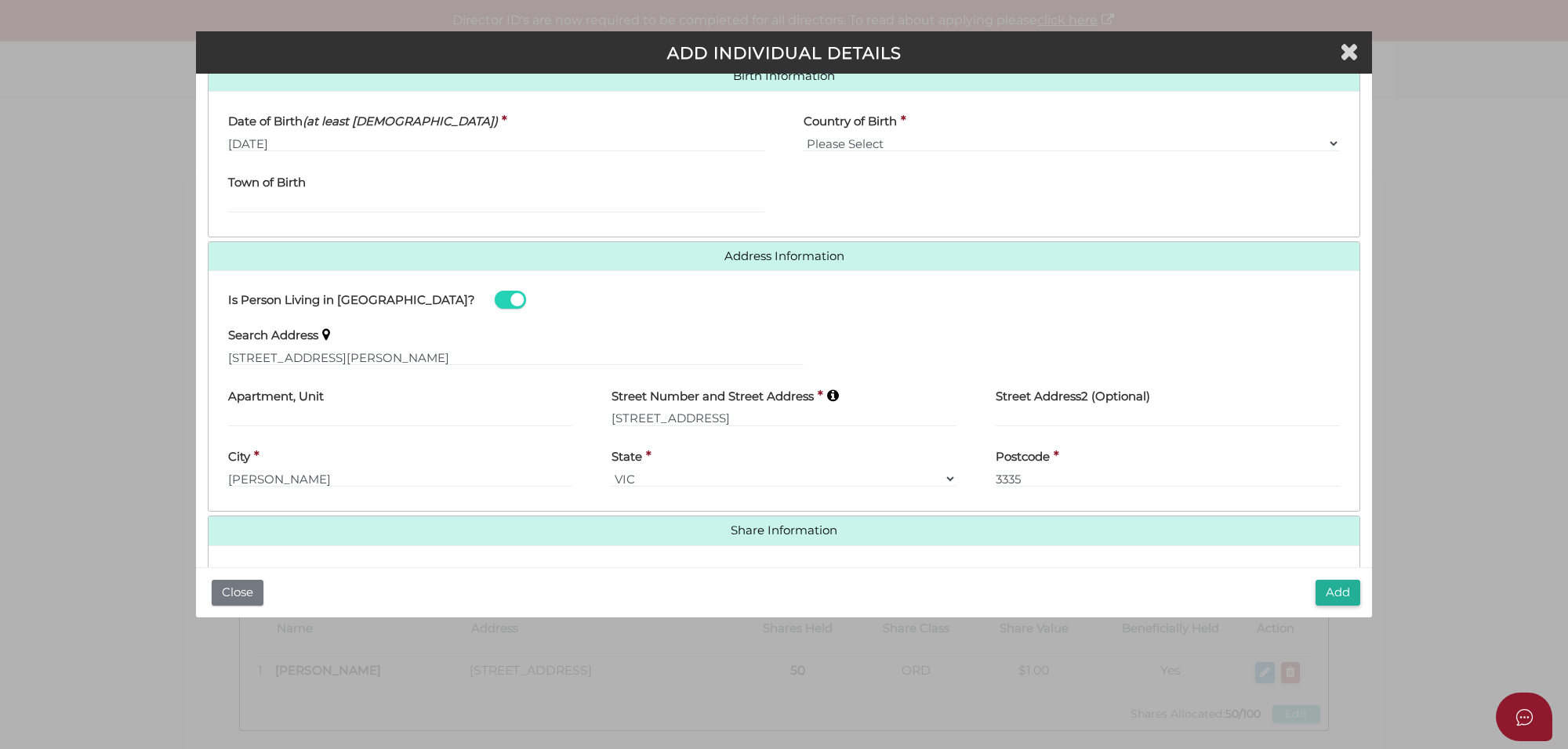
type input "Bonniebrook Road"
type input "Bonnie Brook"
select select "VIC"
type input "3335"
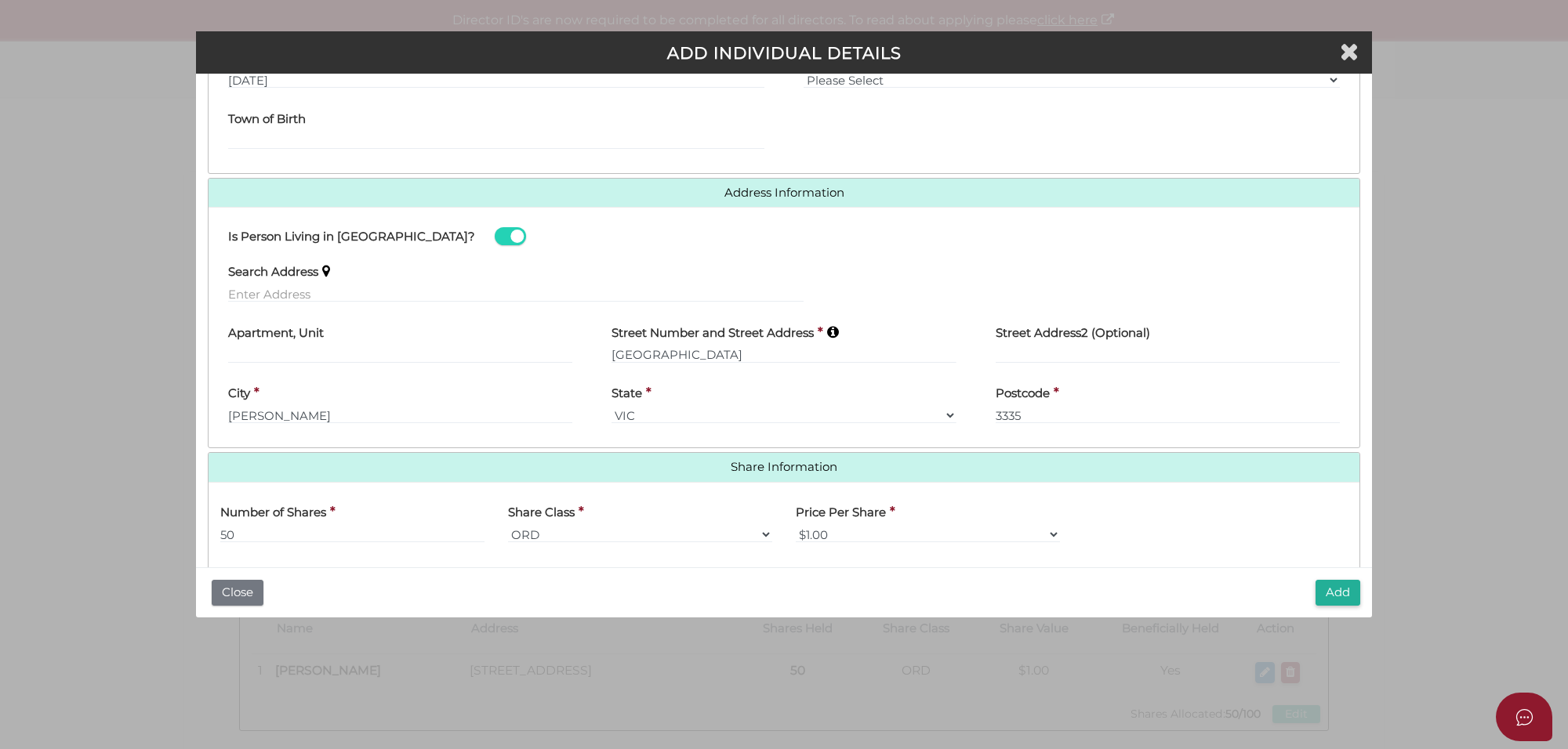
scroll to position [596, 0]
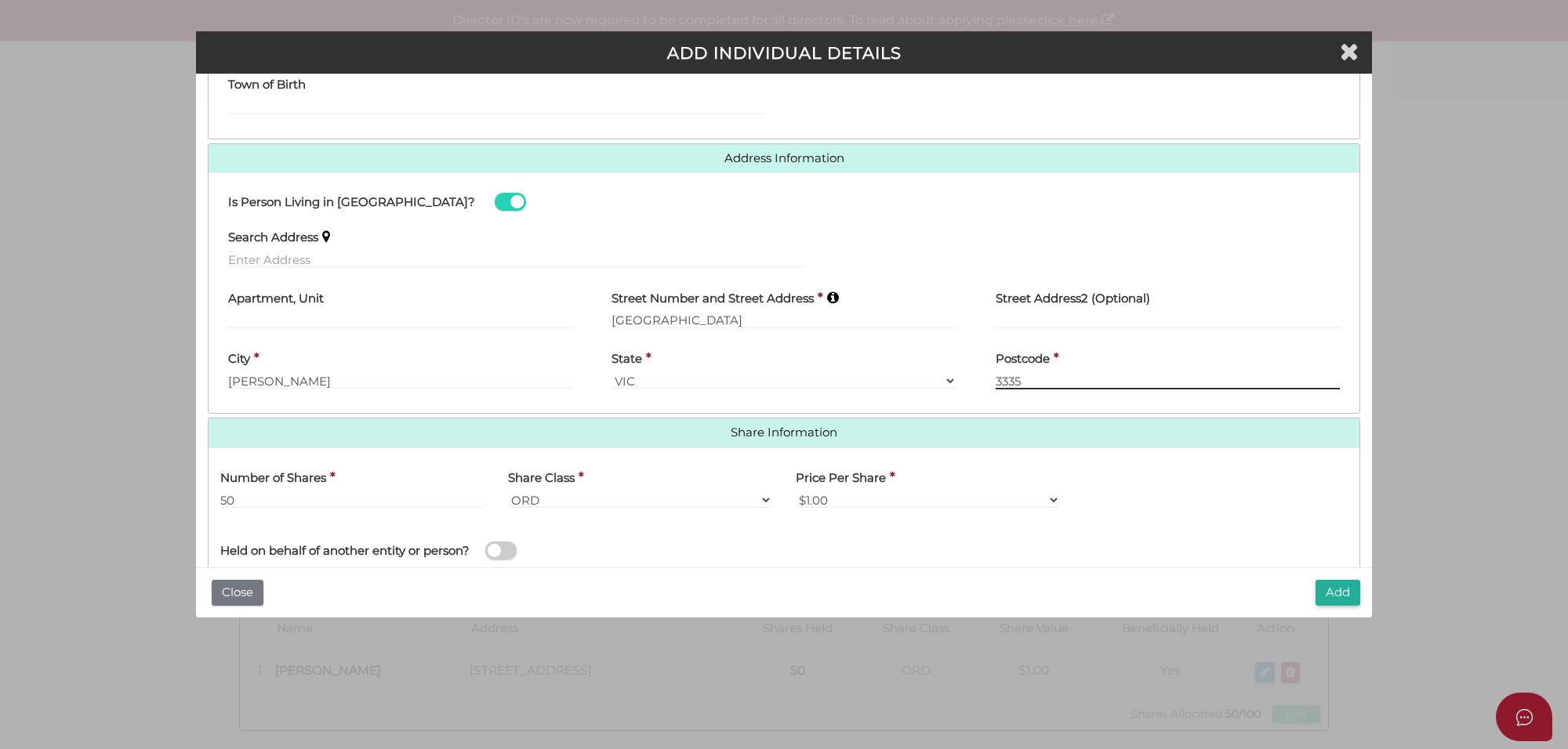
click at [1031, 386] on input "3335" at bounding box center [1167, 380] width 344 height 17
drag, startPoint x: 761, startPoint y: 314, endPoint x: 546, endPoint y: 310, distance: 215.0
click at [546, 310] on div "Apartment, Unit Street Number and Street Address * Bonniebrook Road Street Addr…" at bounding box center [784, 311] width 1151 height 61
click at [612, 321] on input "Gibsons Circuit" at bounding box center [783, 320] width 344 height 17
type input "9 Gibsons Circuit"
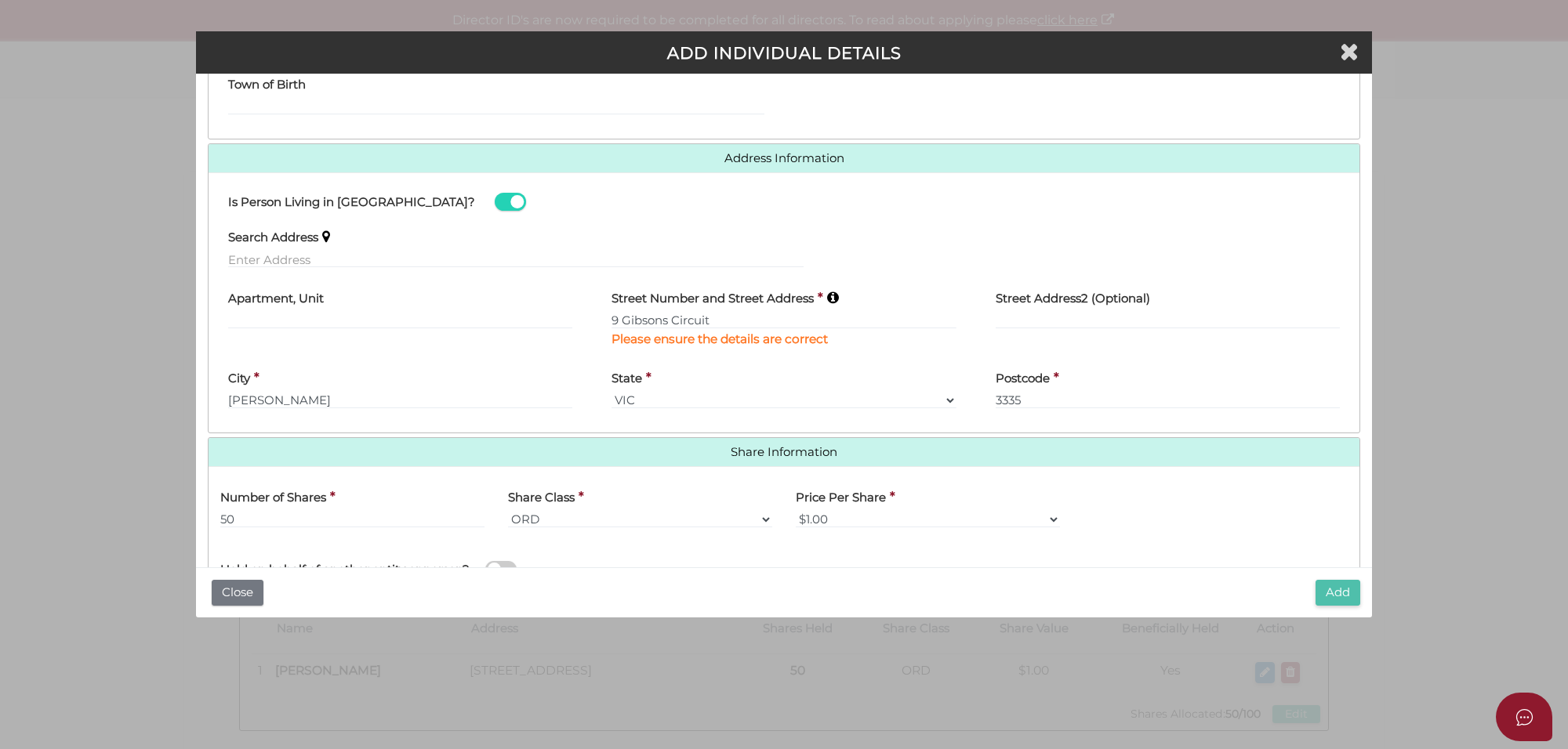
click at [1329, 593] on button "Add" at bounding box center [1338, 592] width 45 height 26
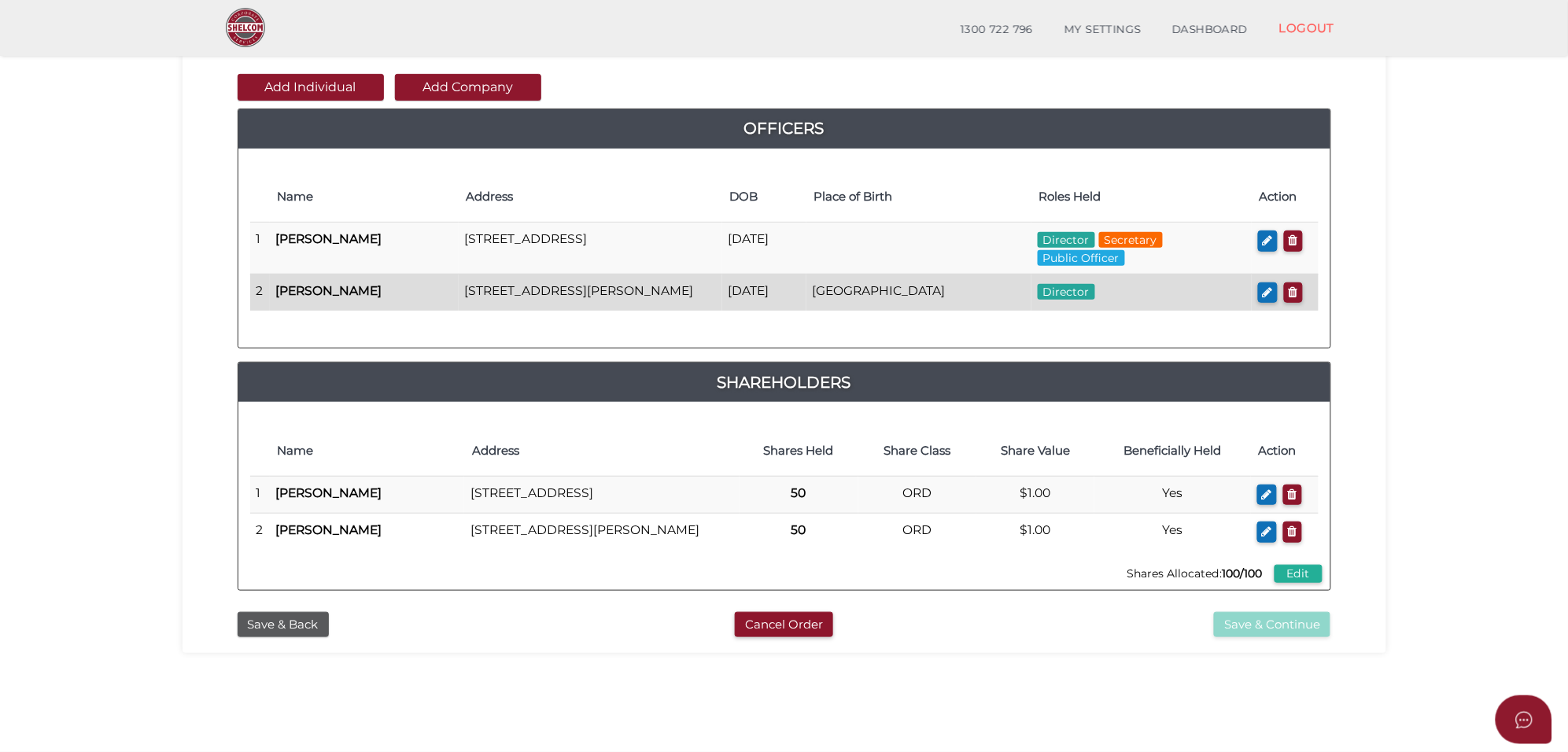
scroll to position [197, 0]
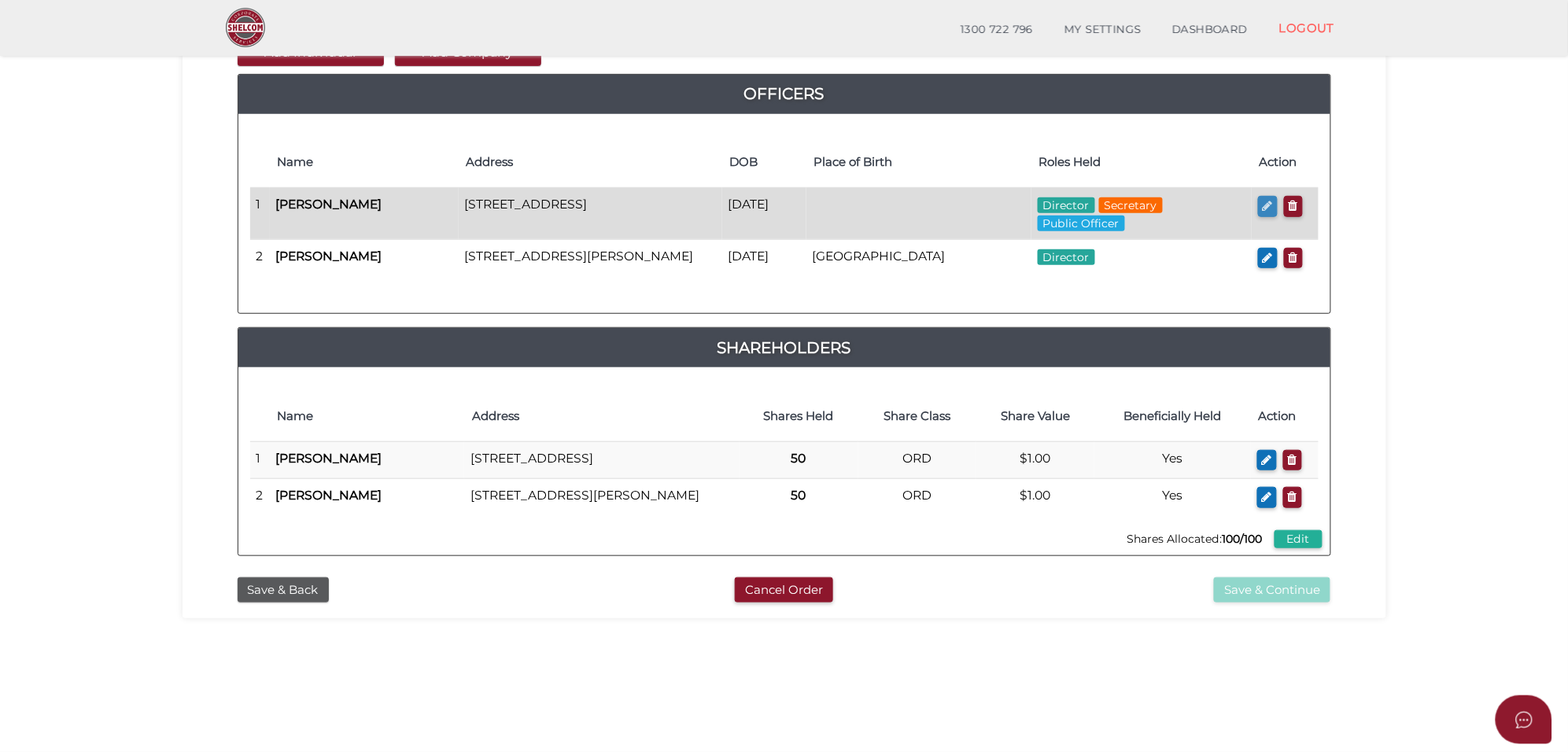
click at [1266, 207] on icon "button" at bounding box center [1267, 205] width 10 height 12
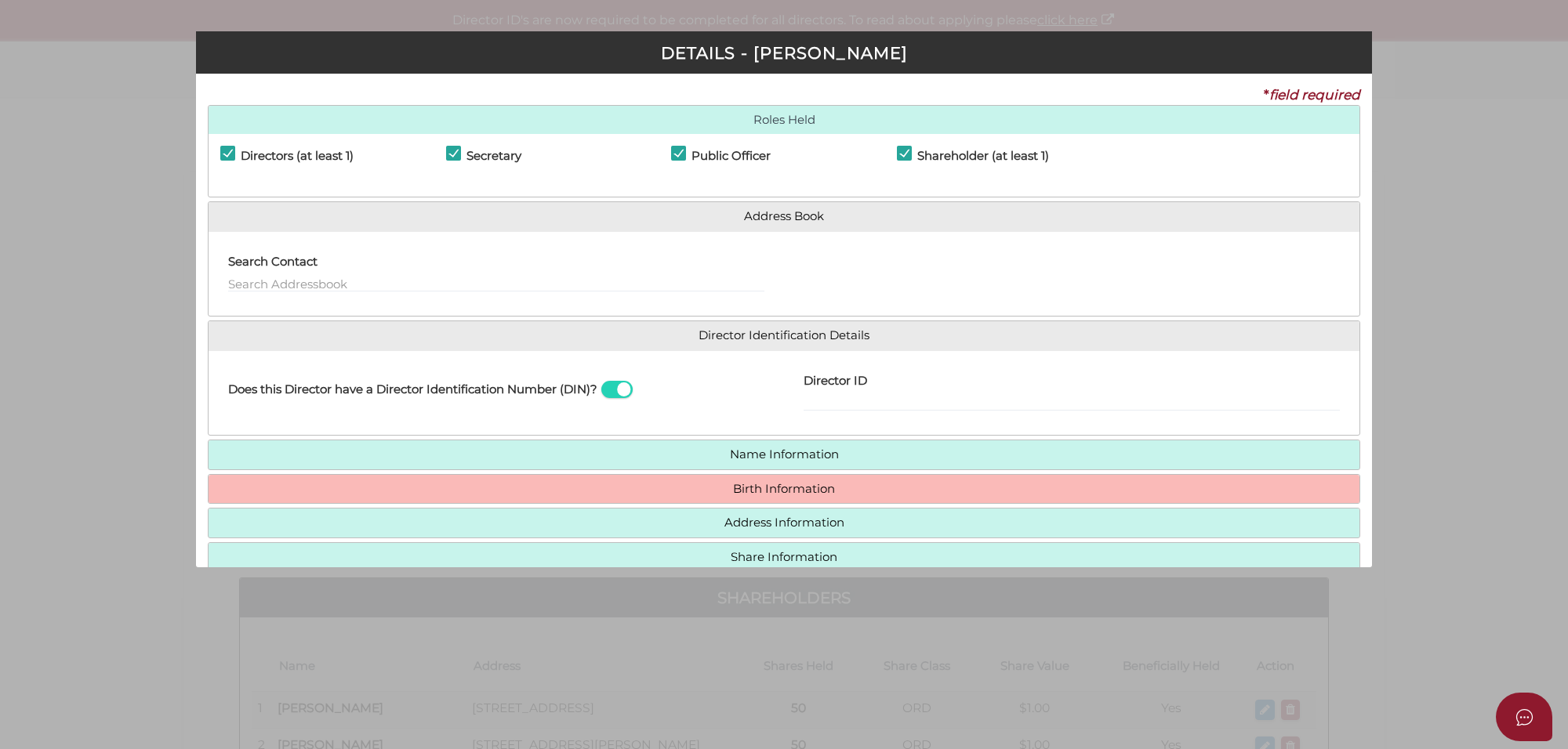
checkbox input "true"
type input "0"
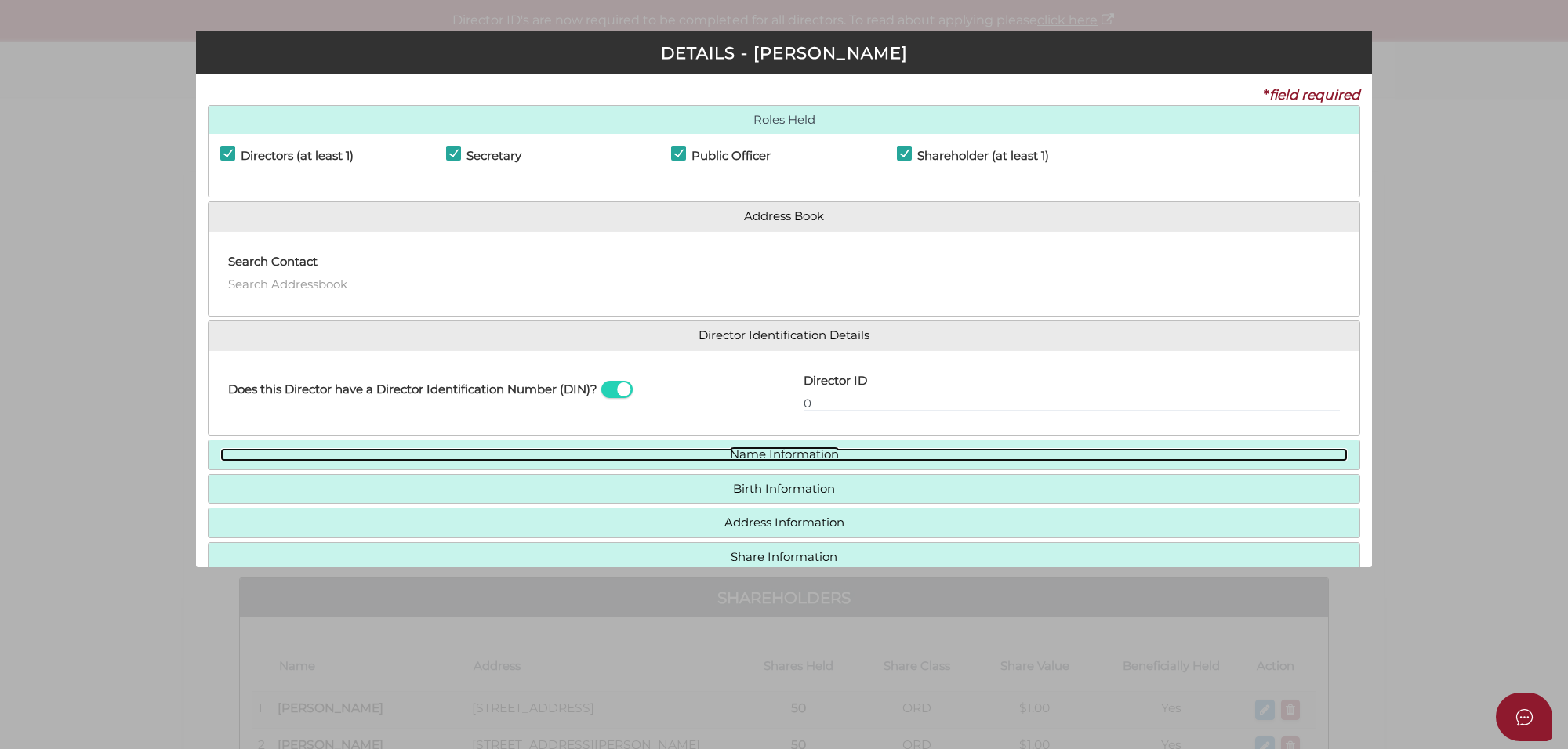
click at [788, 453] on link "Name Information" at bounding box center [783, 455] width 1127 height 13
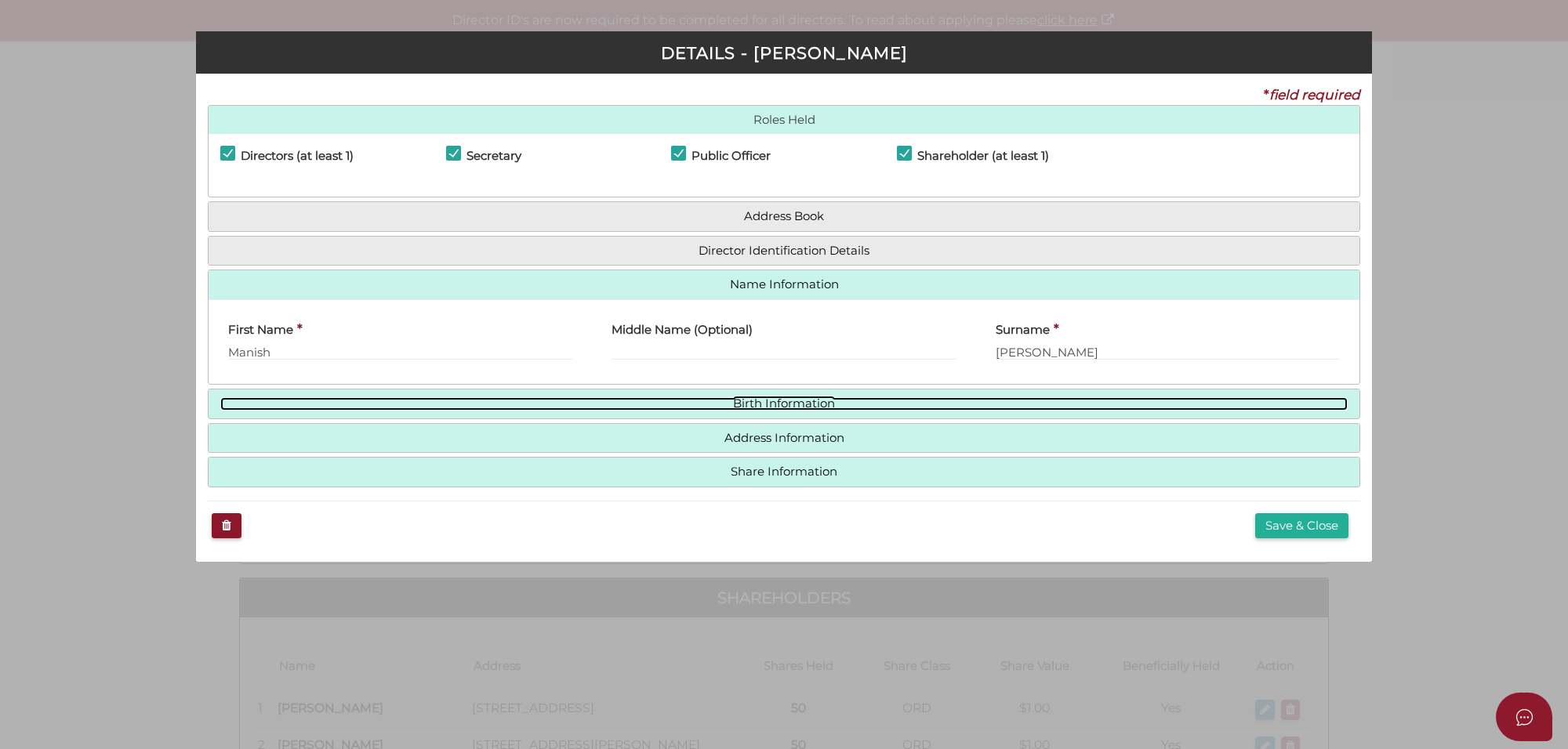
click at [796, 405] on link "Birth Information" at bounding box center [783, 404] width 1127 height 13
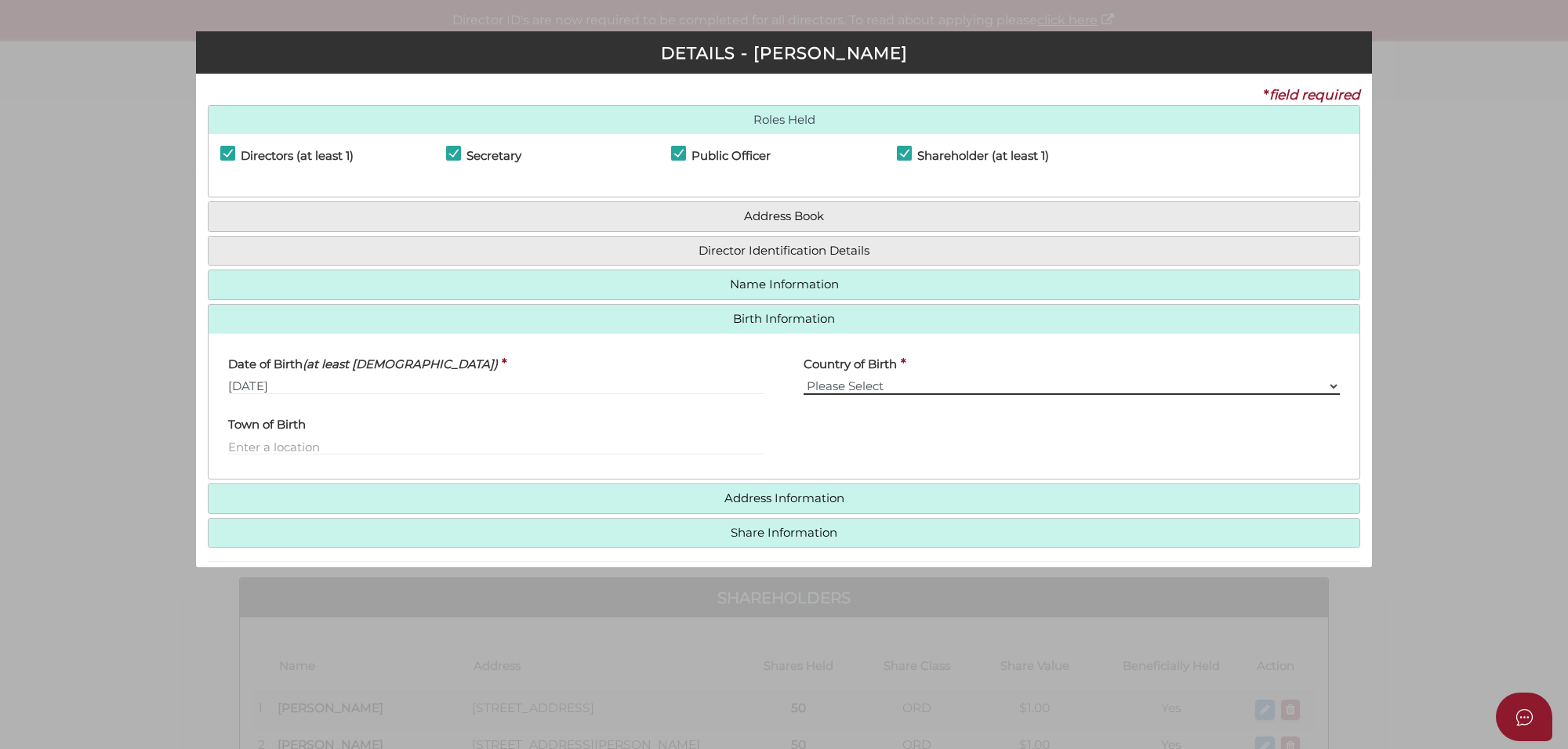
click at [865, 387] on select "Please Select v Australia Afghanistan Albania Algeria American Samoa Andorra An…" at bounding box center [1071, 386] width 536 height 17
select select "India"
click at [804, 378] on select "Please Select v Australia Afghanistan Albania Algeria American Samoa Andorra An…" at bounding box center [1071, 386] width 536 height 17
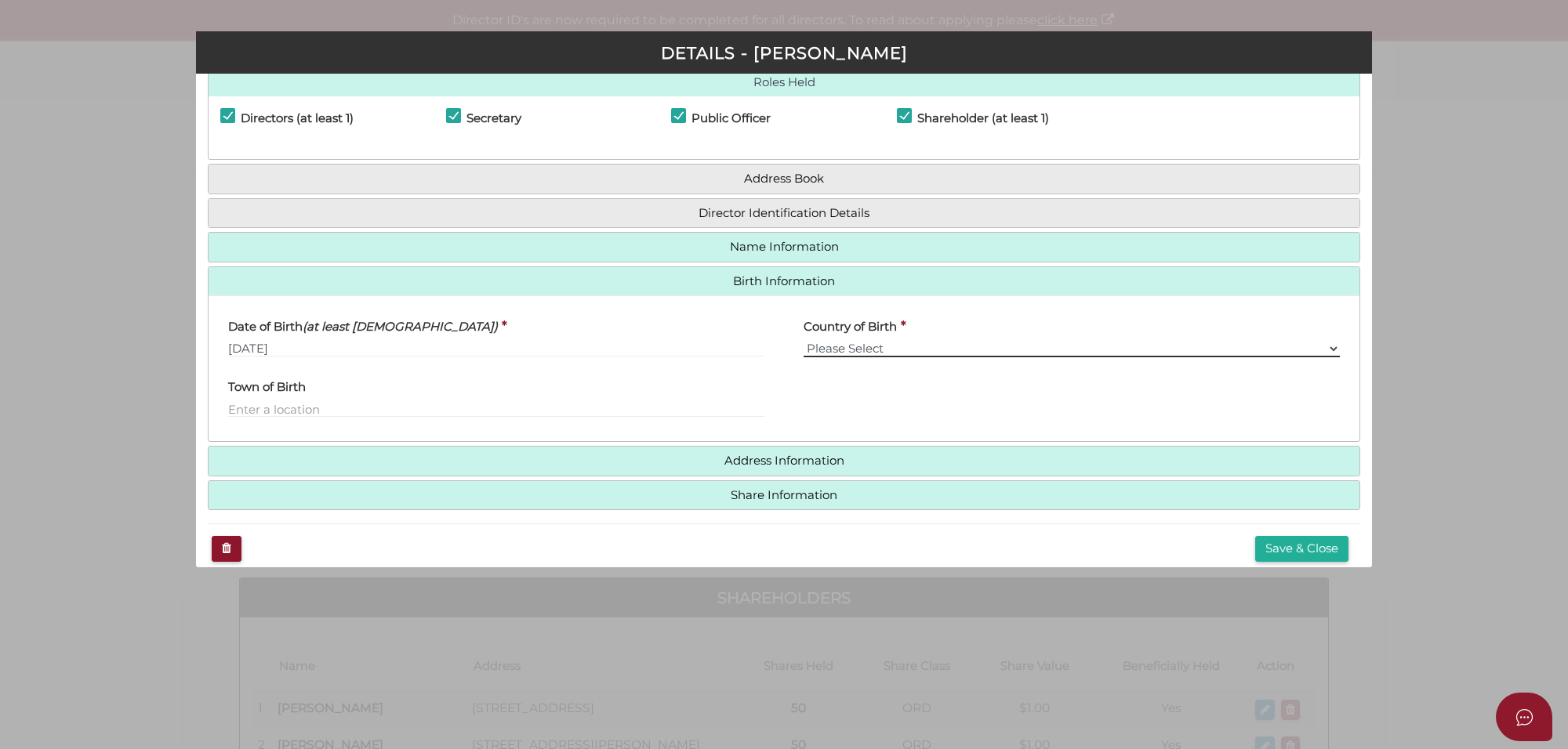
scroll to position [57, 0]
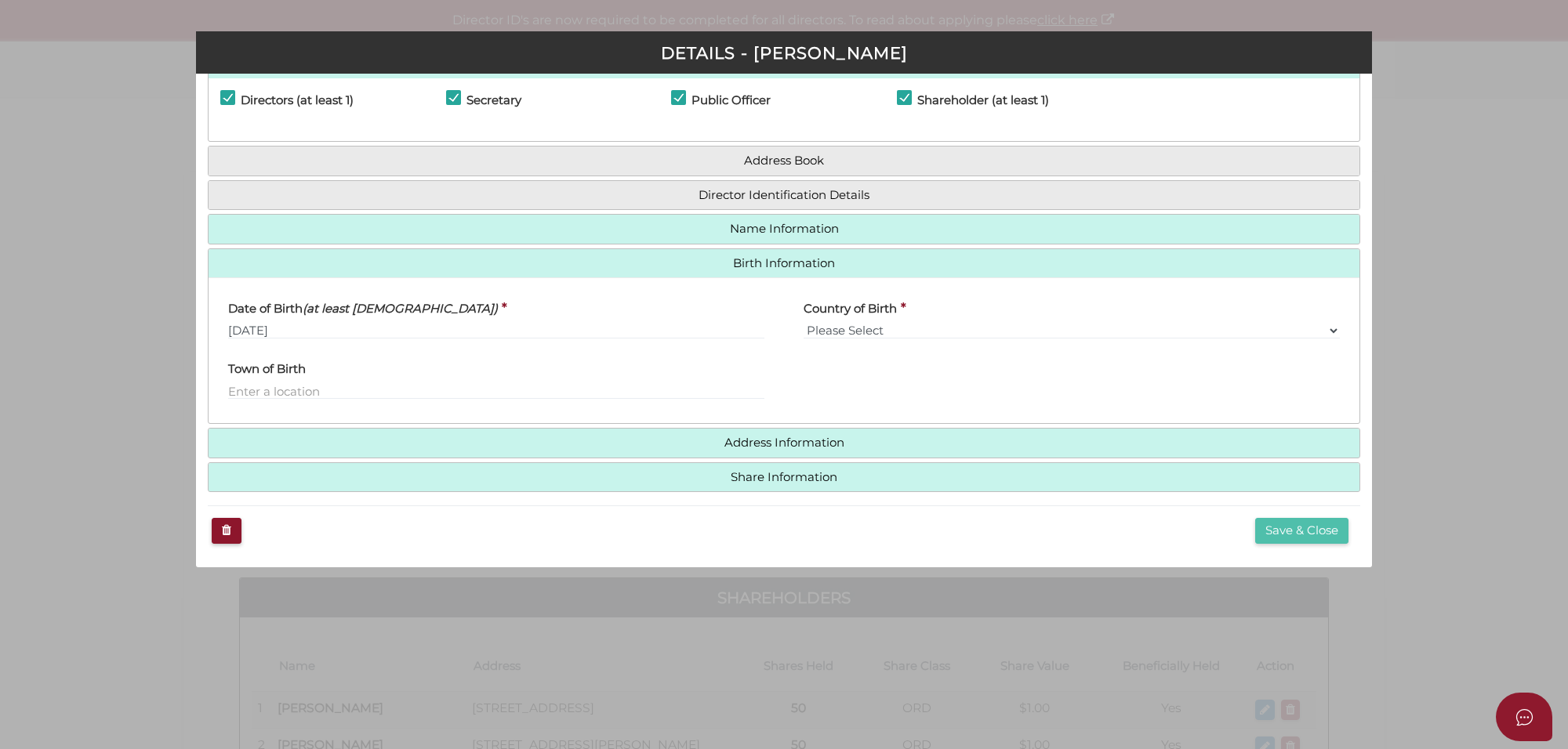
click at [1255, 533] on button "Save & Close" at bounding box center [1301, 531] width 93 height 26
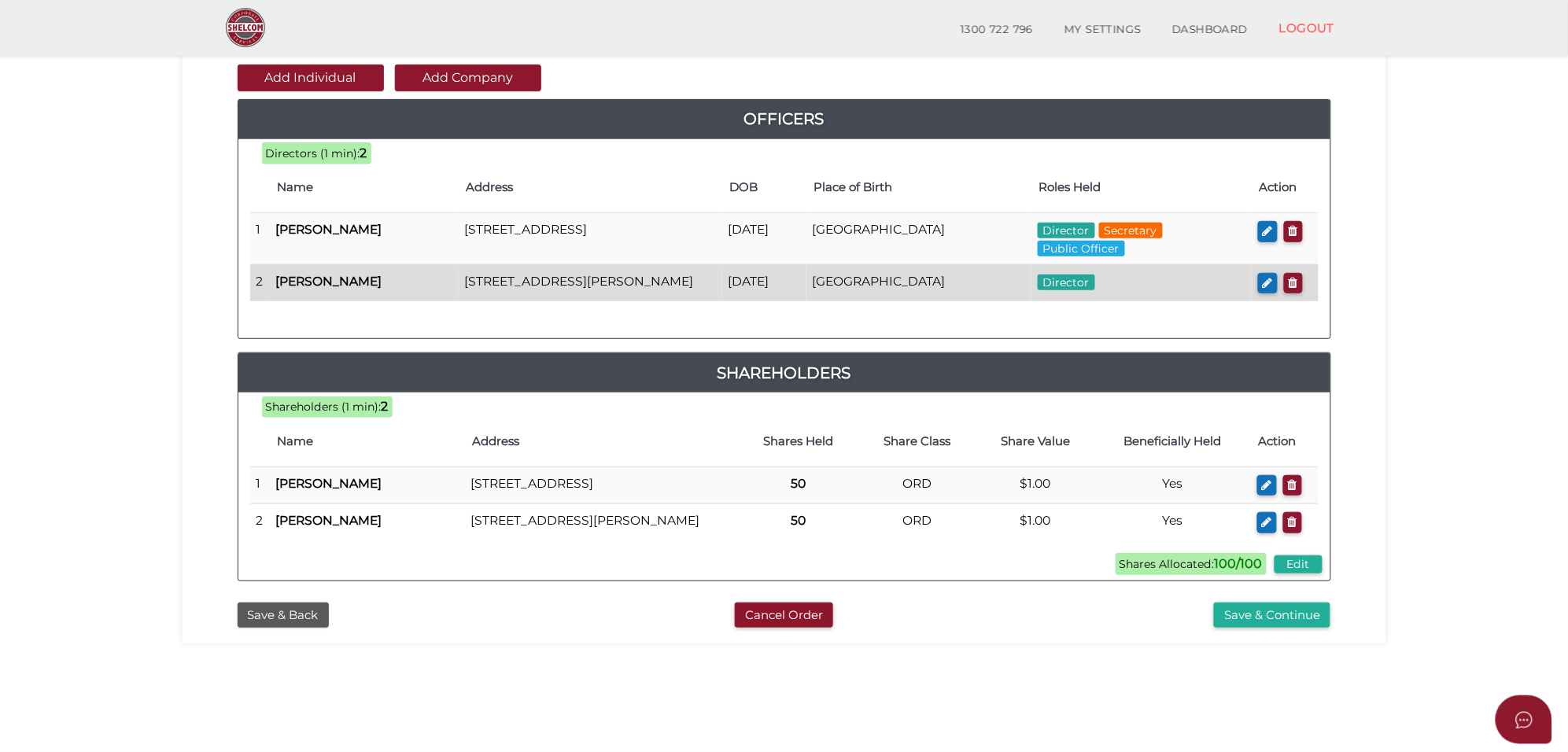
scroll to position [197, 0]
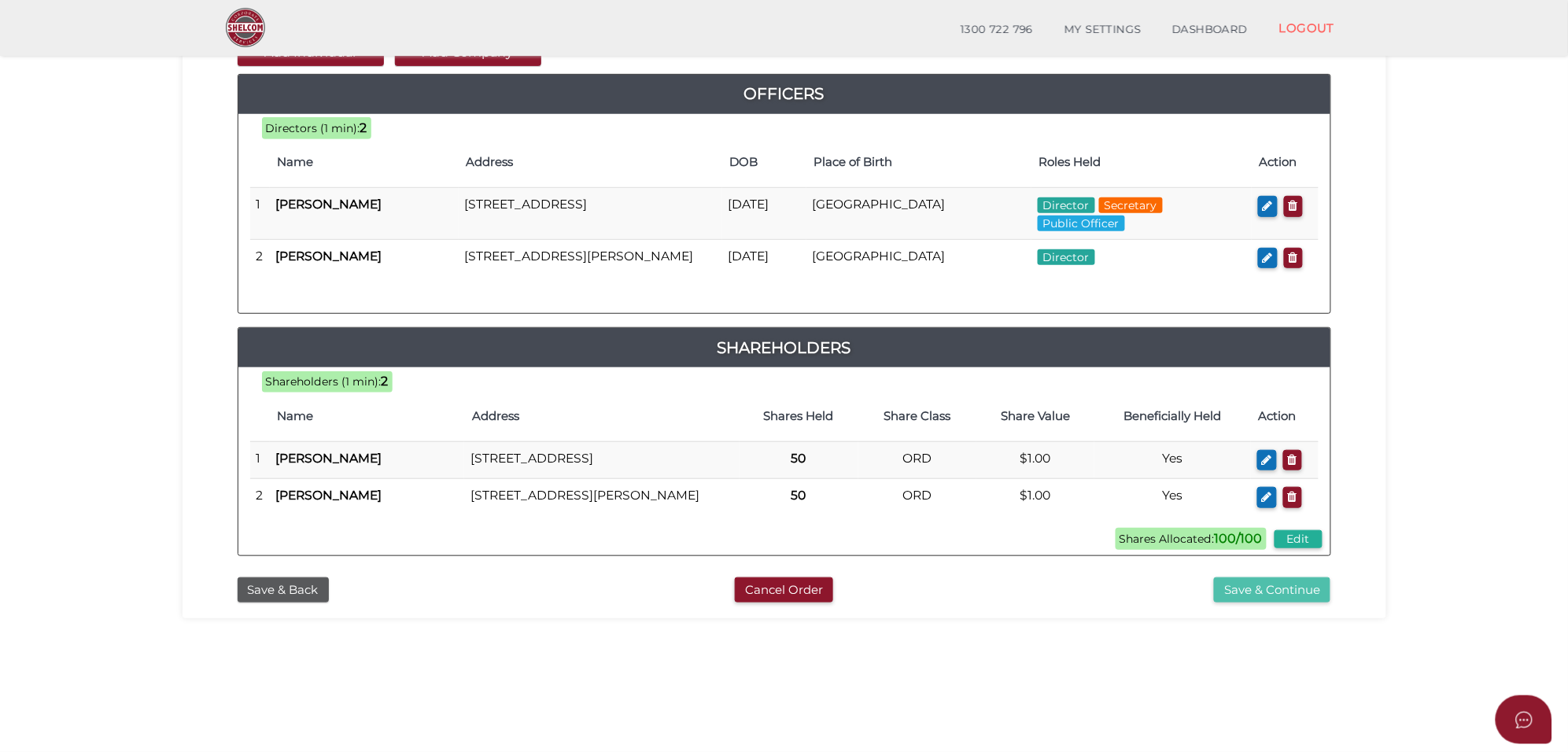
click at [1264, 604] on button "Save & Continue" at bounding box center [1272, 590] width 117 height 26
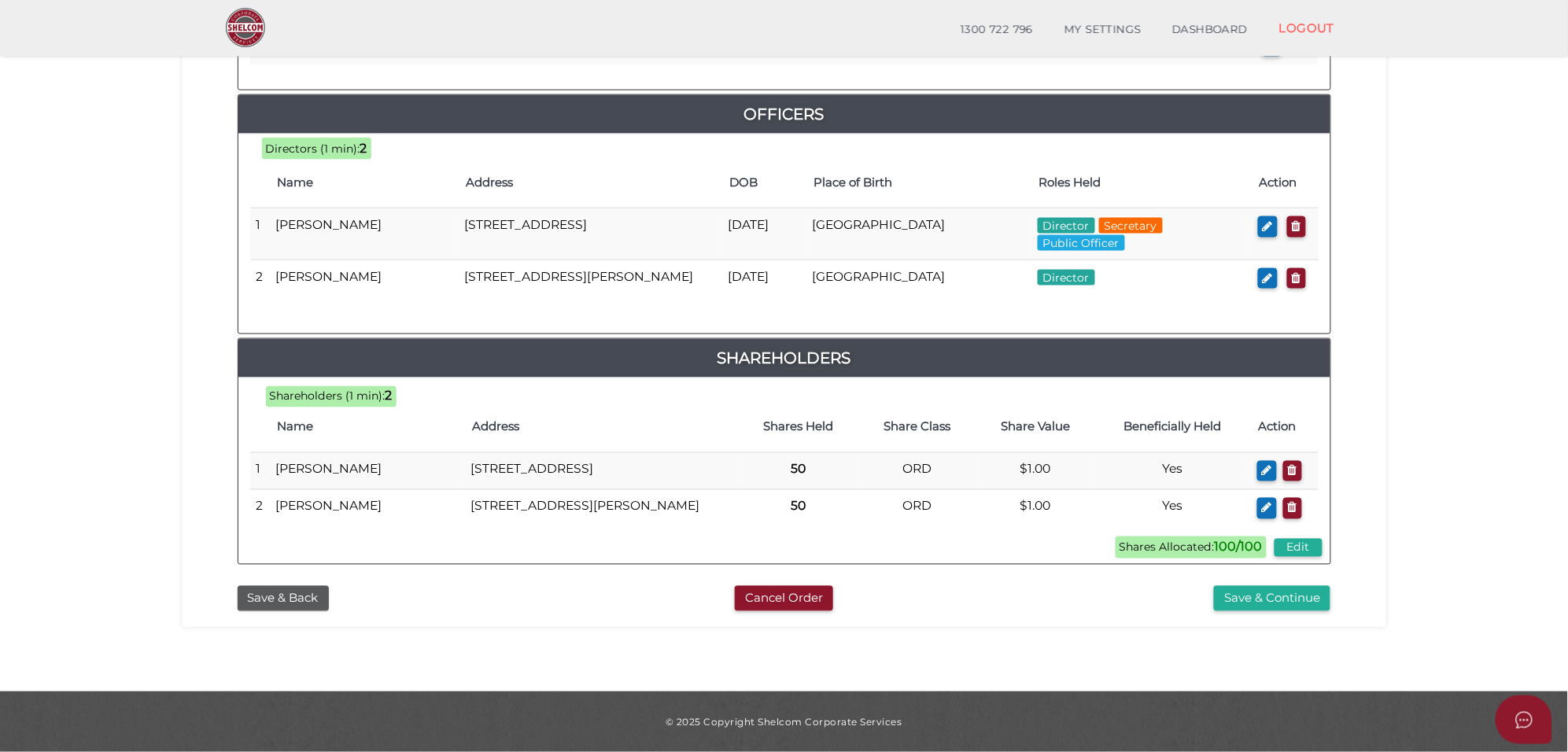
scroll to position [749, 0]
click at [1296, 604] on button "Save & Continue" at bounding box center [1272, 598] width 117 height 26
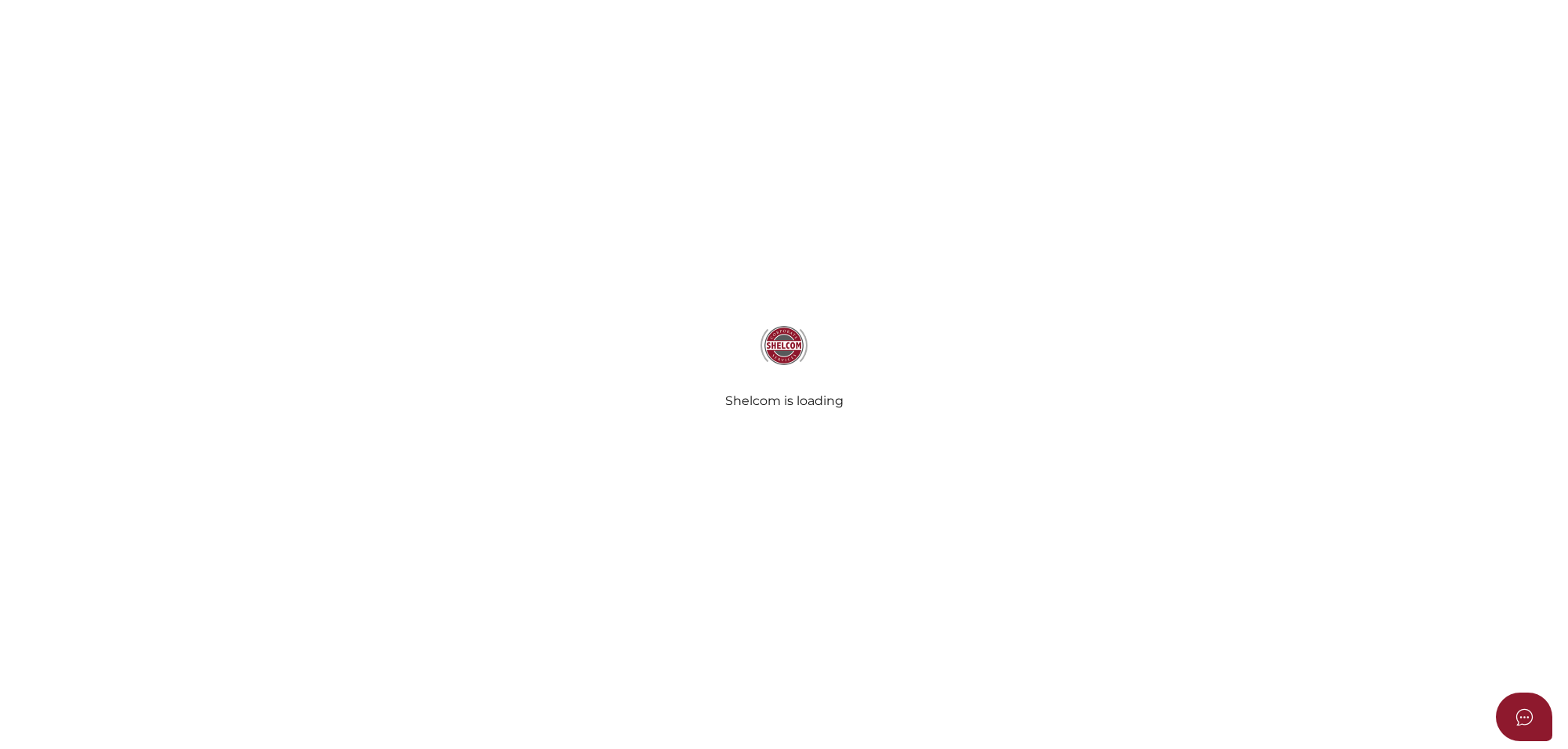
select select "Comb Binding"
select select "No"
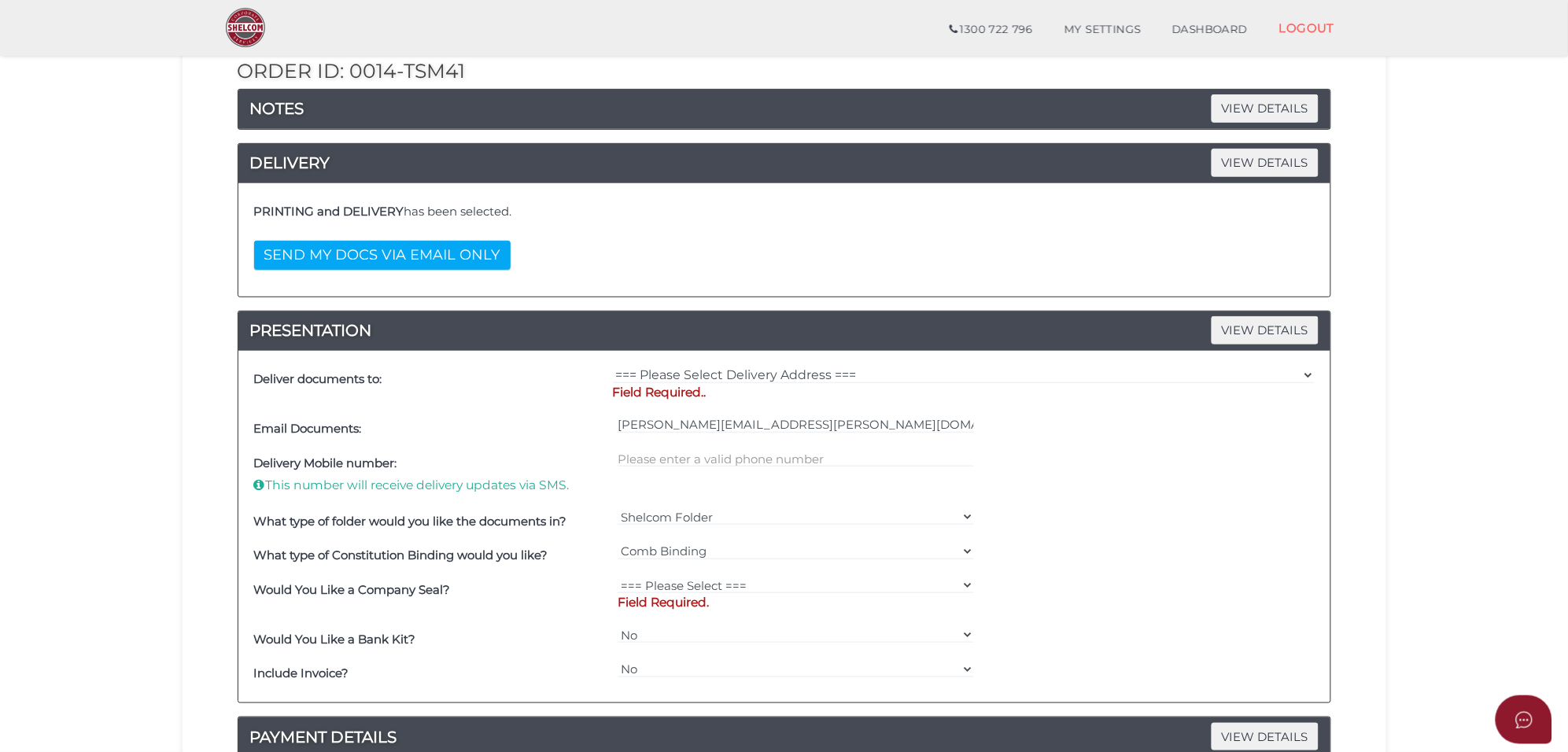
scroll to position [197, 0]
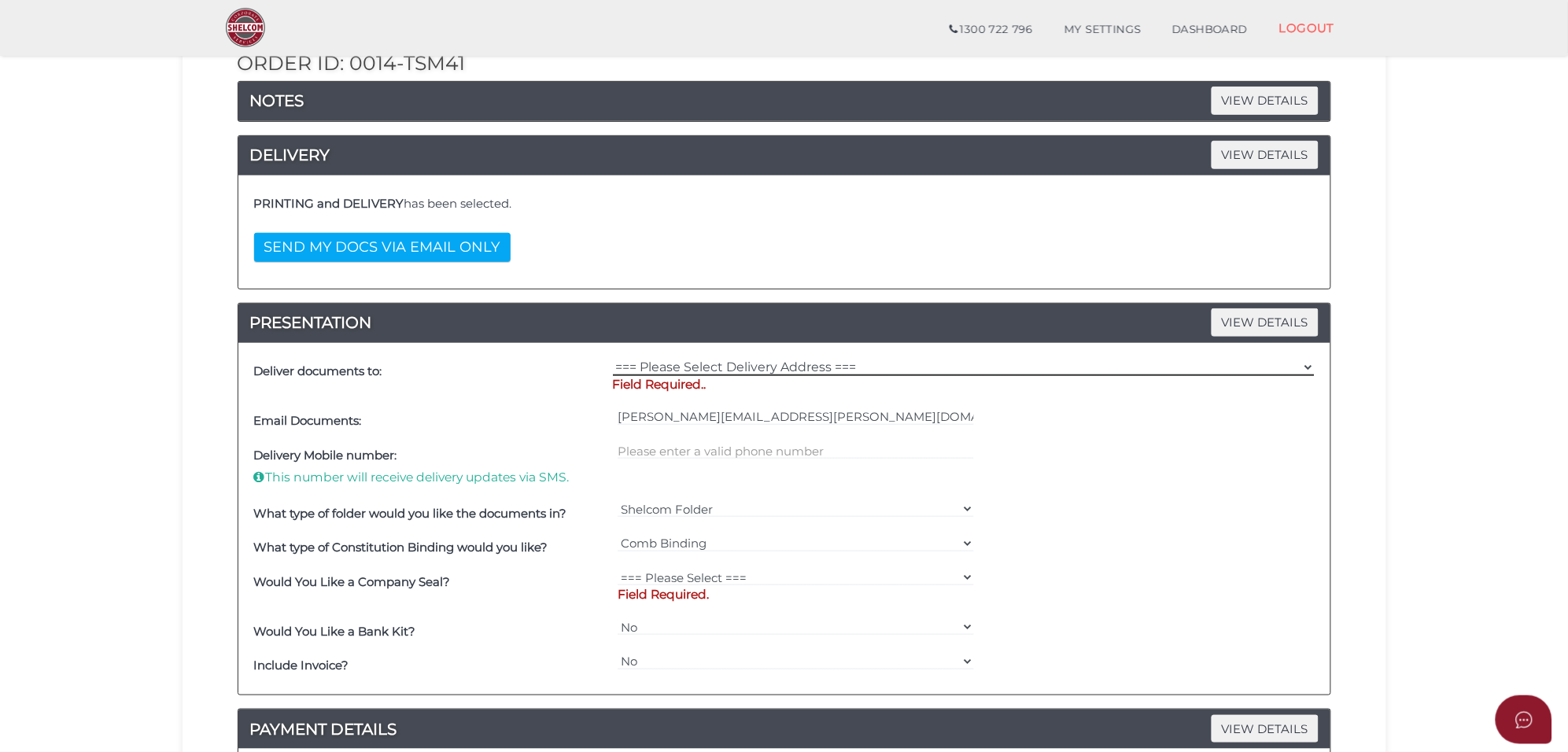
click at [701, 366] on select "=== Please Select Delivery Address === (User Address - [PERSON_NAME][GEOGRAPHIC…" at bounding box center [963, 367] width 701 height 17
select select "Other"
click at [612, 360] on select "=== Please Select Delivery Address === (User Address - [PERSON_NAME][GEOGRAPHIC…" at bounding box center [963, 367] width 701 height 17
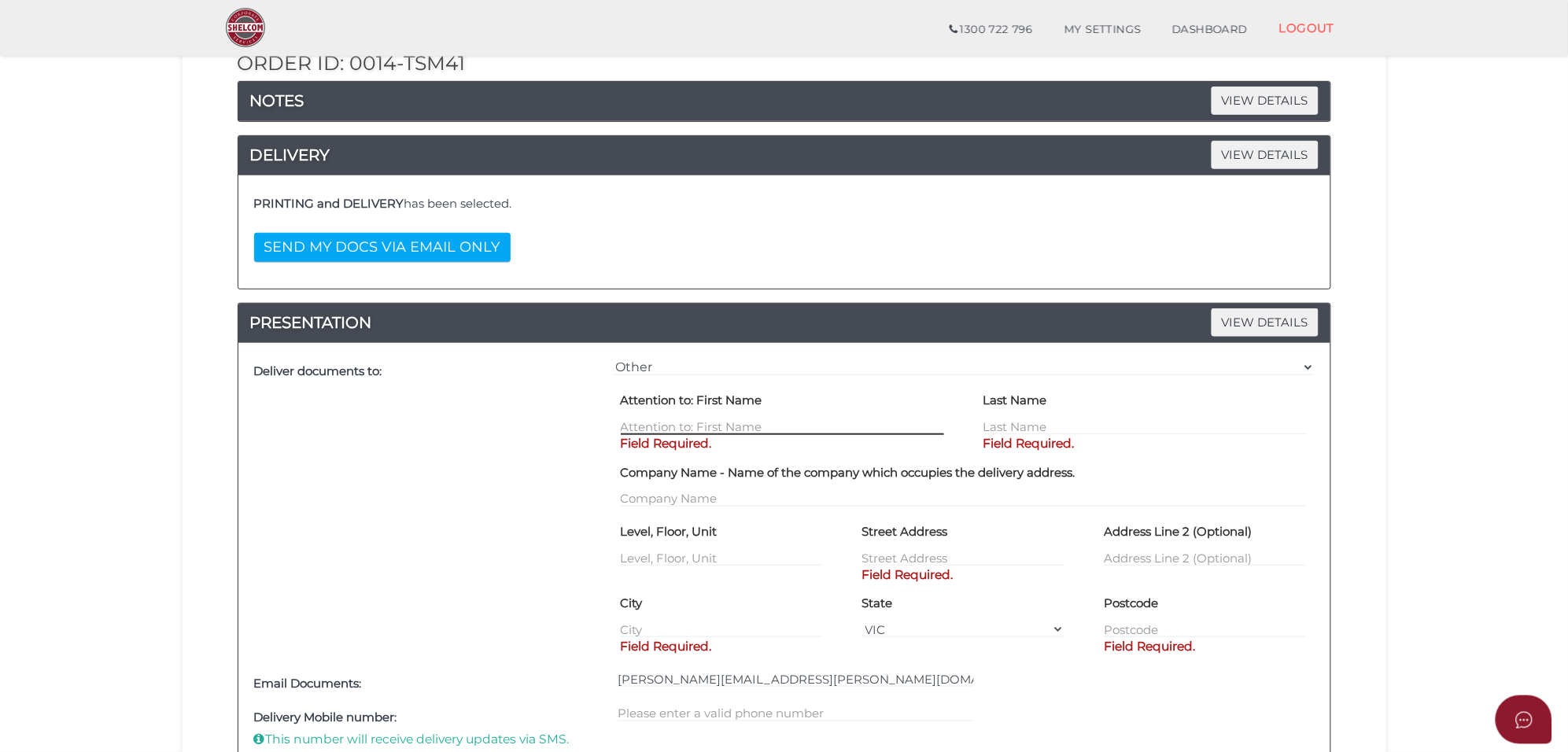
click at [713, 430] on input "text" at bounding box center [782, 426] width 323 height 17
type input "Manish"
type input "[PERSON_NAME]"
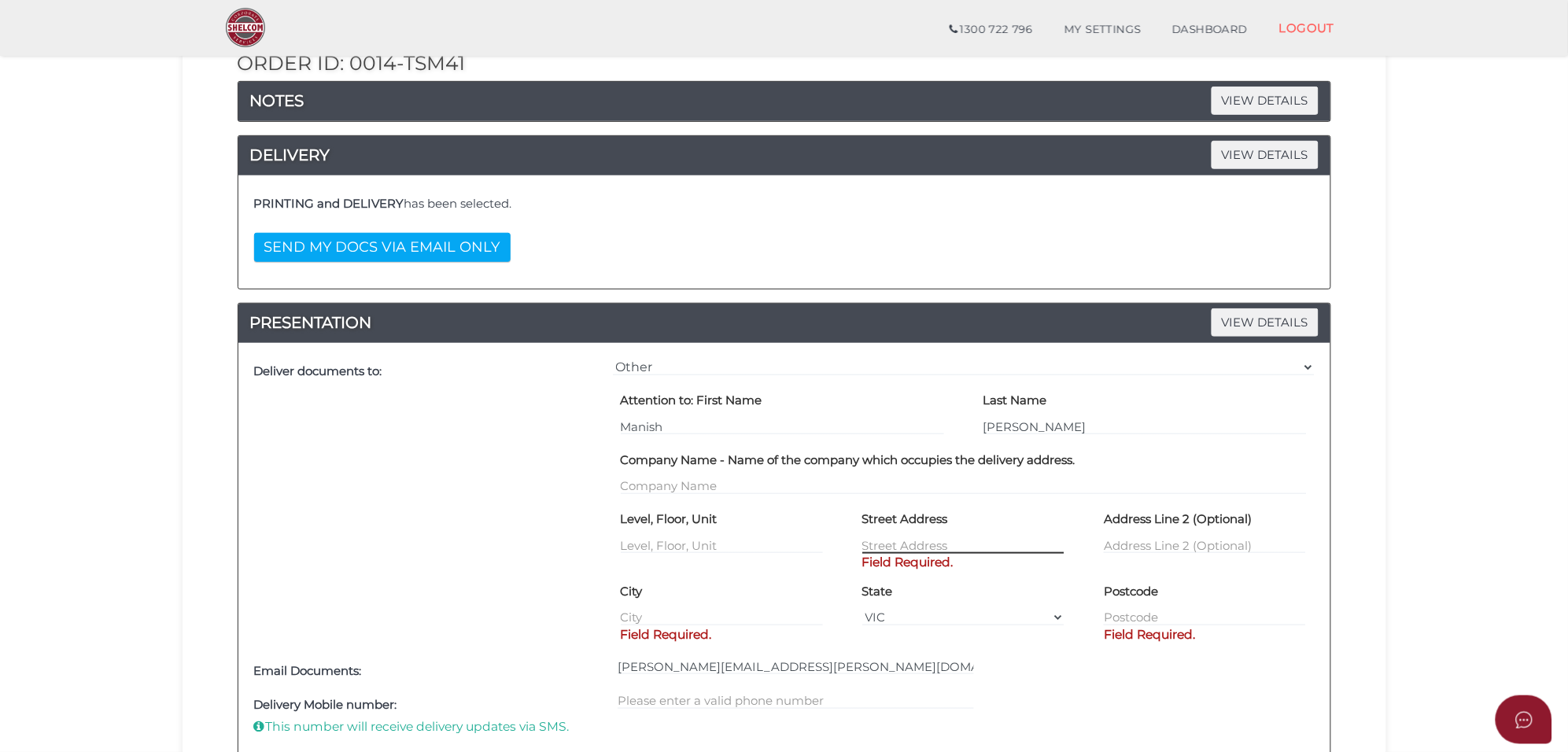
click at [865, 545] on input "text" at bounding box center [963, 544] width 202 height 17
type input "[STREET_ADDRESS]"
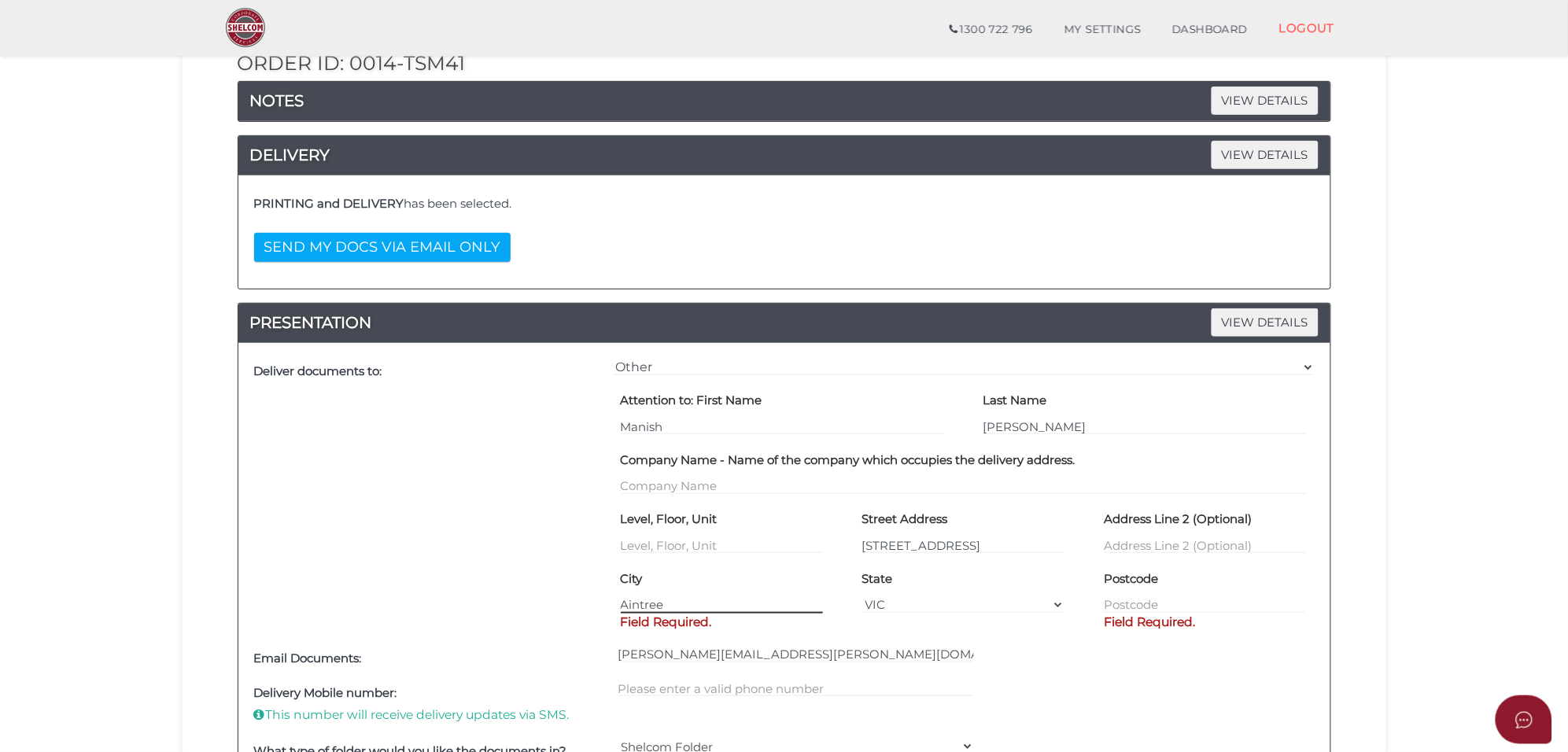
type input "Aintree"
type input "3336"
click at [1441, 533] on section "Company Registration 37dfe67184c6e231765d5433b6c2285e 1 REGISTRATION REQUIREMEN…" at bounding box center [784, 584] width 1568 height 1480
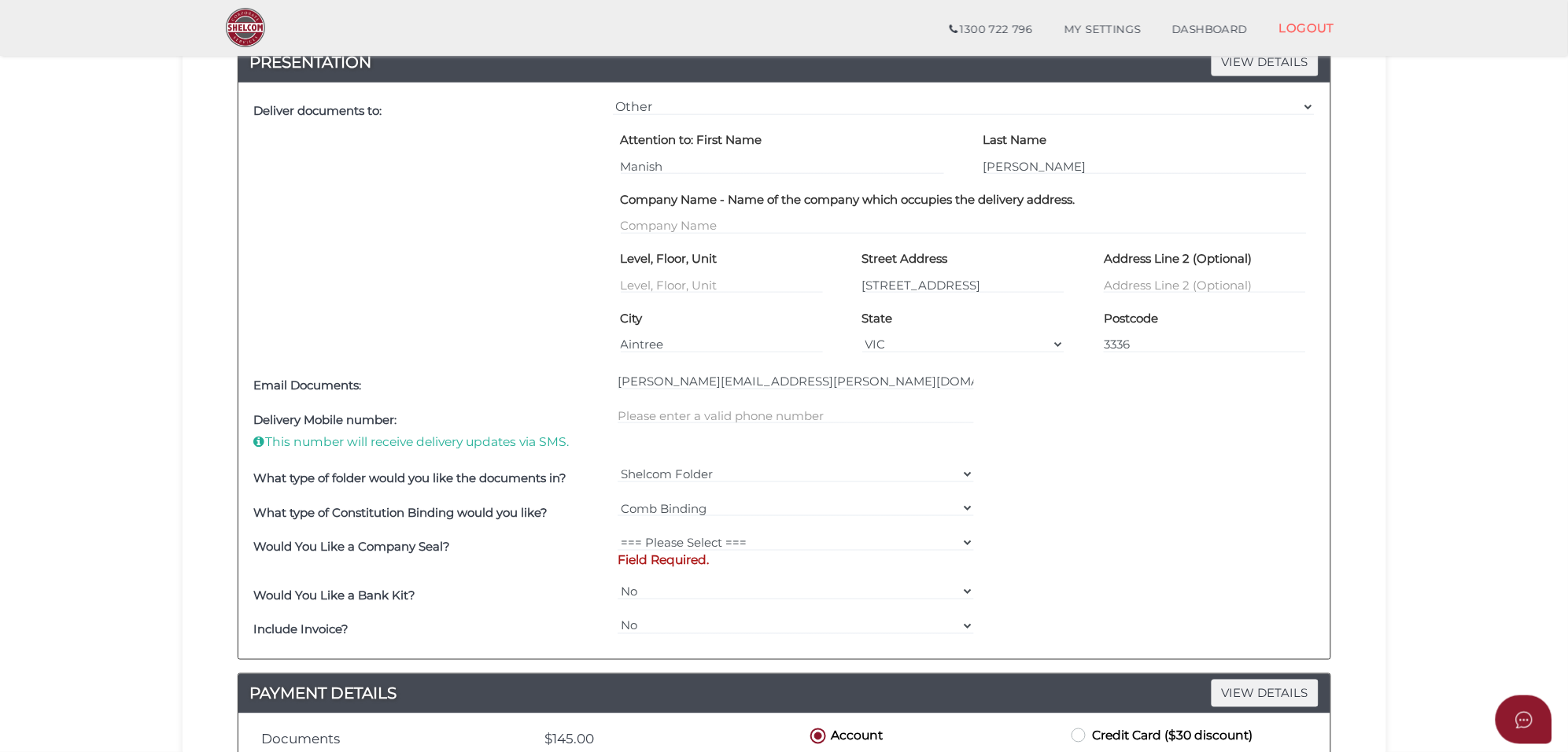
scroll to position [491, 0]
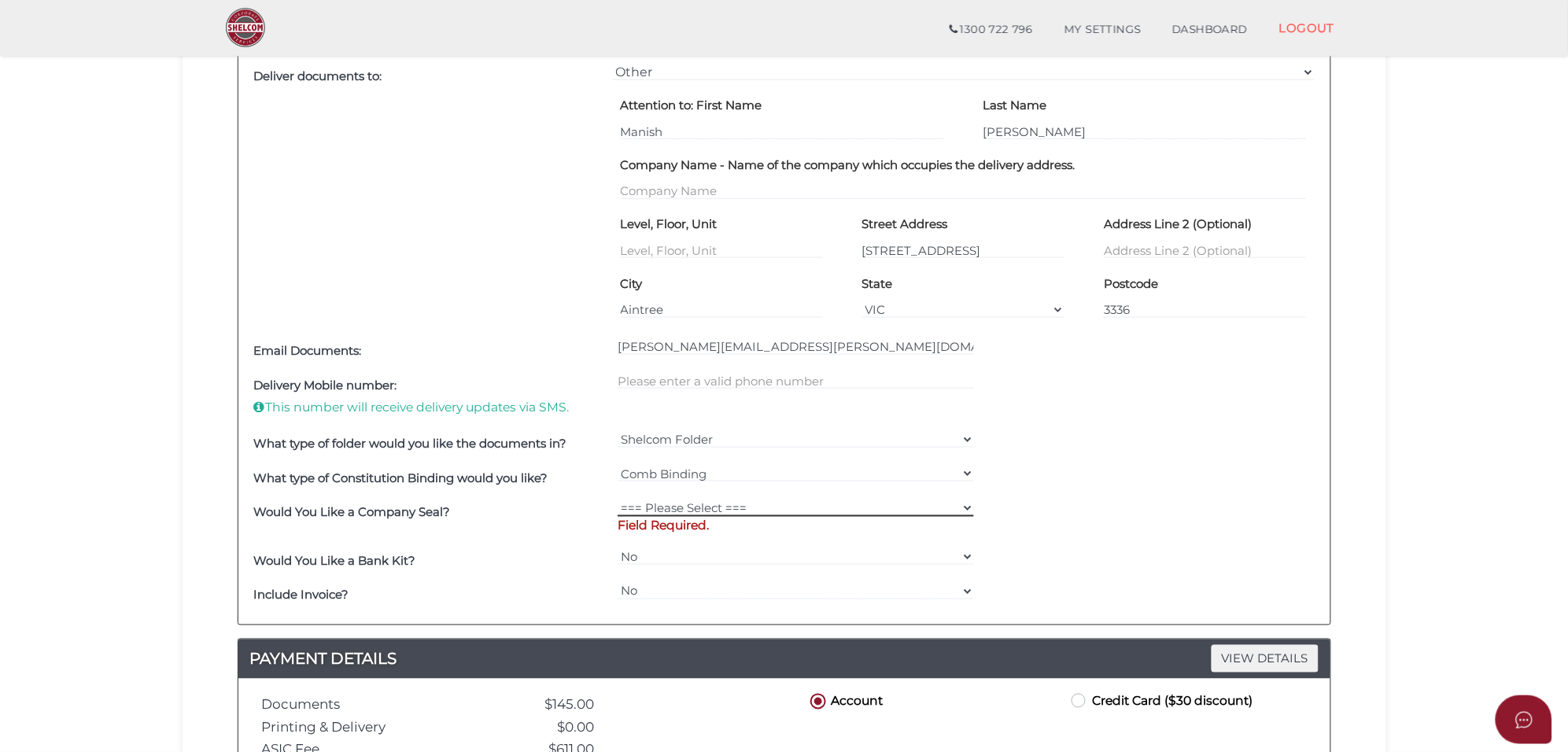
click at [677, 511] on select "=== Please Select === Fold Seal $50 No Seal" at bounding box center [796, 508] width 357 height 17
select select "0"
click at [618, 500] on select "=== Please Select === Fold Seal $50 No Seal" at bounding box center [796, 508] width 357 height 17
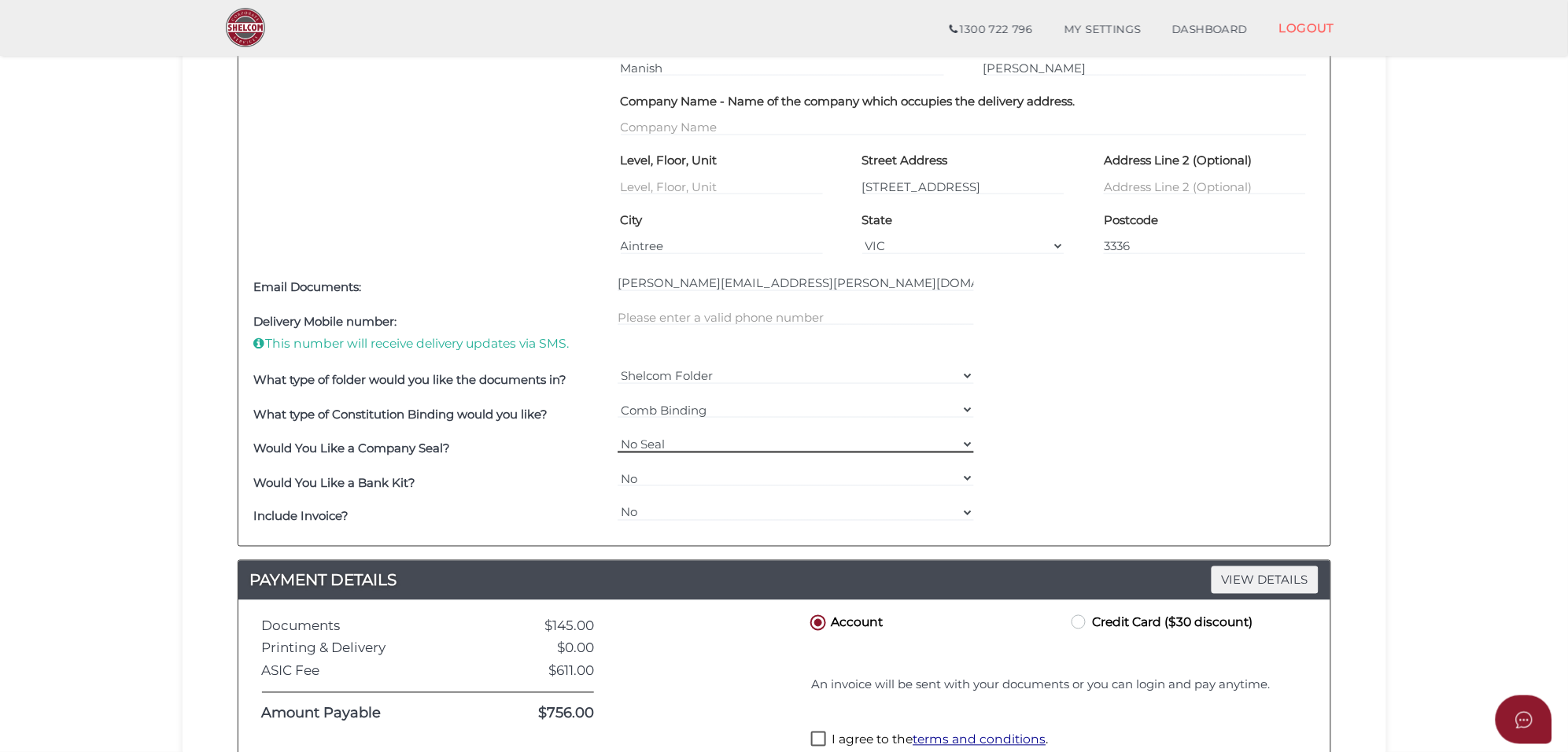
scroll to position [590, 0]
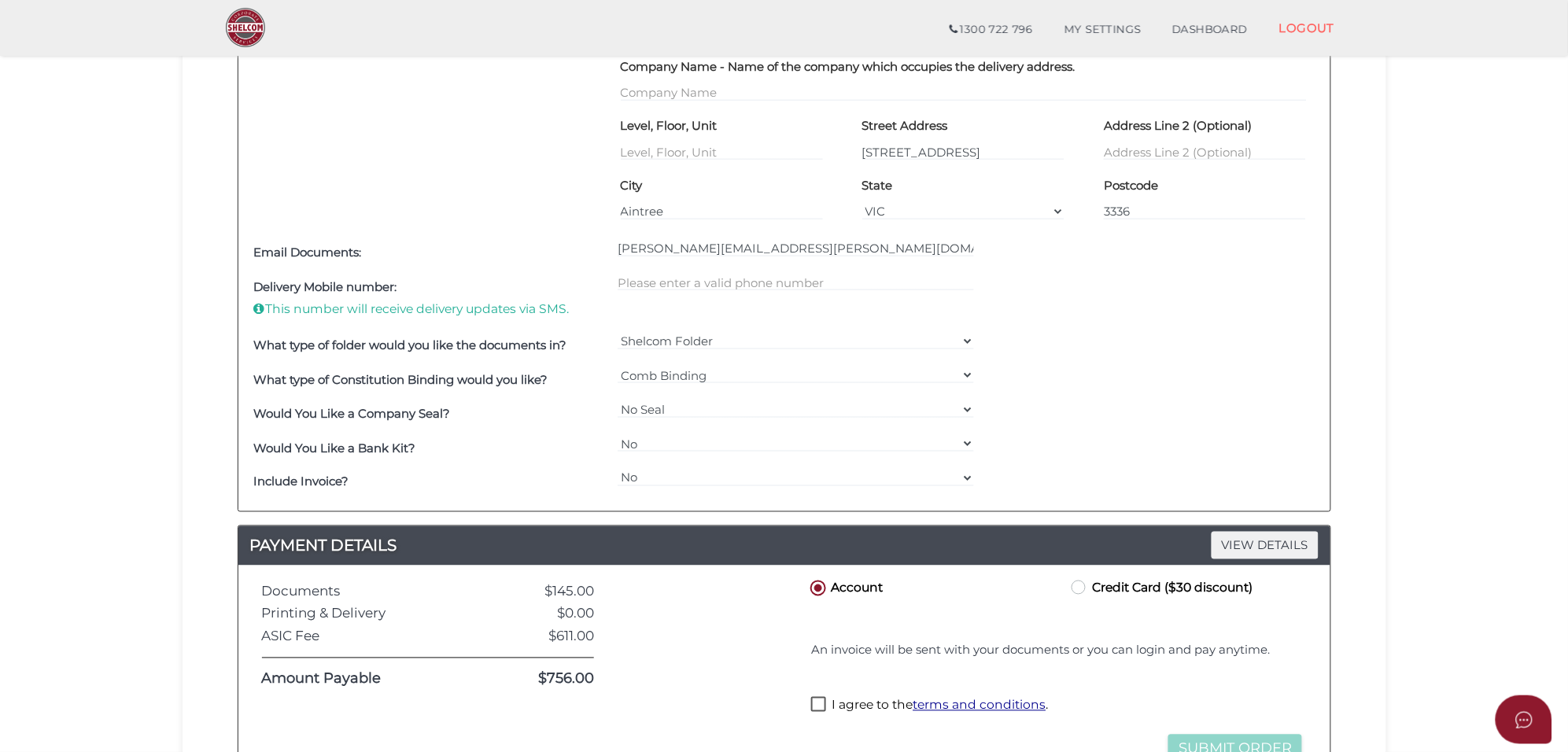
click at [1080, 594] on label "Credit Card ($30 discount)" at bounding box center [1159, 588] width 184 height 20
radio input "true"
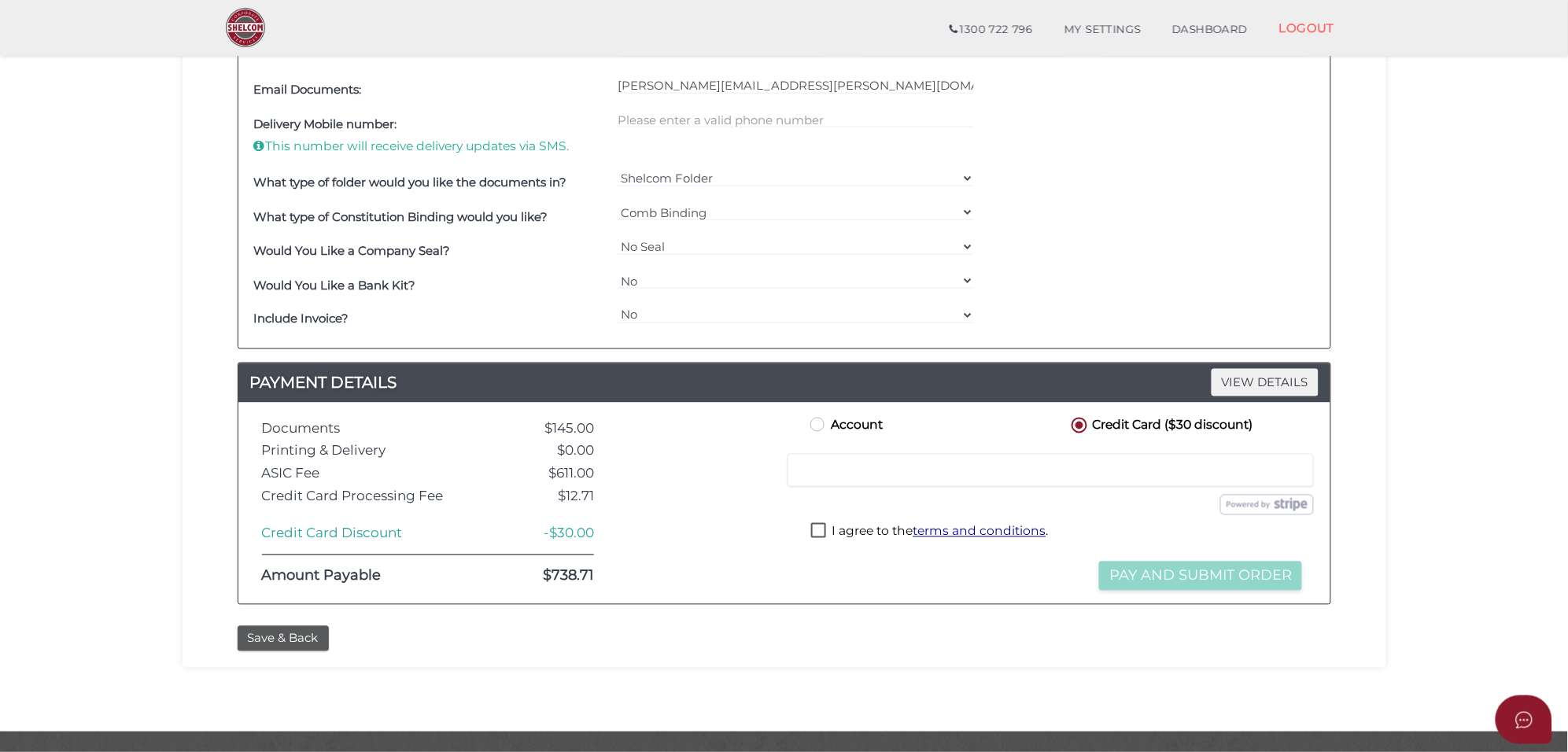
scroll to position [787, 0]
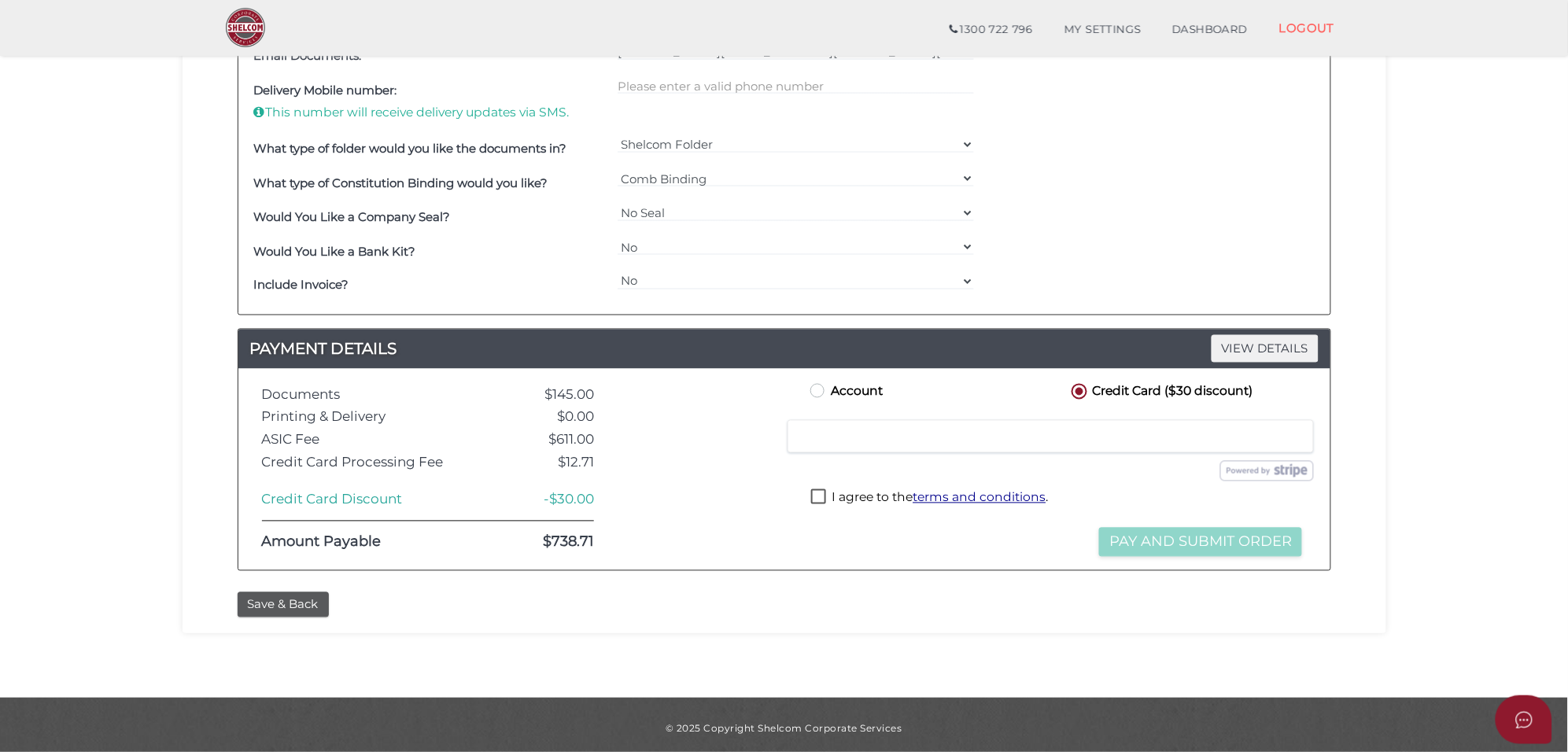
click at [815, 500] on label "I agree to the terms and conditions ." at bounding box center [929, 500] width 237 height 20
checkbox input "true"
click at [1202, 547] on button "Pay and Submit Order" at bounding box center [1201, 543] width 203 height 29
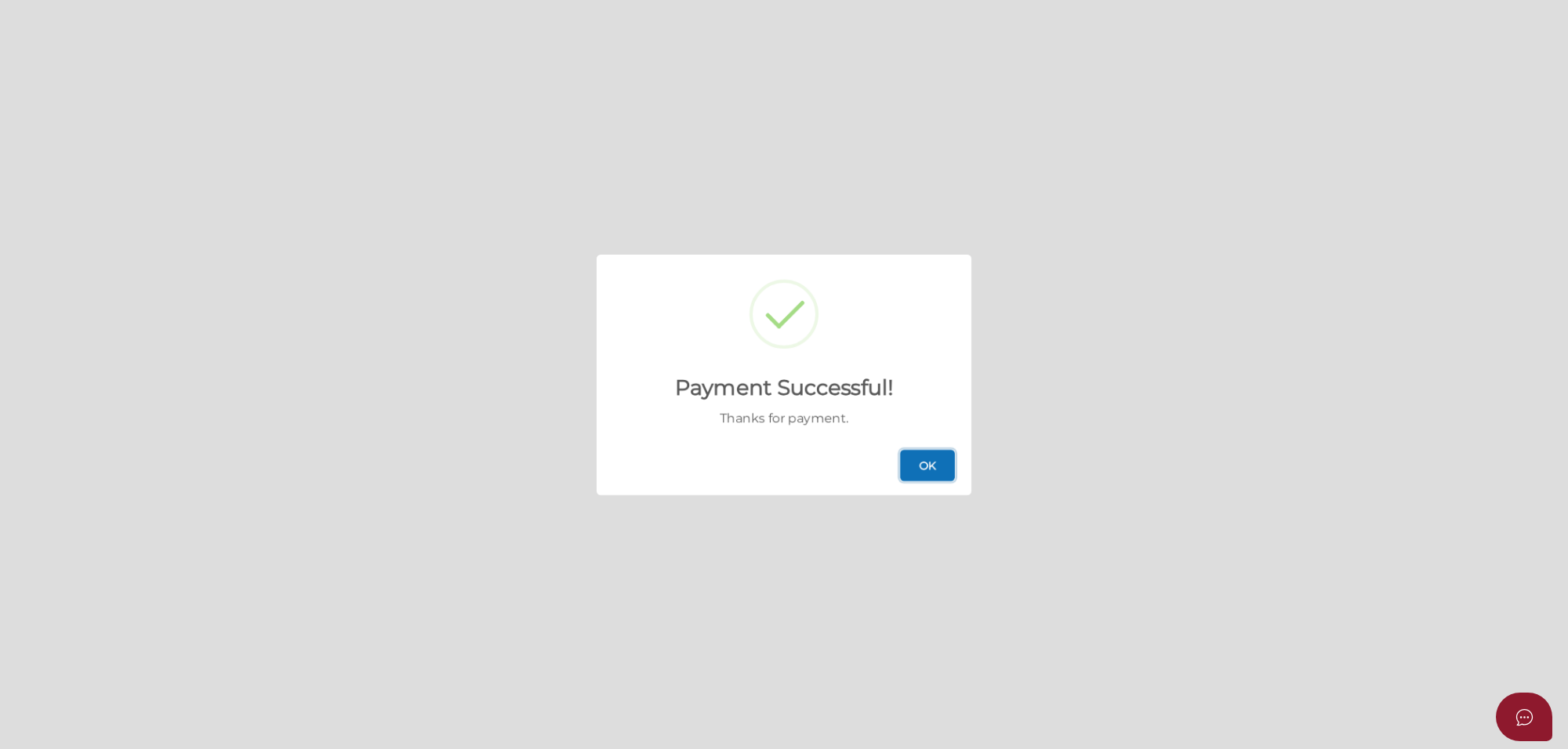
drag, startPoint x: 913, startPoint y: 455, endPoint x: 934, endPoint y: 455, distance: 21.0
click at [913, 455] on button "OK" at bounding box center [926, 465] width 55 height 31
